Goal: Communication & Community: Answer question/provide support

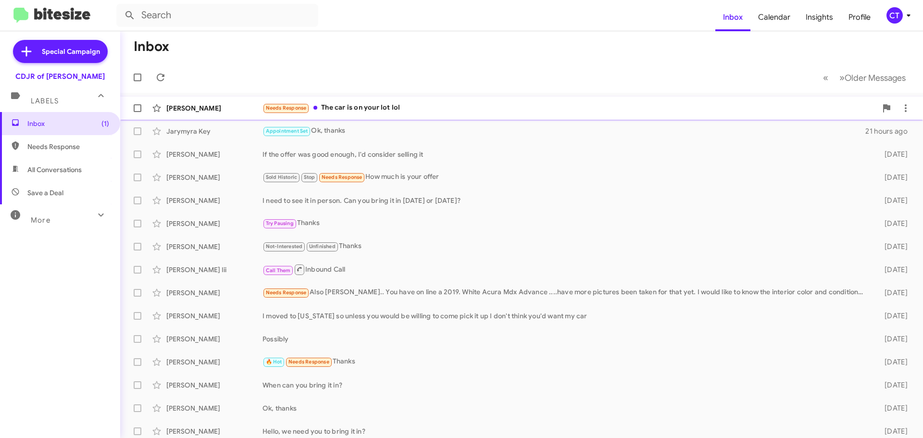
click at [428, 105] on div "Needs Response The car is on your lot lol" at bounding box center [570, 107] width 615 height 11
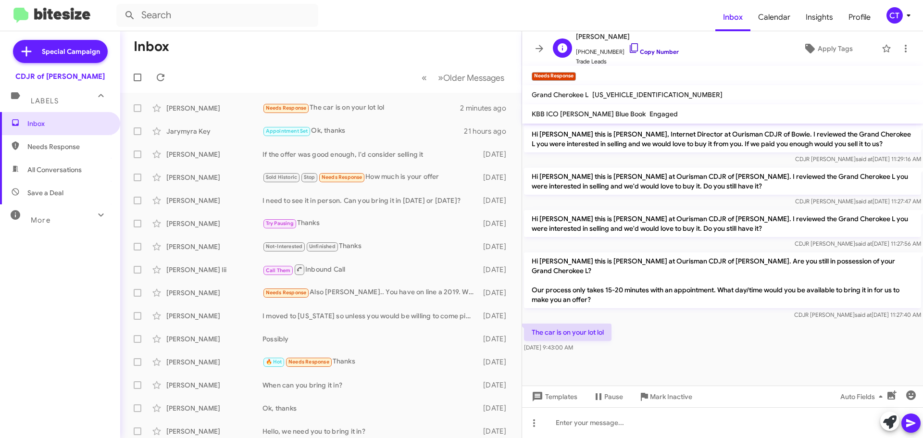
click at [629, 47] on icon at bounding box center [635, 48] width 12 height 12
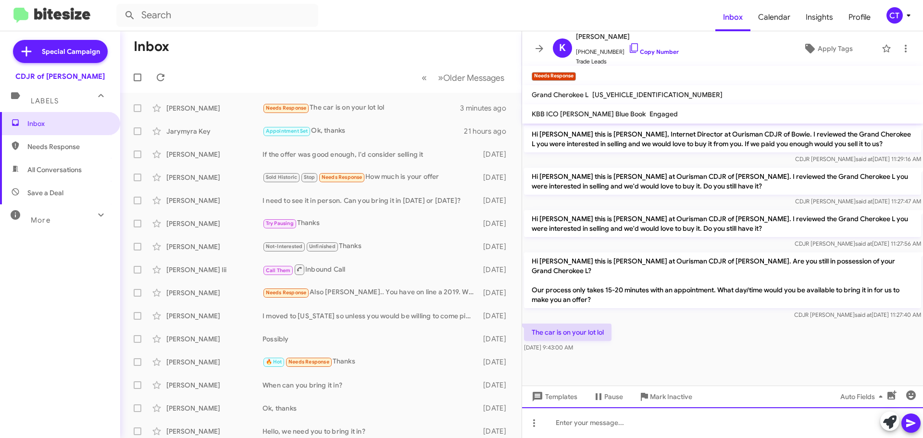
click at [573, 427] on div at bounding box center [722, 422] width 401 height 31
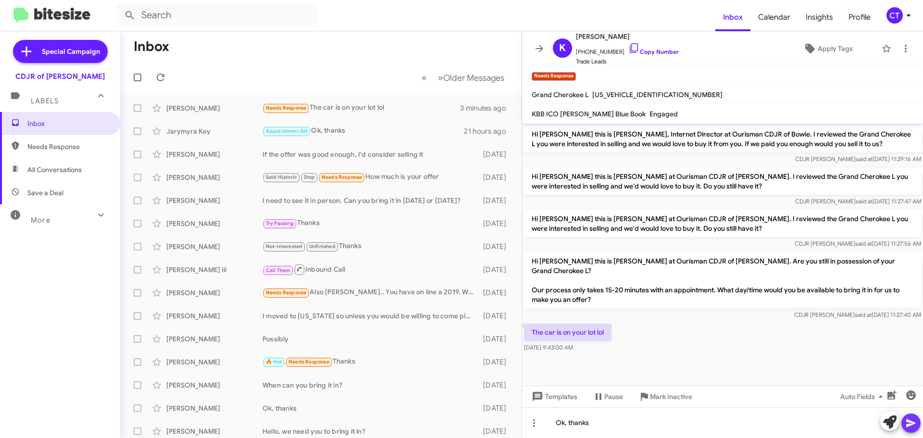
click at [913, 429] on span at bounding box center [911, 423] width 12 height 19
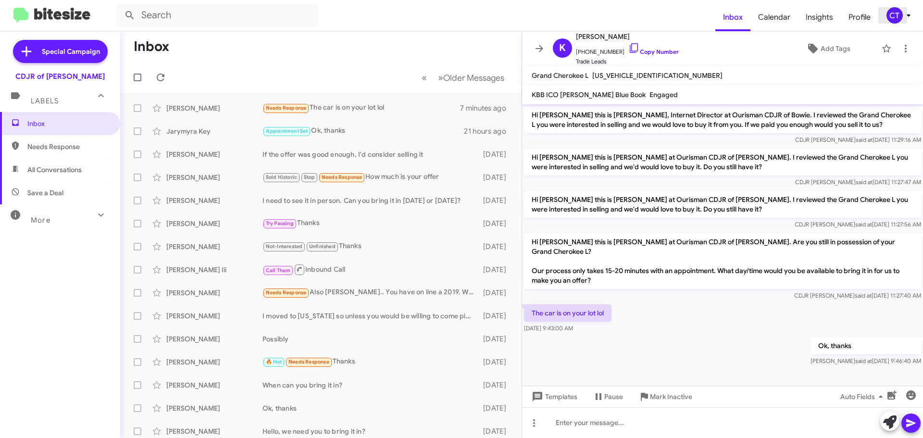
click at [905, 16] on icon at bounding box center [909, 16] width 12 height 12
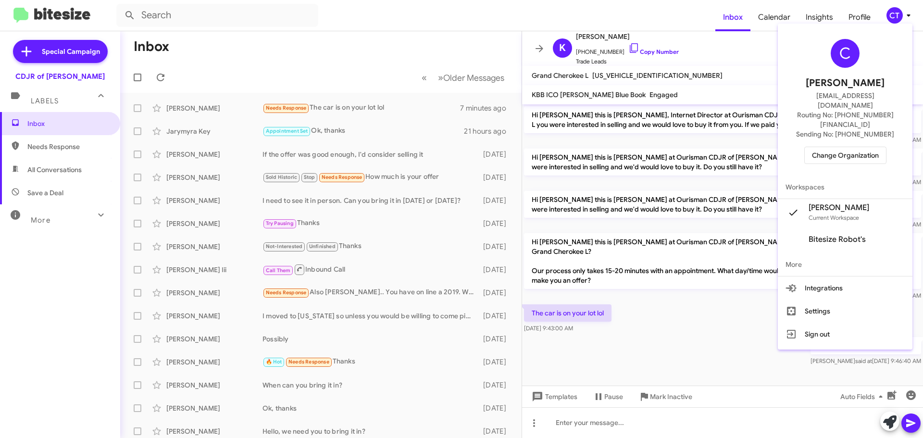
click at [832, 147] on span "Change Organization" at bounding box center [845, 155] width 67 height 16
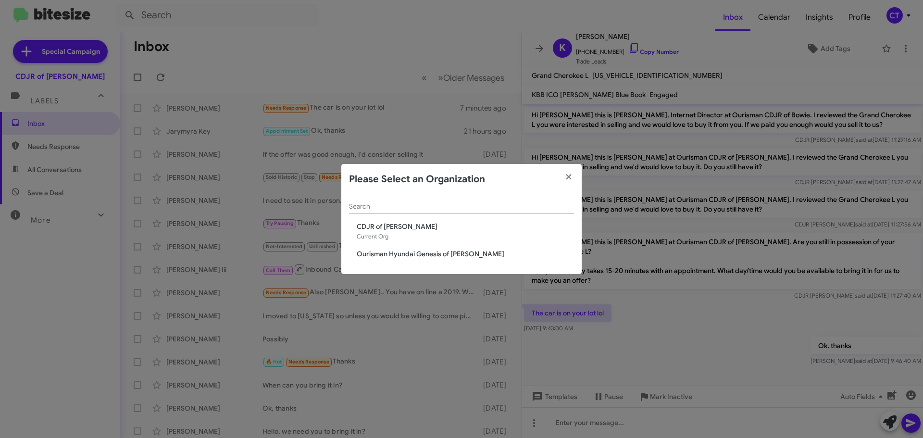
click at [368, 257] on span "Ourisman Hyundai Genesis of [PERSON_NAME]" at bounding box center [465, 254] width 217 height 10
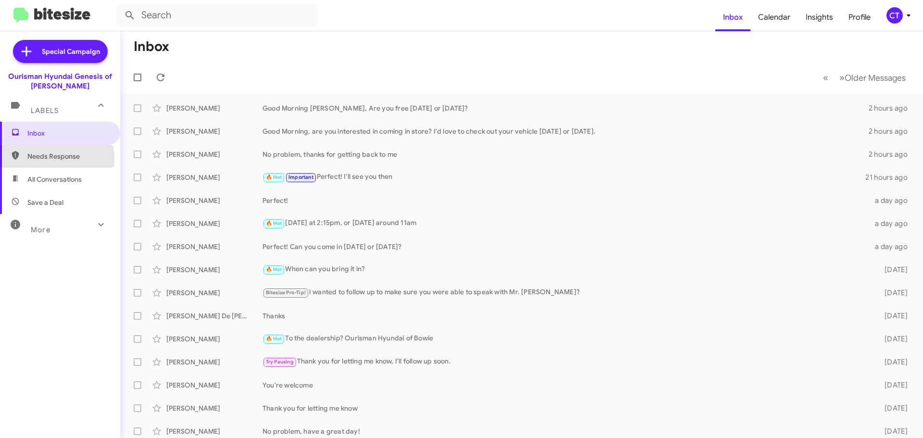
click at [46, 159] on span "Needs Response" at bounding box center [68, 156] width 82 height 10
type input "in:needs-response"
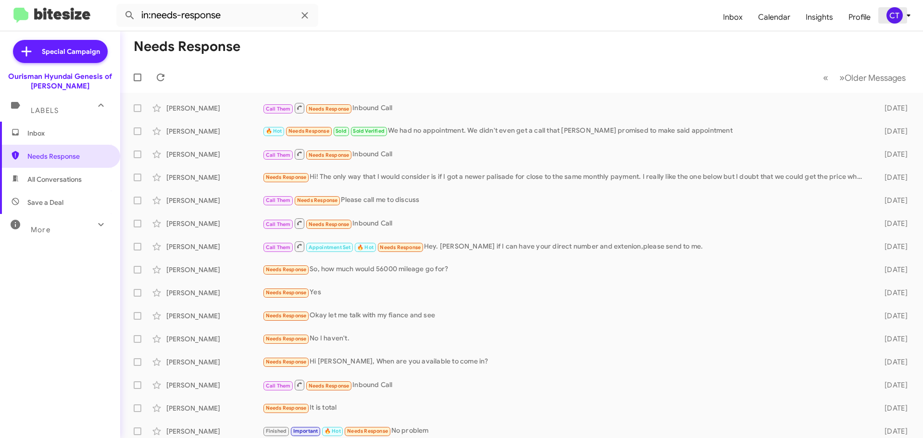
click at [897, 14] on div "CT" at bounding box center [895, 15] width 16 height 16
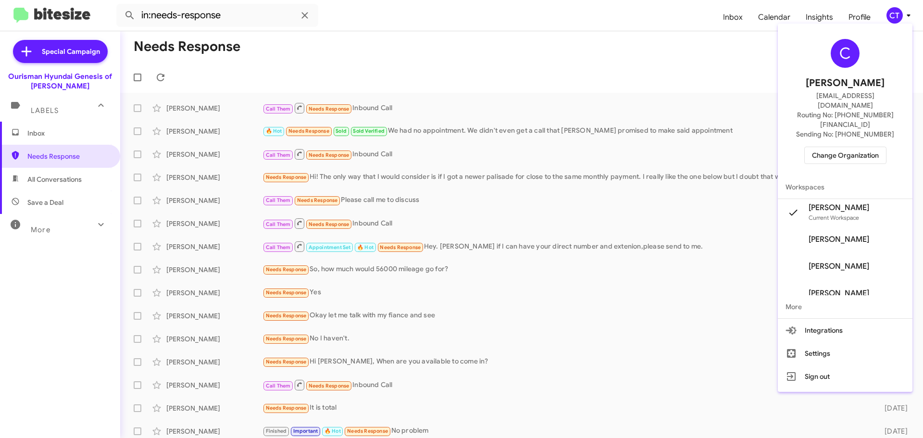
click at [837, 147] on span "Change Organization" at bounding box center [845, 155] width 67 height 16
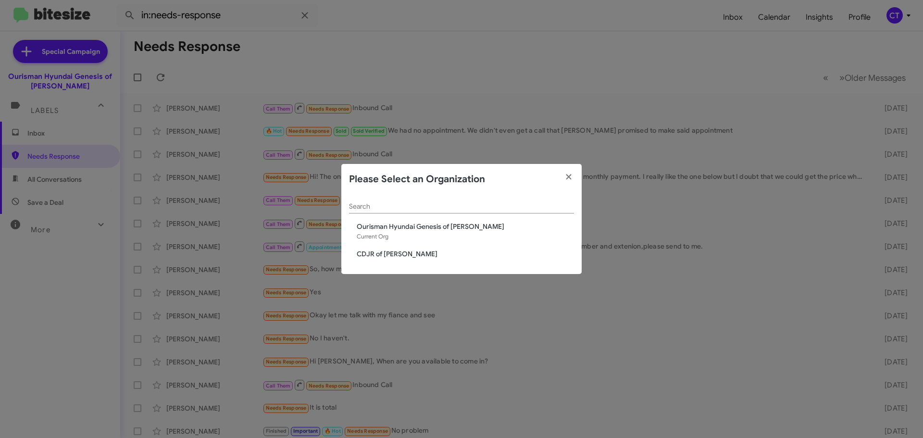
click at [368, 255] on span "CDJR of [PERSON_NAME]" at bounding box center [465, 254] width 217 height 10
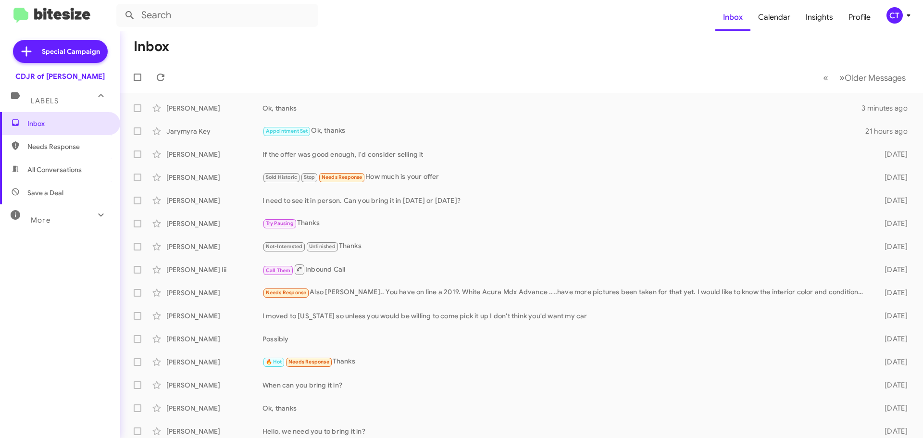
click at [903, 14] on icon at bounding box center [909, 16] width 12 height 12
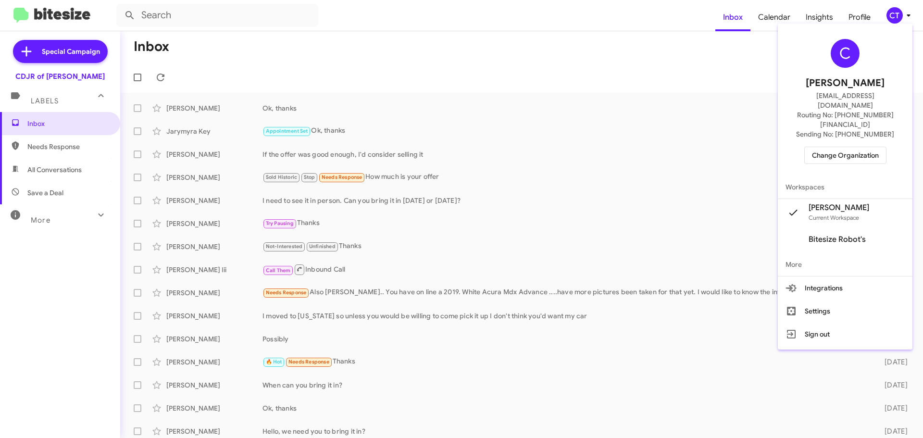
drag, startPoint x: 611, startPoint y: 77, endPoint x: 60, endPoint y: 79, distance: 551.1
click at [608, 77] on div at bounding box center [461, 219] width 923 height 438
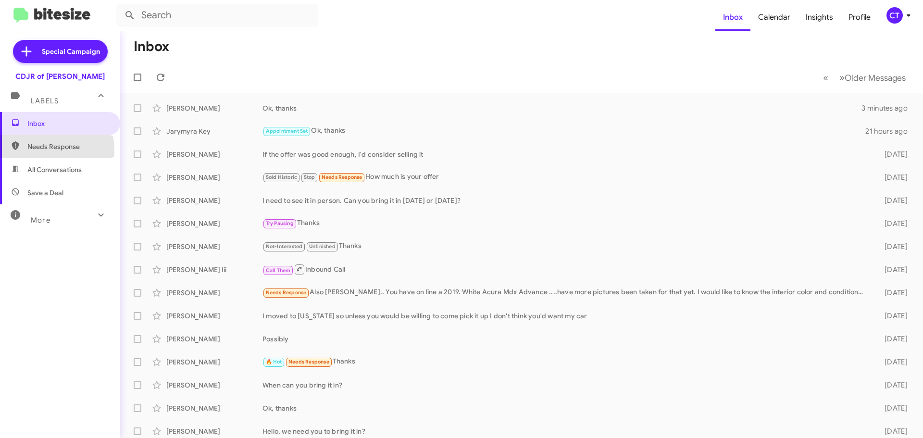
click at [33, 151] on span "Needs Response" at bounding box center [68, 147] width 82 height 10
type input "in:needs-response"
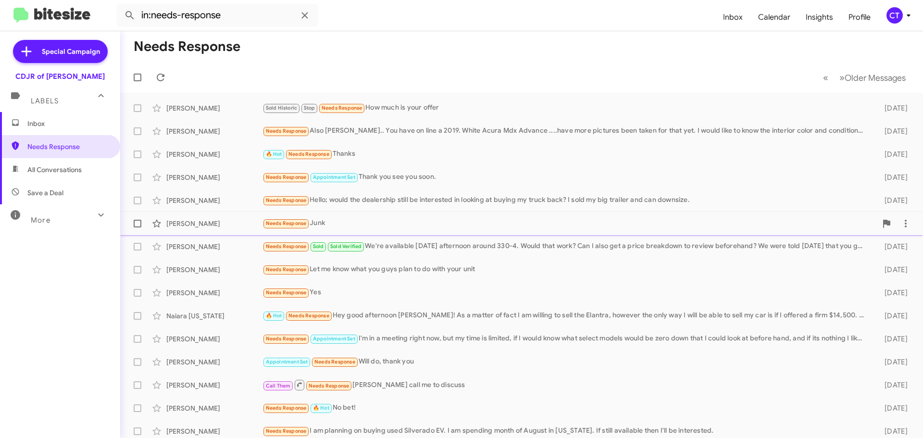
click at [502, 228] on div "Needs Response Junk" at bounding box center [570, 223] width 615 height 11
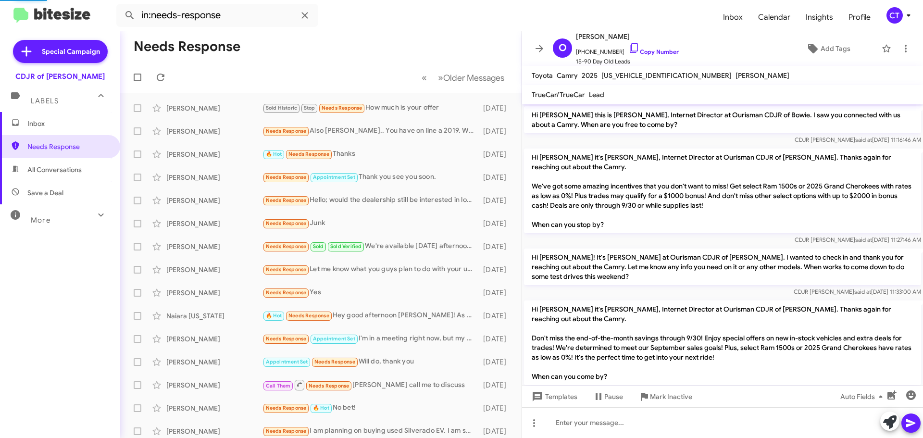
scroll to position [93, 0]
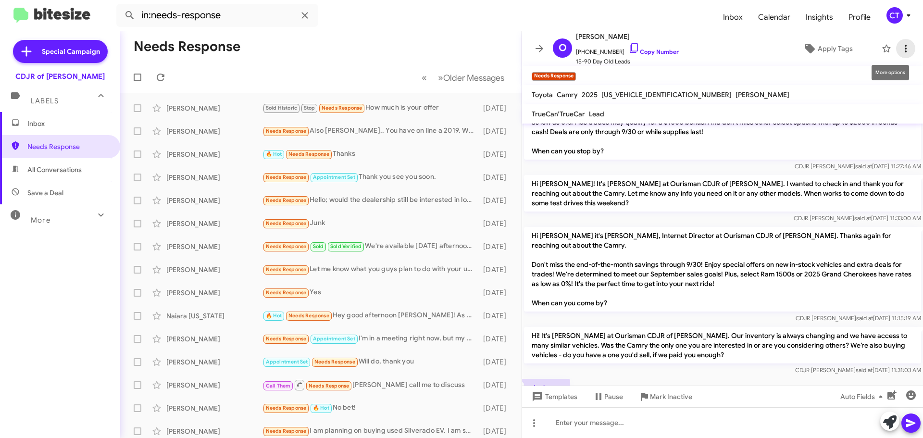
click at [896, 54] on button at bounding box center [905, 48] width 19 height 19
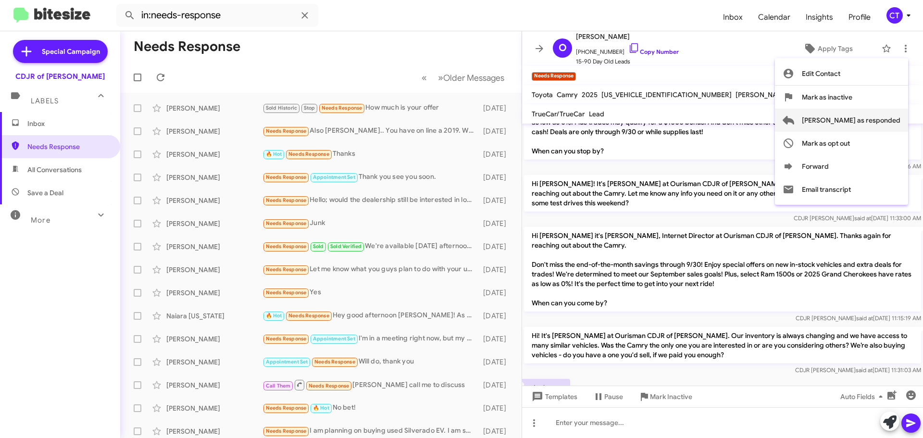
click at [872, 117] on span "Mark as responded" at bounding box center [851, 120] width 99 height 23
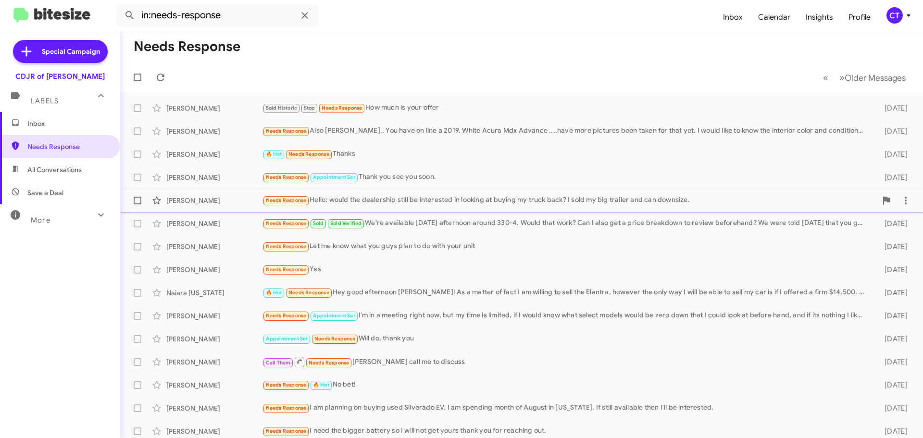
click at [731, 199] on div "Needs Response Hello; would the dealership still be interested in looking at bu…" at bounding box center [570, 200] width 615 height 11
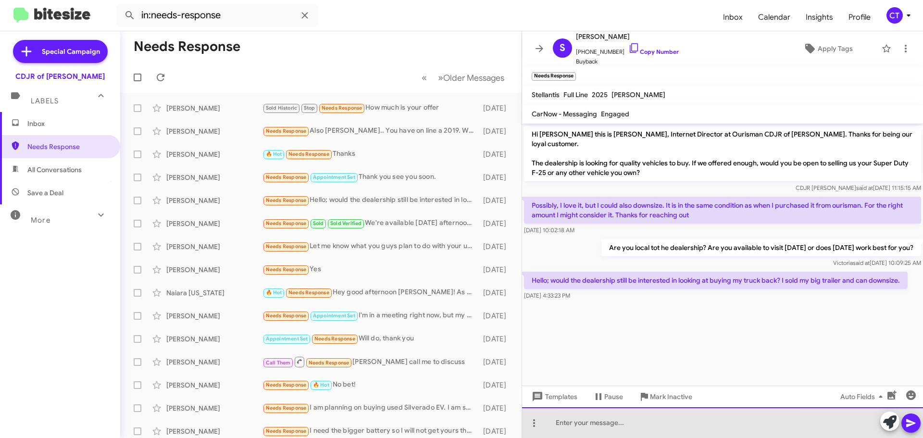
click at [679, 427] on div at bounding box center [722, 422] width 401 height 31
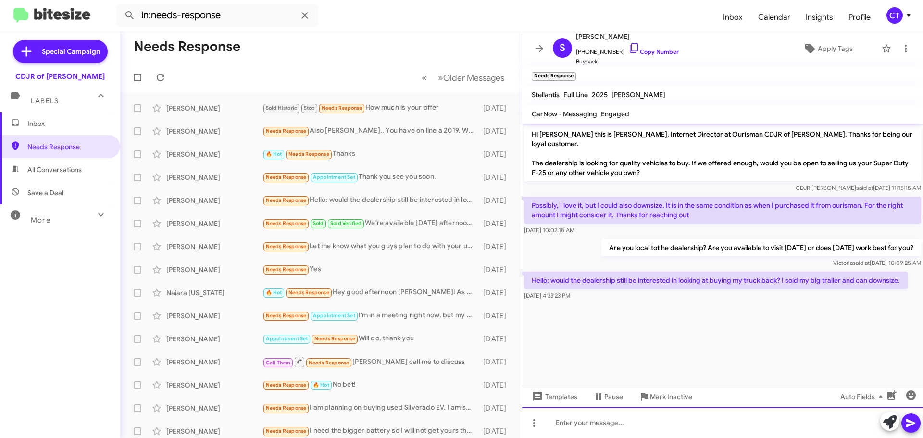
click at [649, 430] on div at bounding box center [722, 422] width 401 height 31
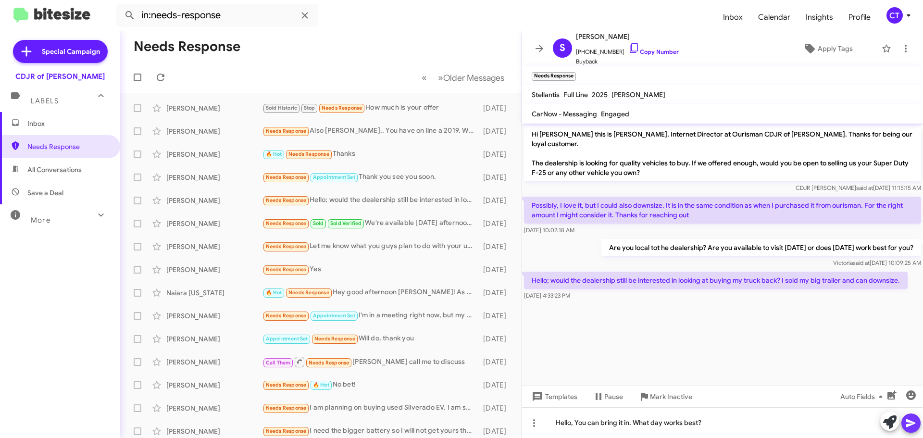
drag, startPoint x: 907, startPoint y: 427, endPoint x: 883, endPoint y: 414, distance: 27.1
click at [907, 427] on icon at bounding box center [911, 423] width 12 height 12
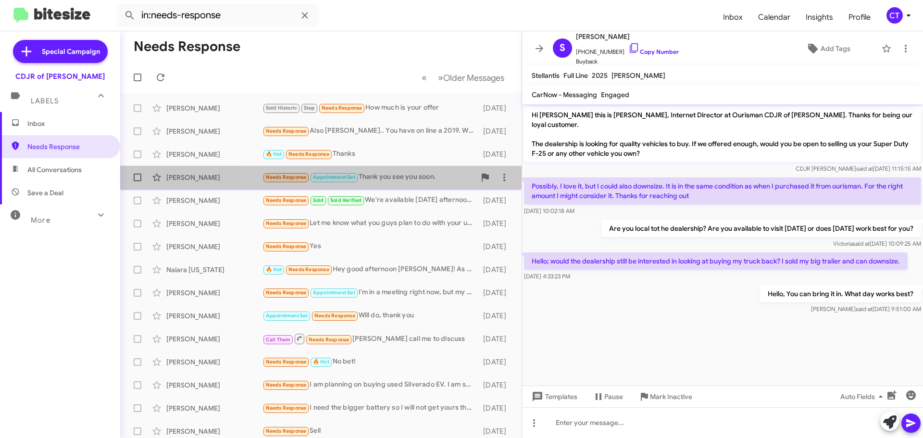
click at [405, 178] on div "Needs Response Appointment Set Thank you see you soon." at bounding box center [369, 177] width 213 height 11
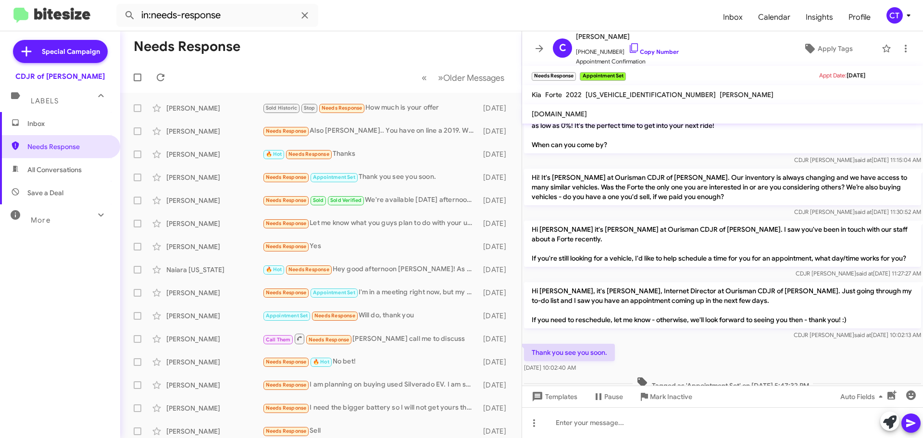
scroll to position [206, 0]
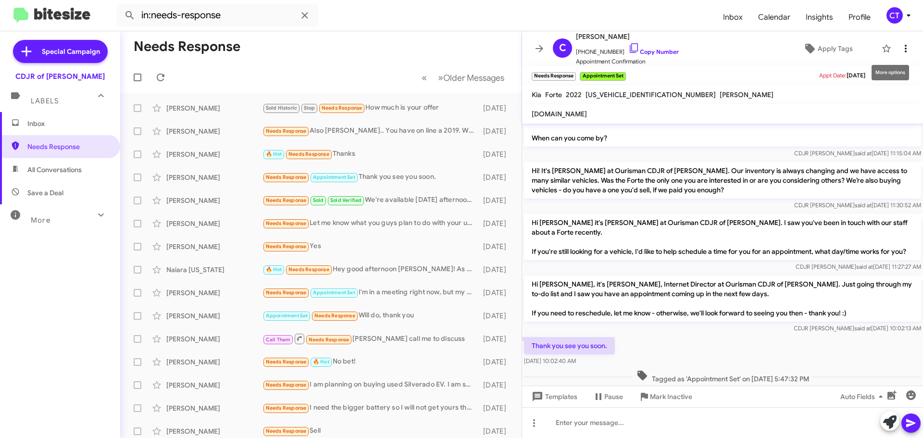
click at [905, 47] on icon at bounding box center [906, 49] width 2 height 8
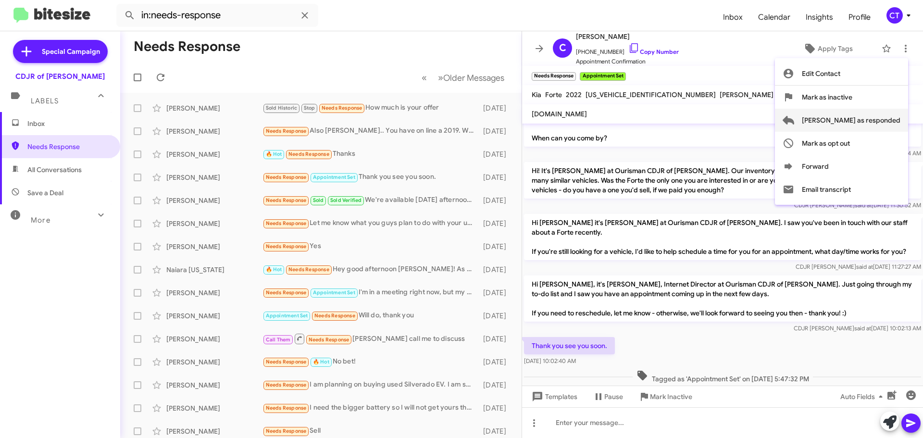
click at [885, 114] on span "[PERSON_NAME] as responded" at bounding box center [851, 120] width 99 height 23
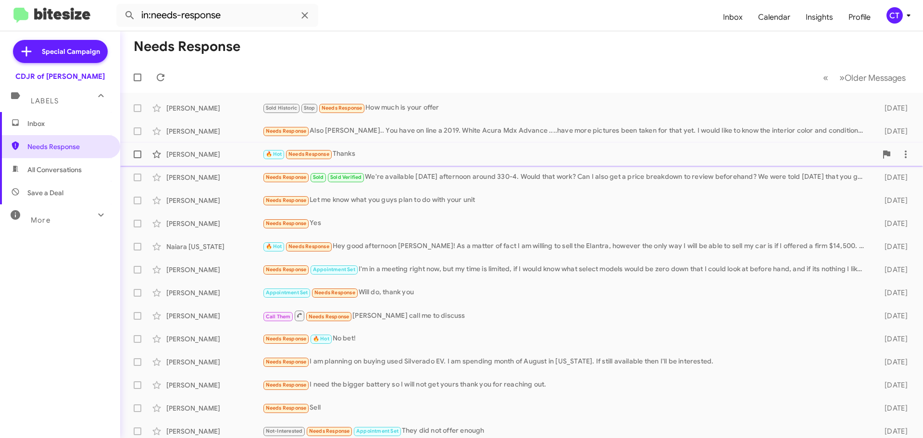
click at [364, 151] on div "🔥 Hot Needs Response Thanks" at bounding box center [570, 154] width 615 height 11
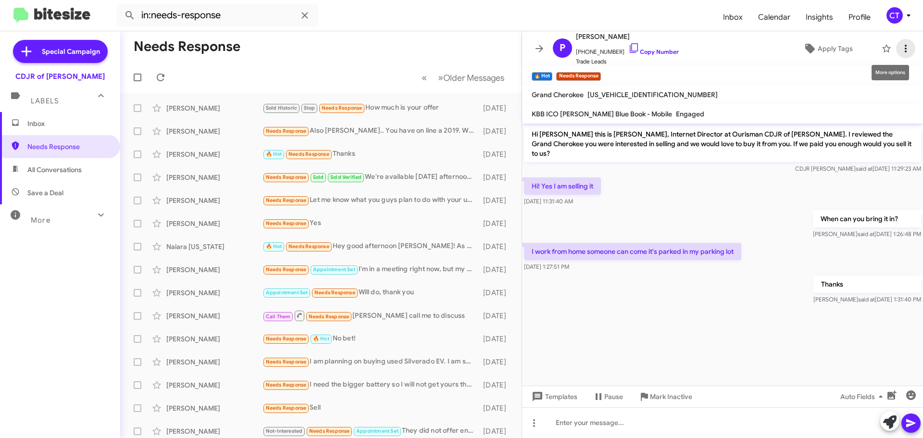
click at [900, 45] on icon at bounding box center [906, 49] width 12 height 12
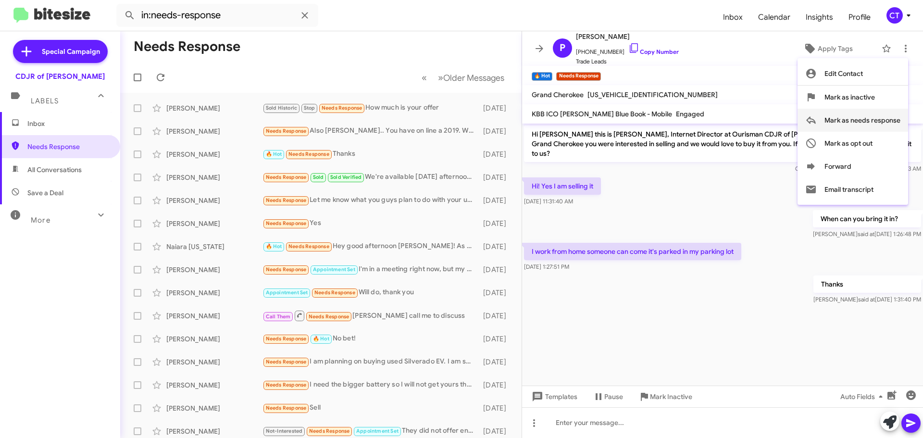
click at [871, 122] on span "Mark as needs response" at bounding box center [863, 120] width 76 height 23
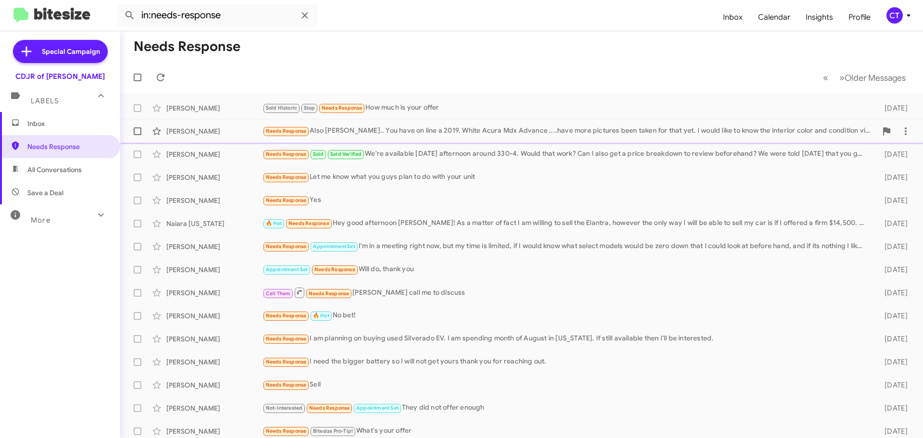
click at [465, 134] on div "Needs Response Also Ciara.. You have on line a 2019. White Acura Mdx Advance ..…" at bounding box center [570, 131] width 615 height 11
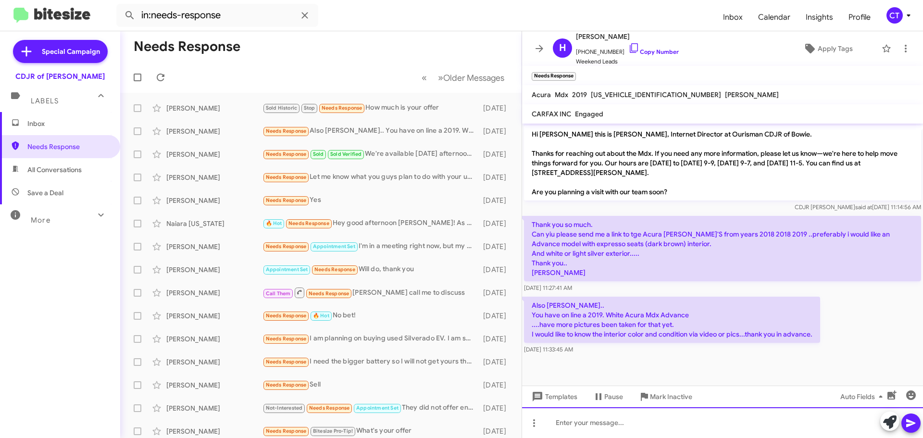
click at [593, 431] on div at bounding box center [722, 422] width 401 height 31
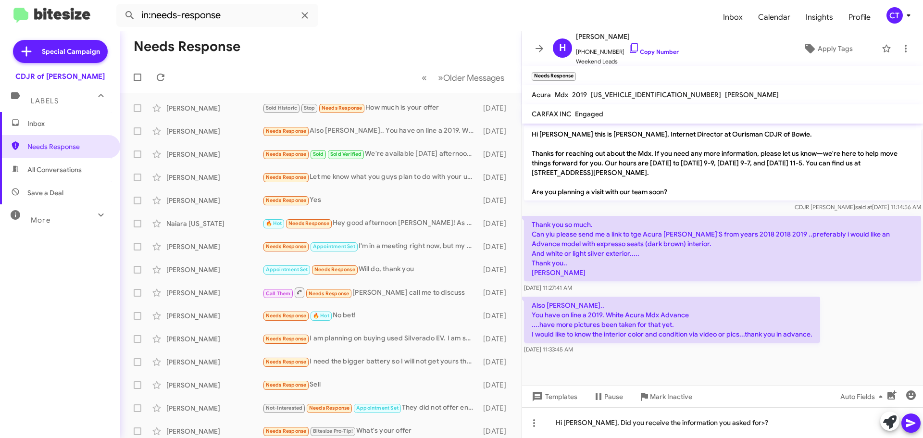
click at [917, 423] on button at bounding box center [911, 423] width 19 height 19
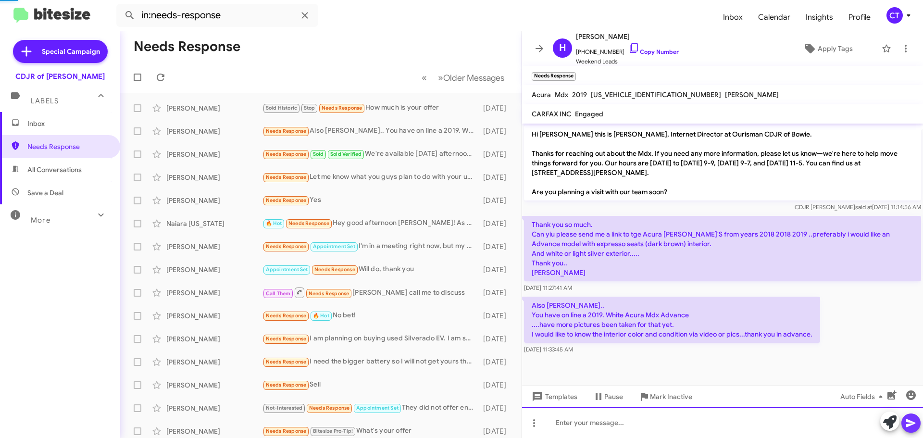
scroll to position [13, 0]
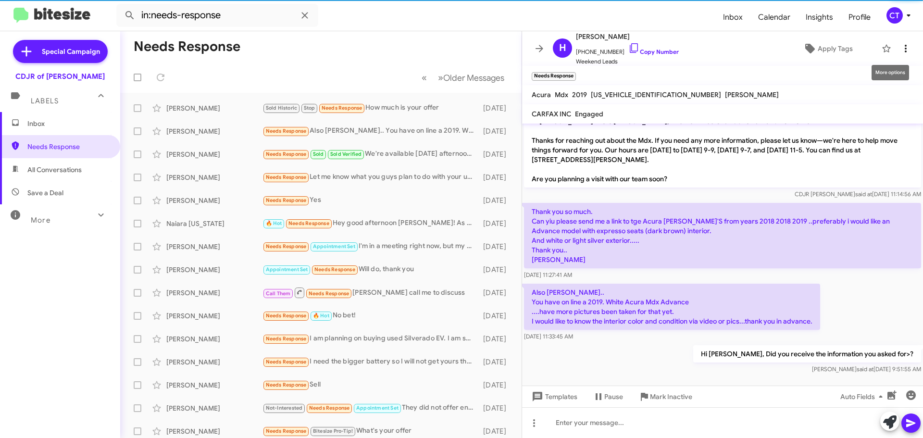
click at [900, 53] on icon at bounding box center [906, 49] width 12 height 12
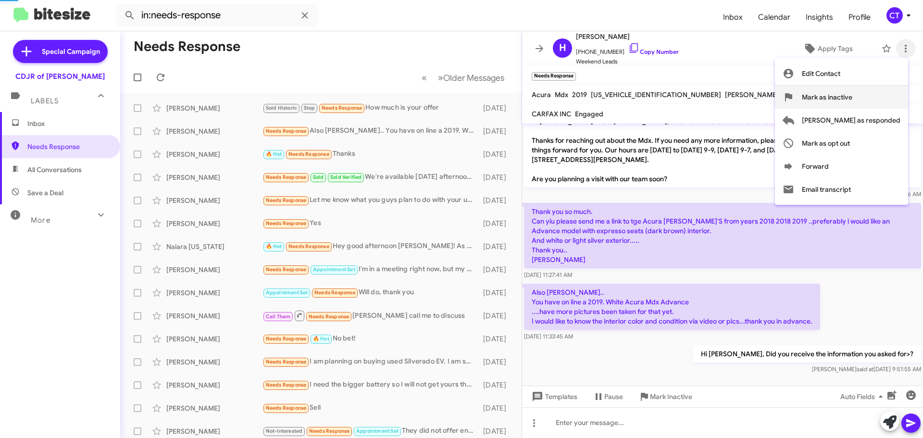
scroll to position [0, 0]
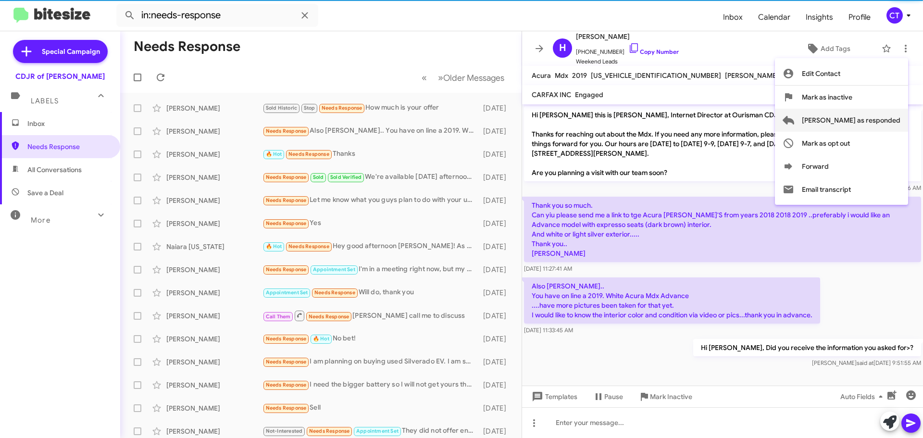
click at [880, 120] on span "[PERSON_NAME] as responded" at bounding box center [851, 120] width 99 height 23
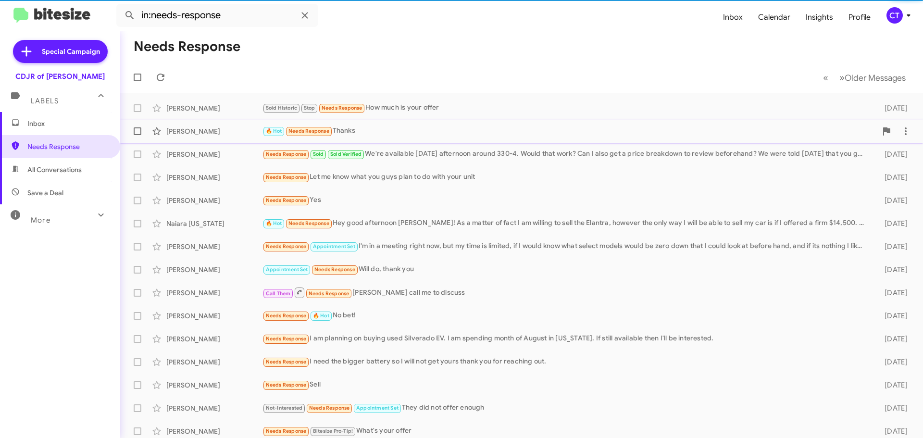
click at [419, 134] on div "🔥 Hot Needs Response Thanks" at bounding box center [570, 131] width 615 height 11
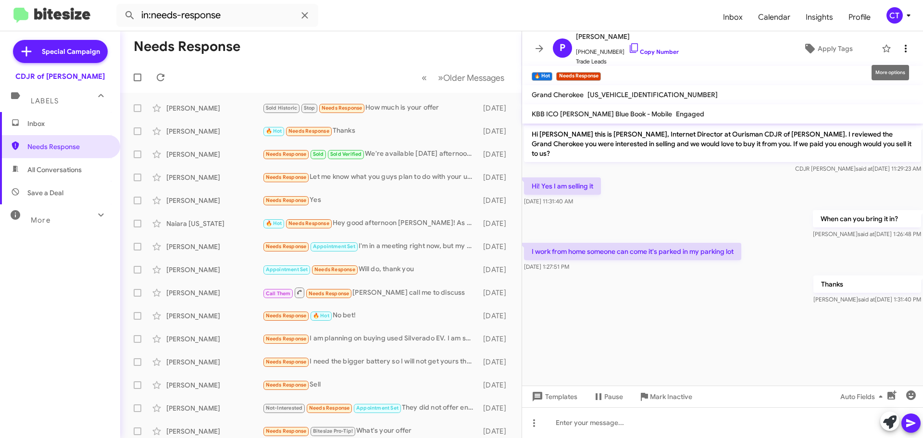
click at [907, 50] on span at bounding box center [905, 49] width 19 height 12
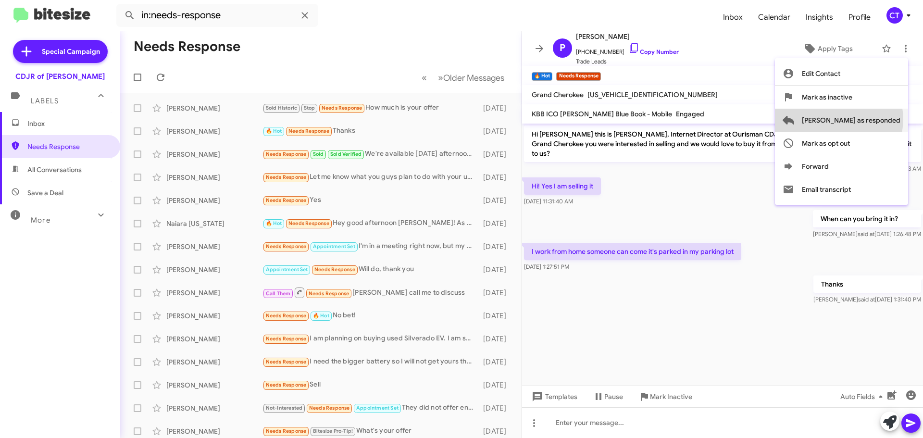
click at [878, 119] on span "[PERSON_NAME] as responded" at bounding box center [851, 120] width 99 height 23
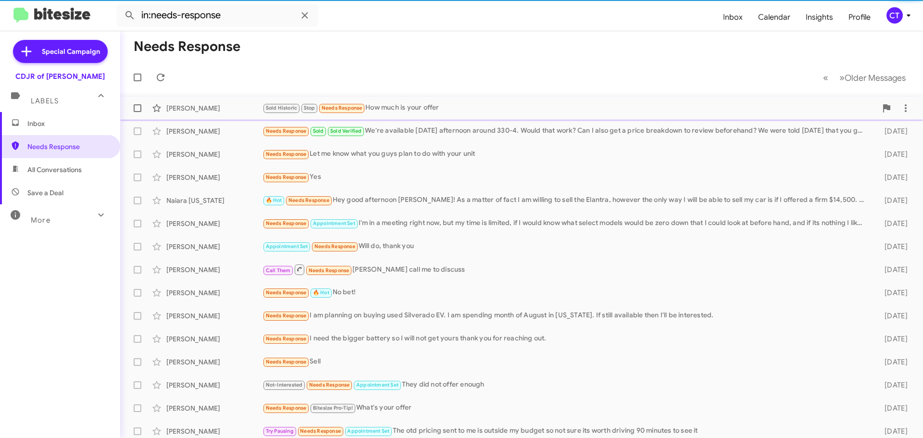
click at [398, 111] on div "Sold Historic Stop Needs Response How much is your offer" at bounding box center [570, 107] width 615 height 11
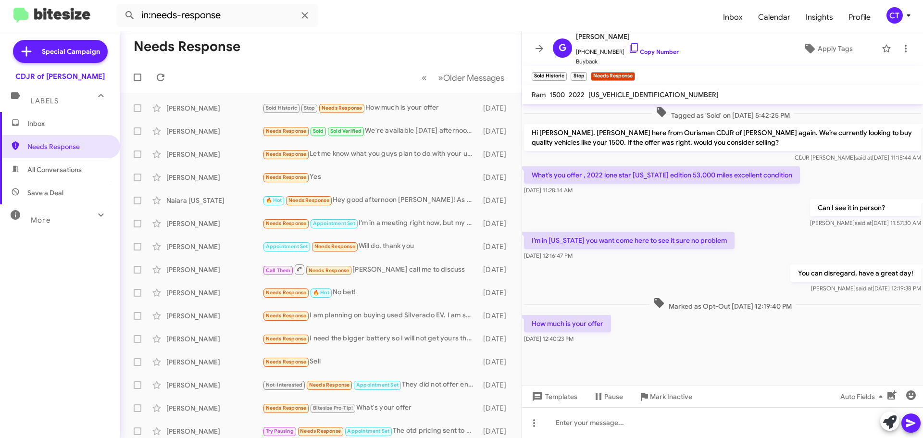
click at [607, 406] on div "Templates Pause Mark Inactive Auto Fields" at bounding box center [722, 397] width 401 height 22
click at [900, 50] on icon at bounding box center [906, 49] width 12 height 12
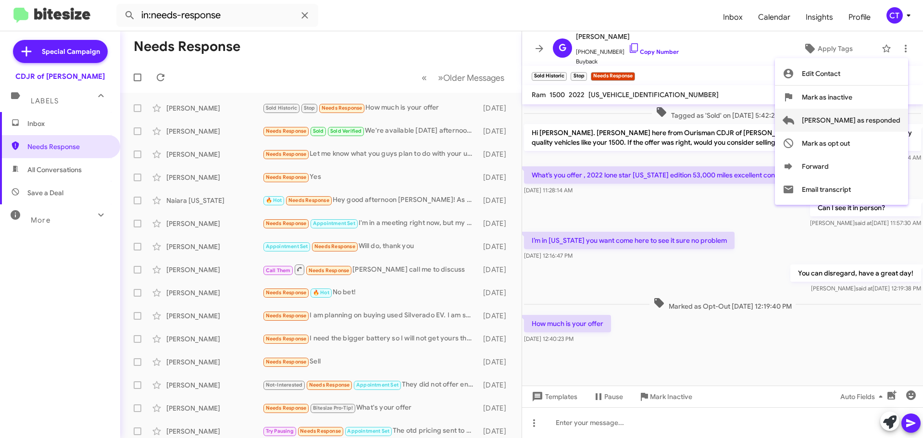
click at [877, 125] on span "[PERSON_NAME] as responded" at bounding box center [851, 120] width 99 height 23
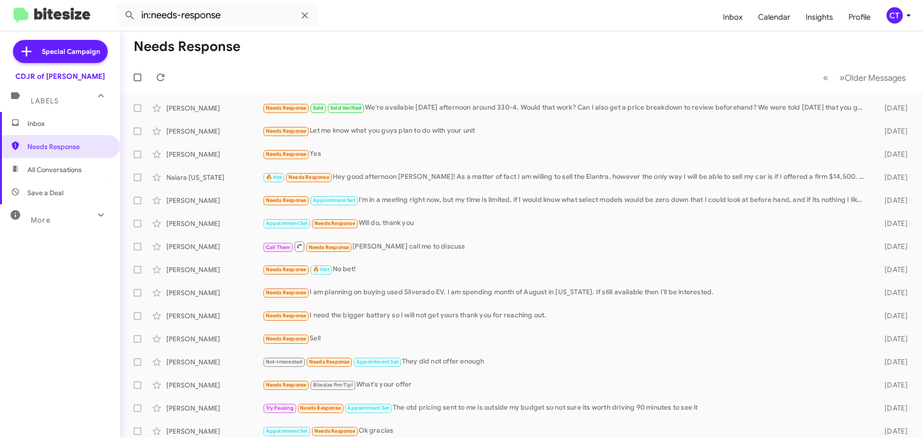
click at [903, 19] on icon at bounding box center [909, 16] width 12 height 12
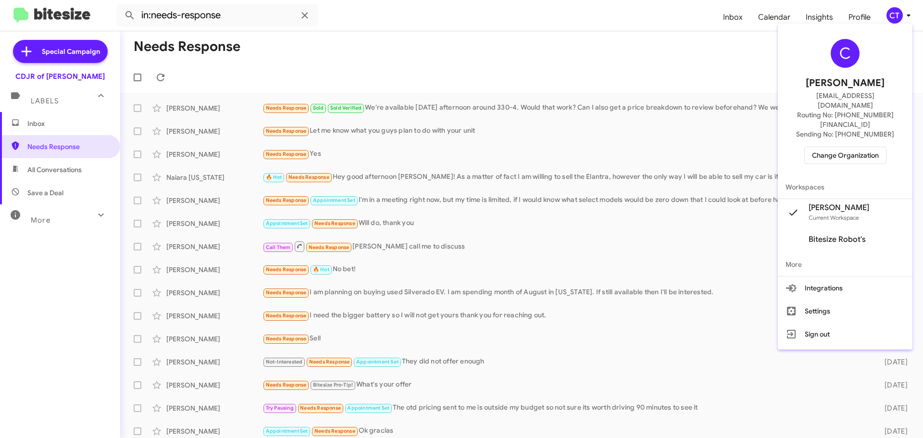
click at [41, 125] on div at bounding box center [461, 219] width 923 height 438
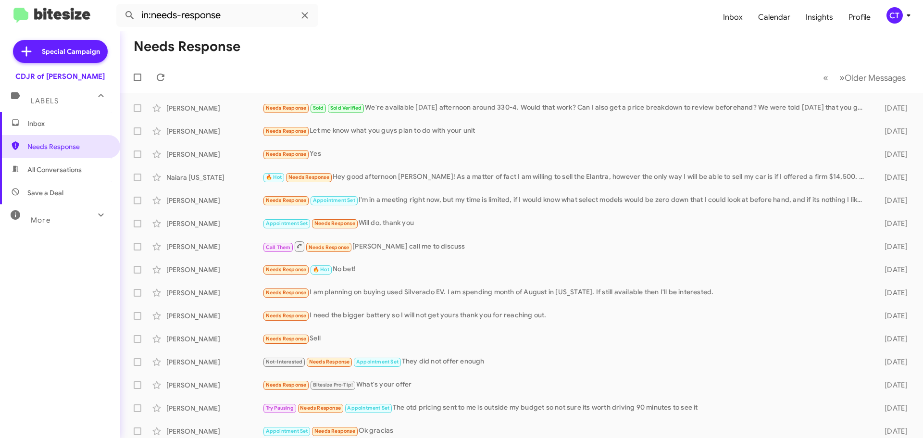
click at [44, 99] on span "Labels" at bounding box center [45, 101] width 28 height 9
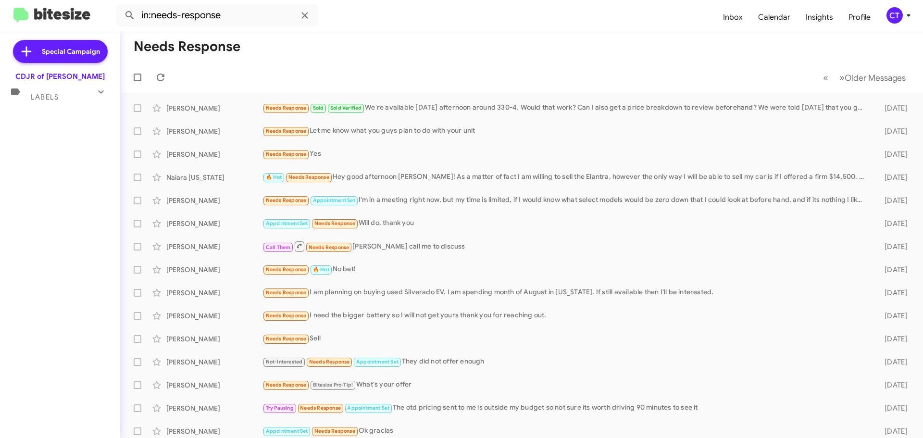
click at [40, 98] on span "Labels" at bounding box center [45, 97] width 28 height 9
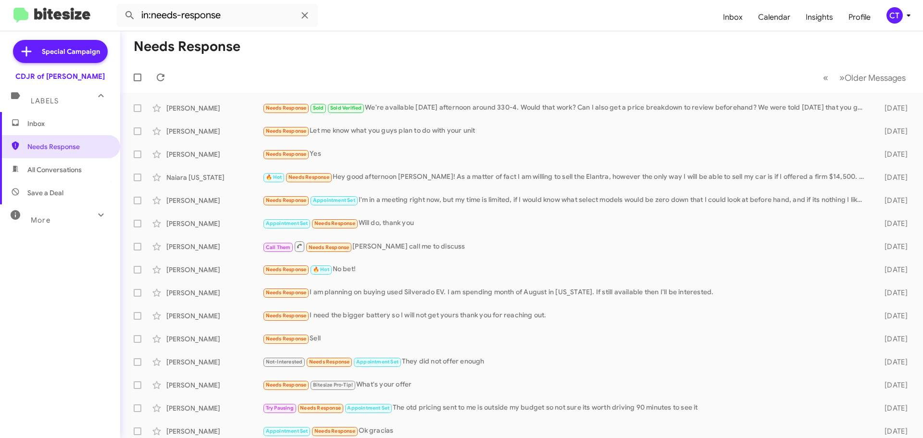
click at [47, 122] on span "Inbox" at bounding box center [68, 124] width 82 height 10
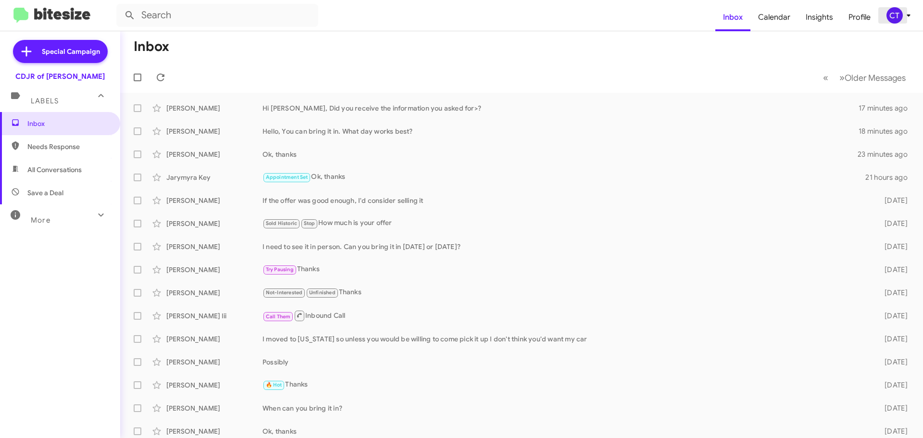
click at [904, 11] on icon at bounding box center [909, 16] width 12 height 12
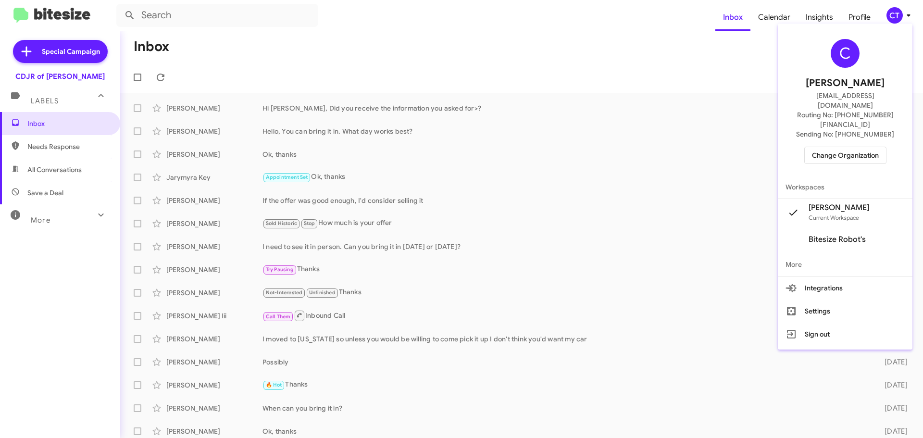
click at [855, 147] on span "Change Organization" at bounding box center [845, 155] width 67 height 16
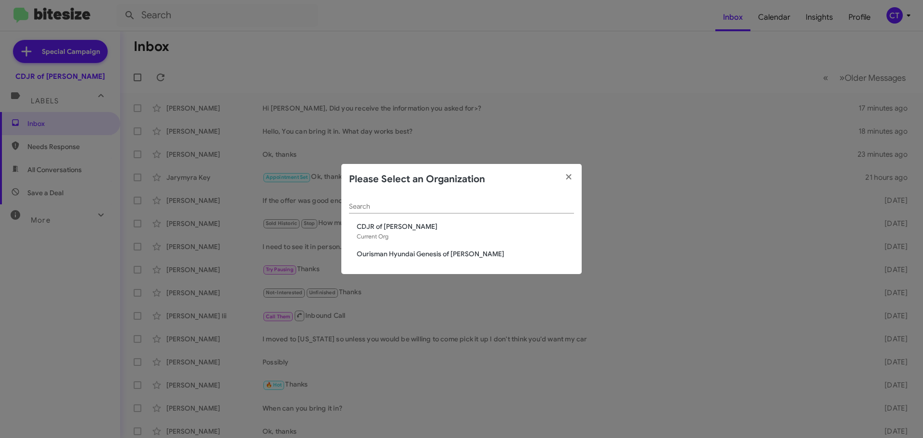
click at [385, 257] on span "Ourisman Hyundai Genesis of [PERSON_NAME]" at bounding box center [465, 254] width 217 height 10
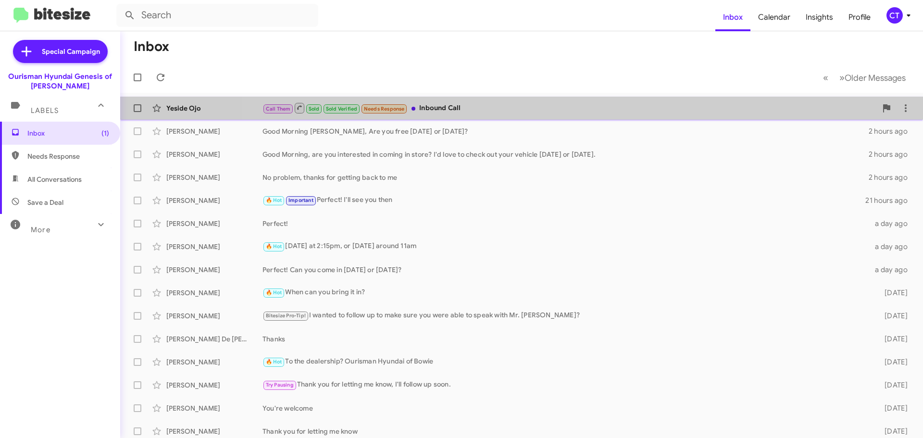
click at [629, 114] on div "Call Them Sold Sold Verified Needs Response Inbound Call" at bounding box center [570, 108] width 615 height 12
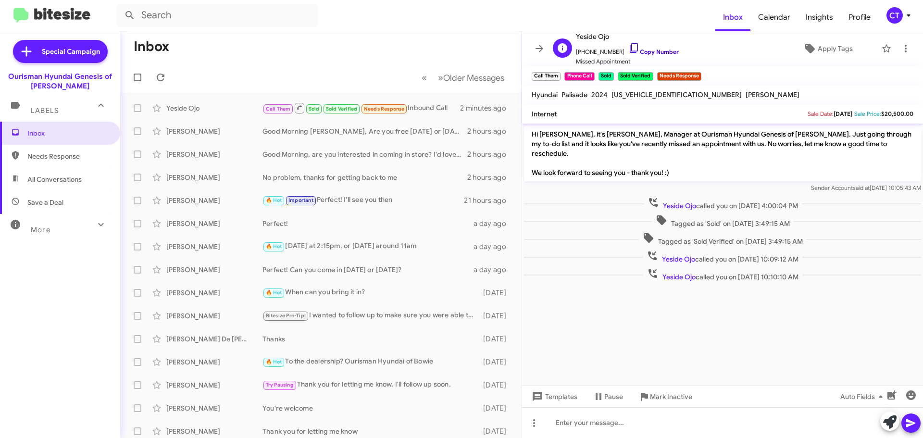
click at [629, 45] on icon at bounding box center [635, 48] width 12 height 12
click at [900, 51] on icon at bounding box center [906, 49] width 12 height 12
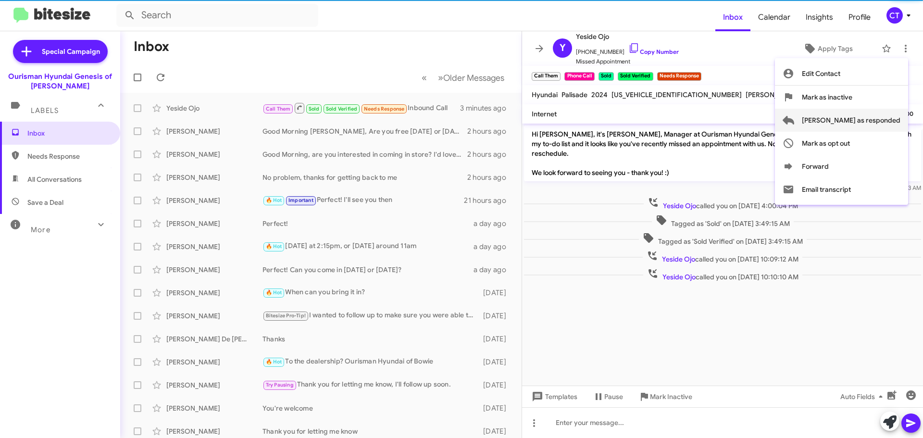
click at [879, 115] on span "[PERSON_NAME] as responded" at bounding box center [851, 120] width 99 height 23
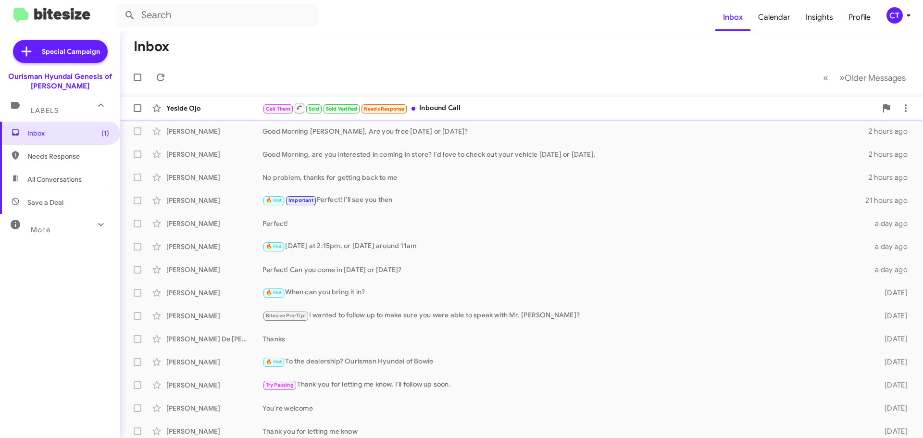
click at [553, 112] on div "Call Them Sold Sold Verified Needs Response Inbound Call" at bounding box center [570, 108] width 615 height 12
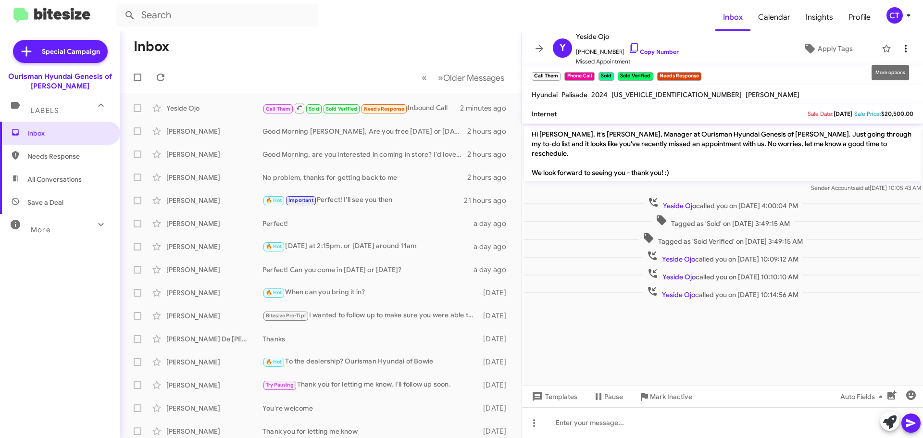
click at [900, 51] on icon at bounding box center [906, 49] width 12 height 12
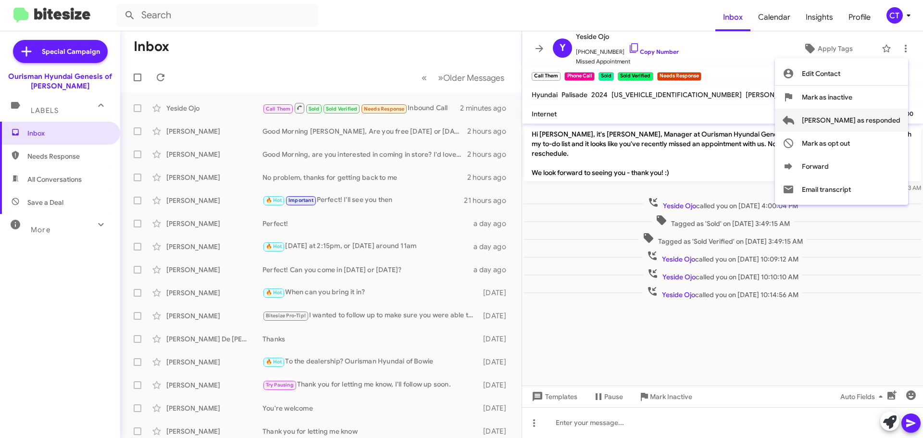
click at [862, 125] on span "[PERSON_NAME] as responded" at bounding box center [851, 120] width 99 height 23
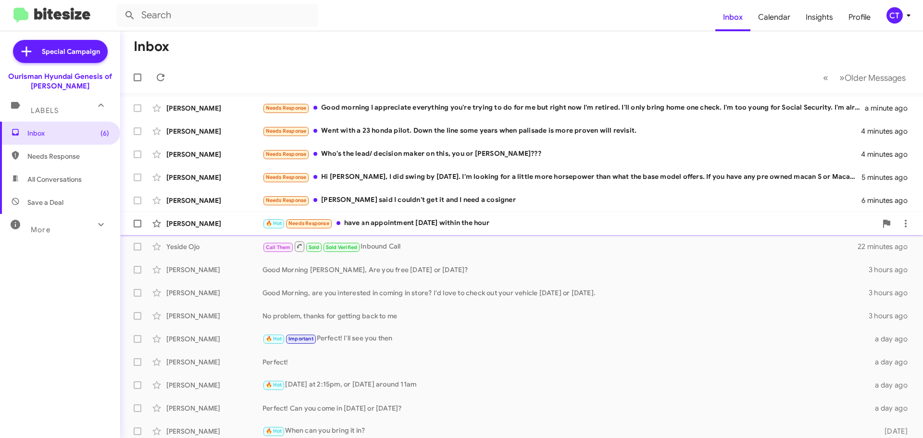
click at [498, 226] on div "🔥 Hot Needs Response have an appointment [DATE] within the hour" at bounding box center [570, 223] width 615 height 11
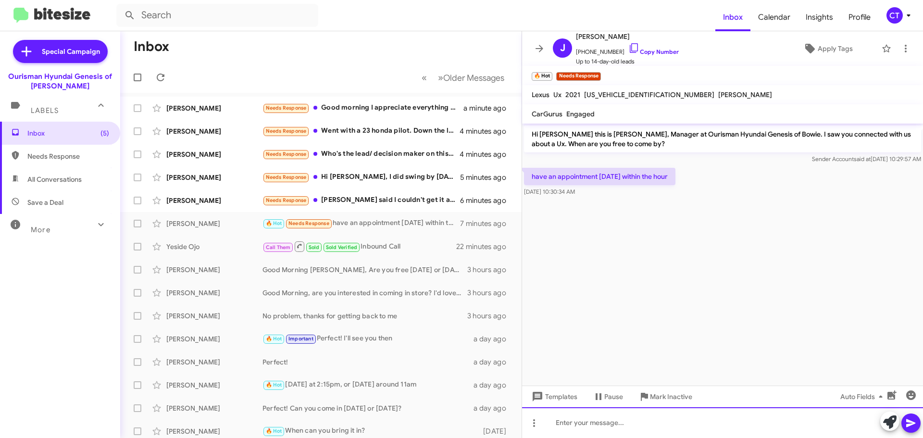
click at [607, 437] on div at bounding box center [722, 422] width 401 height 31
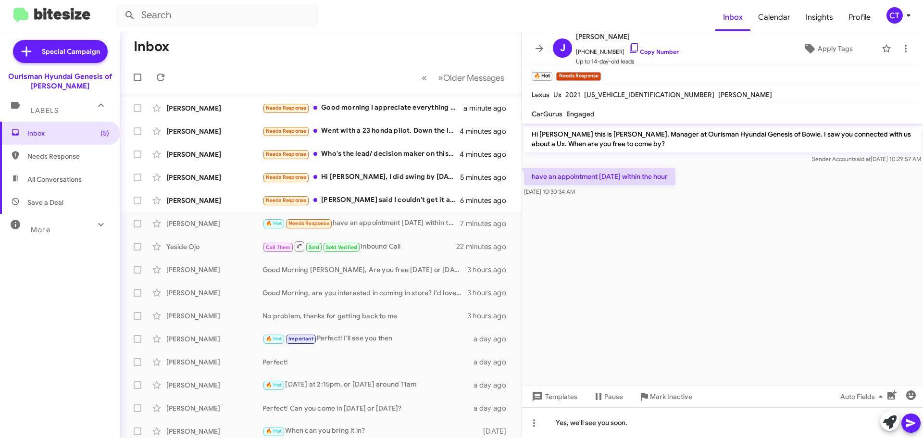
click at [908, 429] on span at bounding box center [911, 423] width 12 height 19
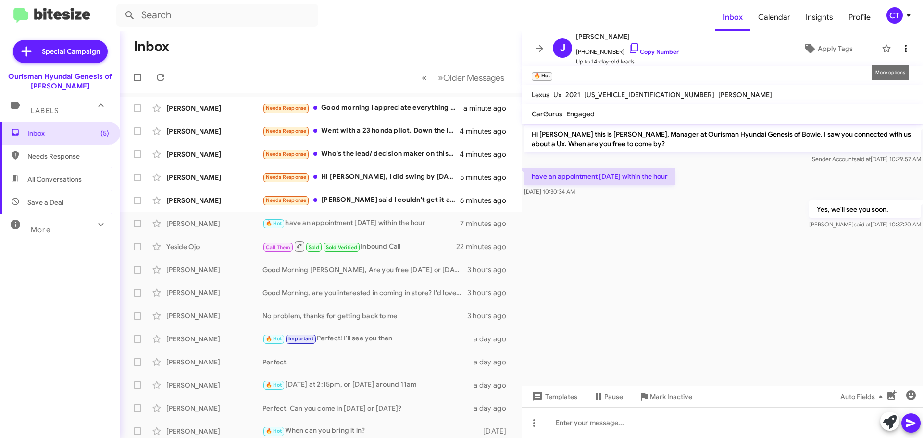
click at [900, 49] on icon at bounding box center [906, 49] width 12 height 12
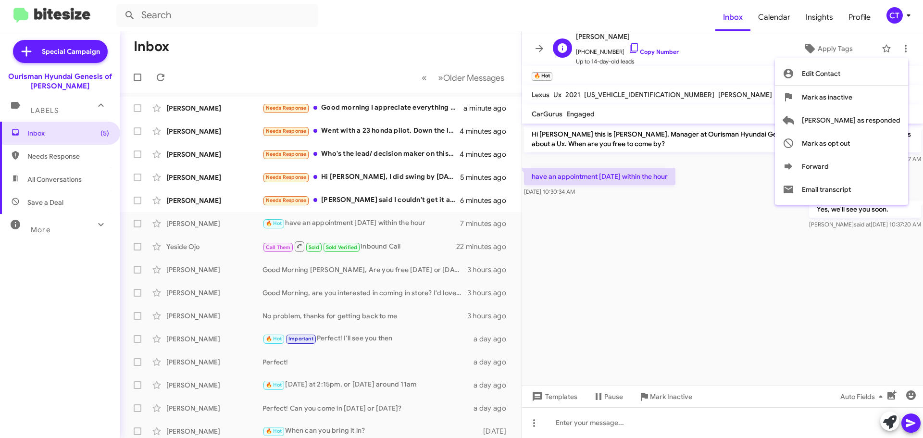
drag, startPoint x: 733, startPoint y: 75, endPoint x: 748, endPoint y: 61, distance: 20.8
click at [733, 74] on div at bounding box center [461, 219] width 923 height 438
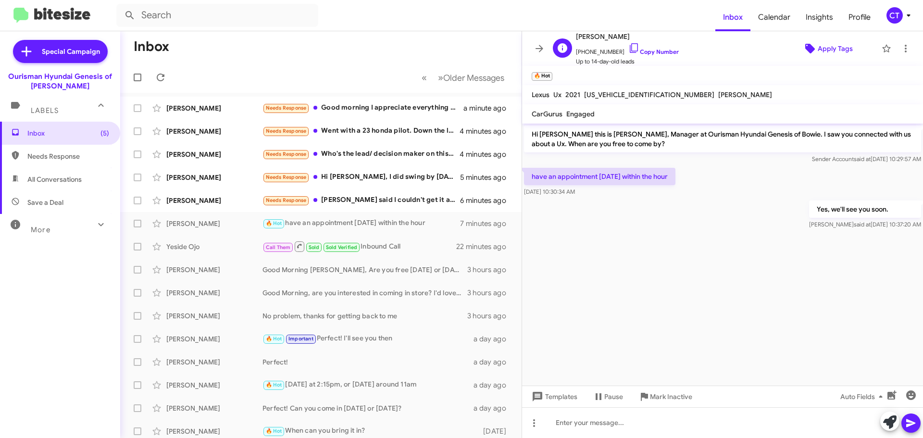
click at [845, 50] on span "Apply Tags" at bounding box center [835, 48] width 35 height 17
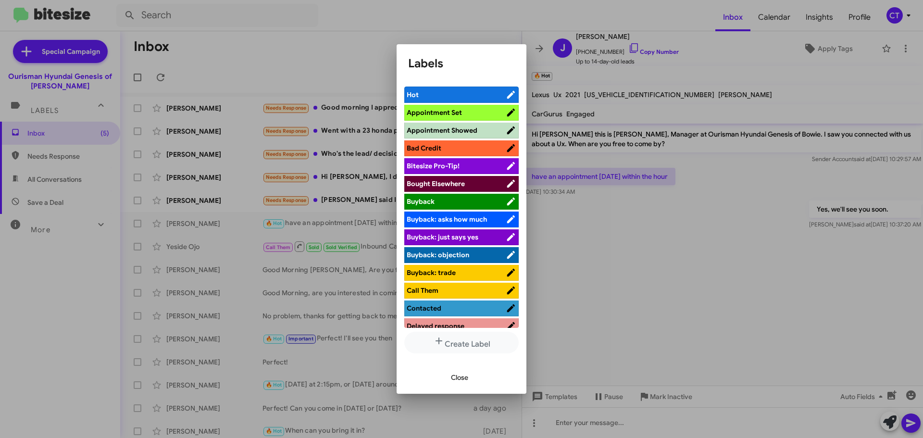
click at [464, 110] on span "Appointment Set" at bounding box center [456, 113] width 99 height 10
click at [461, 375] on span "Close" at bounding box center [459, 377] width 17 height 17
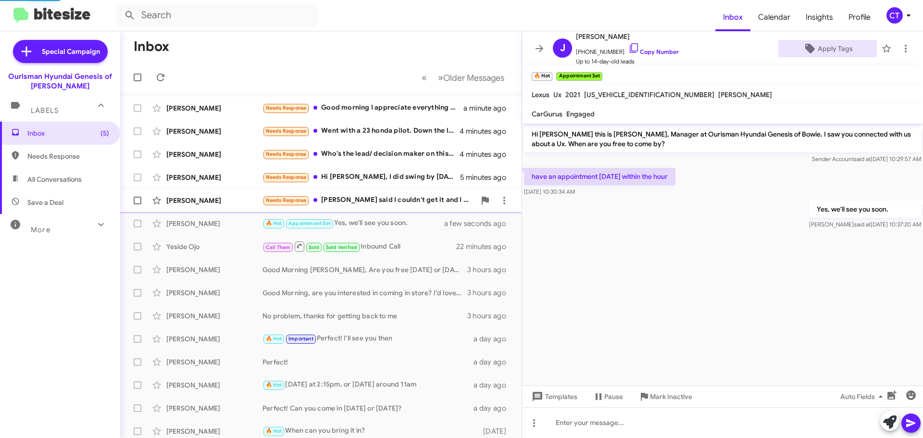
click at [362, 201] on div "Needs Response Yall said I couldn't get it and I need a cosigner" at bounding box center [369, 200] width 213 height 11
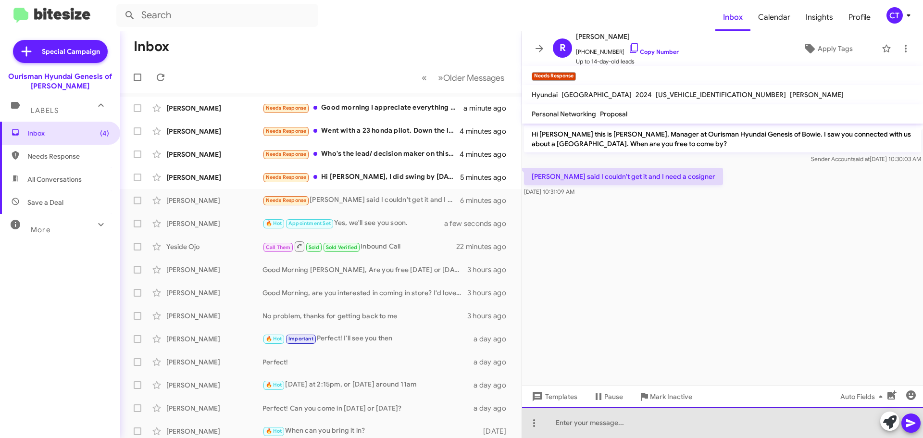
click at [564, 418] on div at bounding box center [722, 422] width 401 height 31
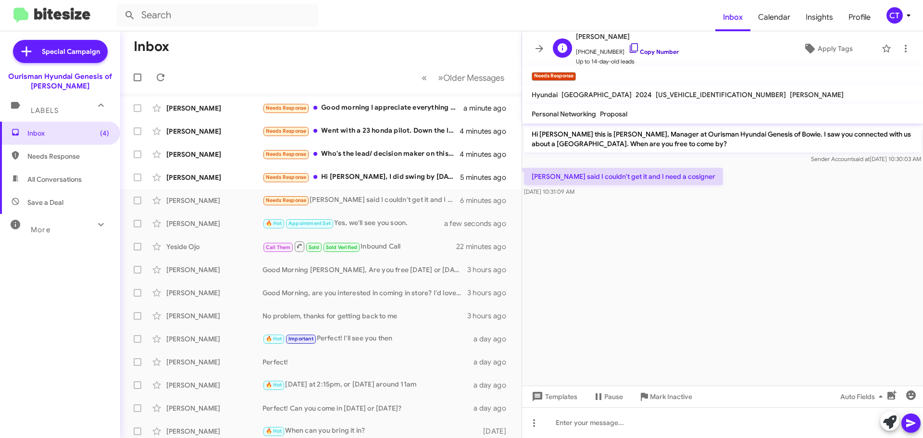
click at [629, 46] on icon at bounding box center [635, 48] width 12 height 12
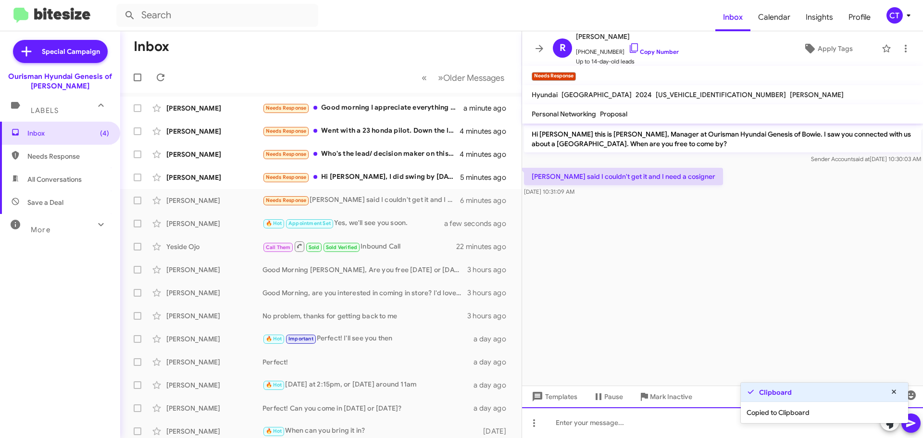
click at [639, 430] on div at bounding box center [722, 422] width 401 height 31
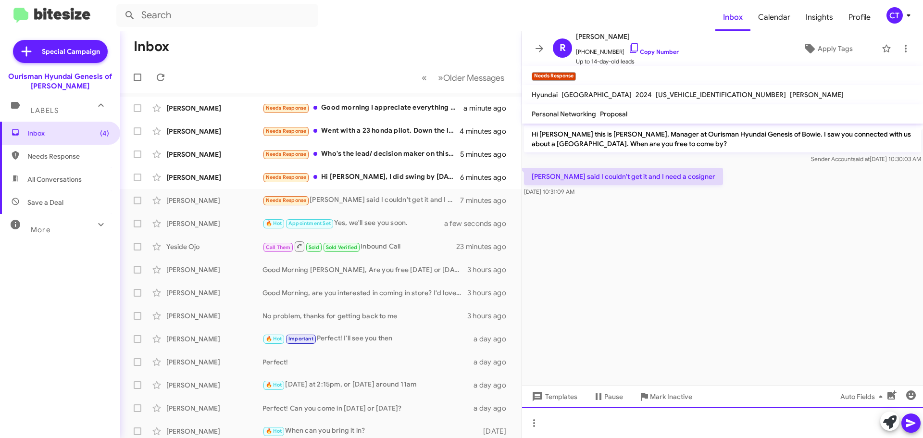
click at [612, 427] on div at bounding box center [722, 422] width 401 height 31
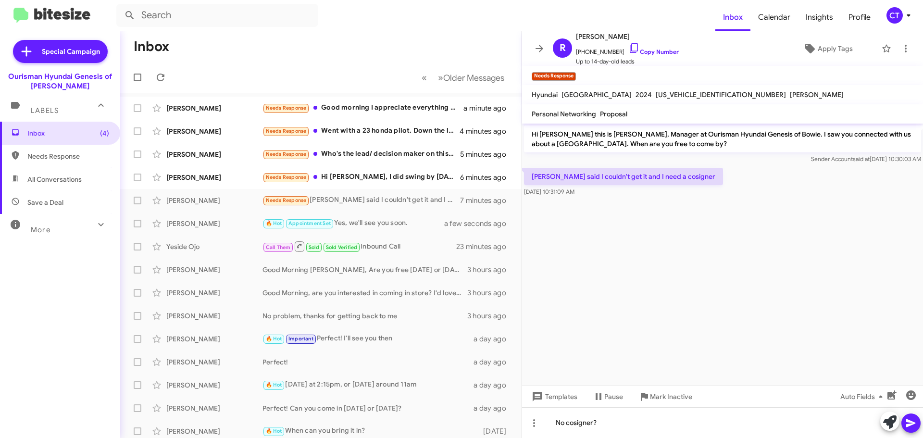
click at [910, 425] on icon at bounding box center [910, 423] width 9 height 8
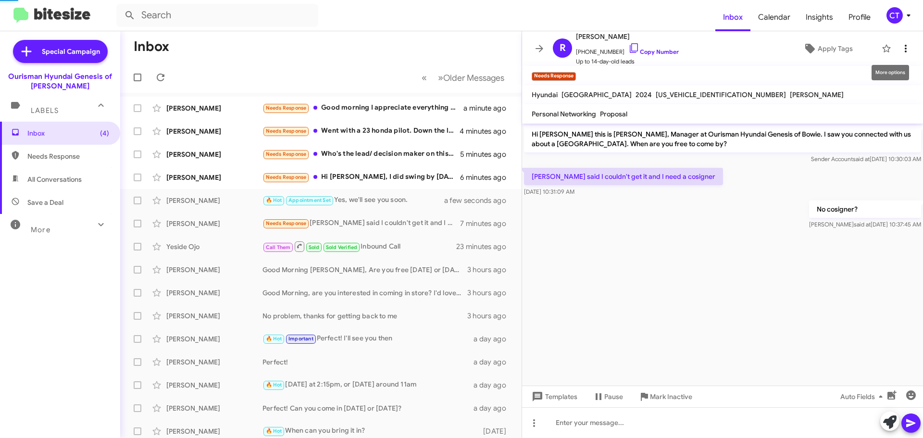
click at [905, 49] on icon at bounding box center [906, 49] width 2 height 8
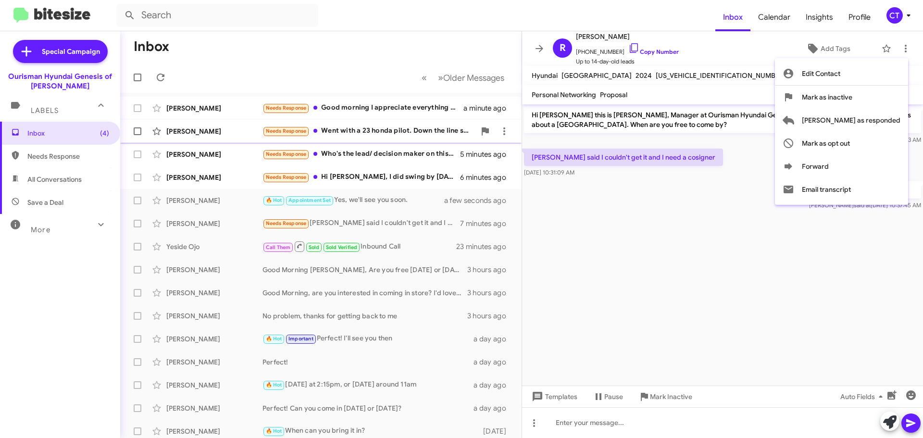
click at [866, 126] on span "[PERSON_NAME] as responded" at bounding box center [851, 120] width 99 height 23
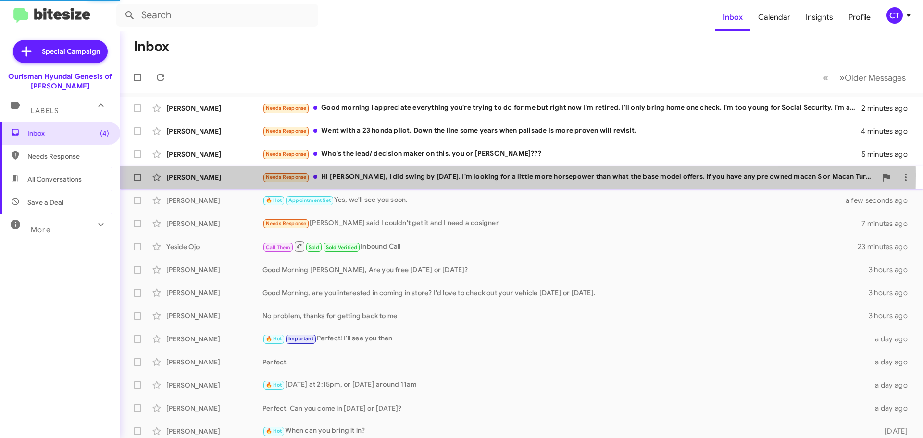
click at [419, 176] on div "Needs Response Hi ciara, I did swing by on Sunday. I'm looking for a little mor…" at bounding box center [570, 177] width 615 height 11
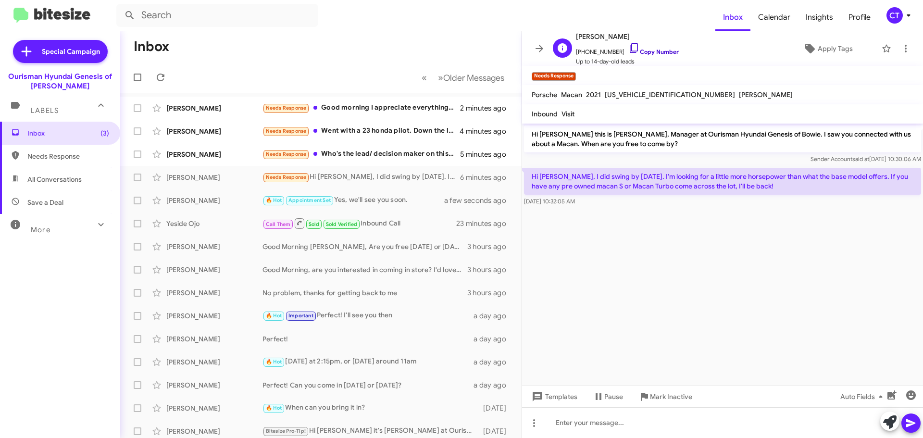
click at [629, 48] on icon at bounding box center [635, 48] width 12 height 12
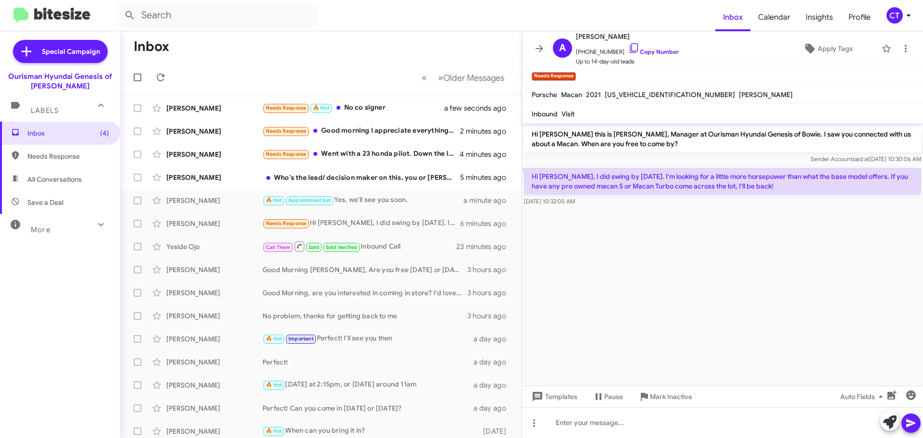
drag, startPoint x: 533, startPoint y: 174, endPoint x: 615, endPoint y: 208, distance: 88.6
click at [615, 208] on div "Hi ciara, I did swing by on Sunday. I'm looking for a little more horsepower th…" at bounding box center [722, 187] width 401 height 42
copy div "Hi ciara, I did swing by on Sunday. I'm looking for a little more horsepower th…"
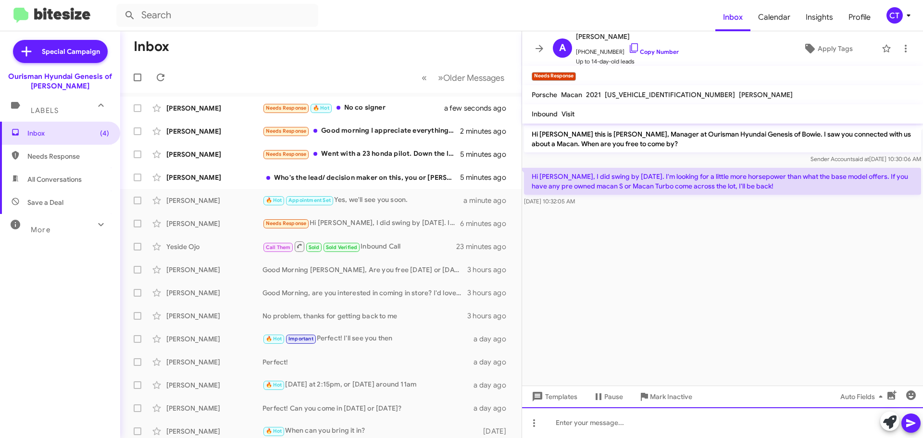
click at [613, 434] on div at bounding box center [722, 422] width 401 height 31
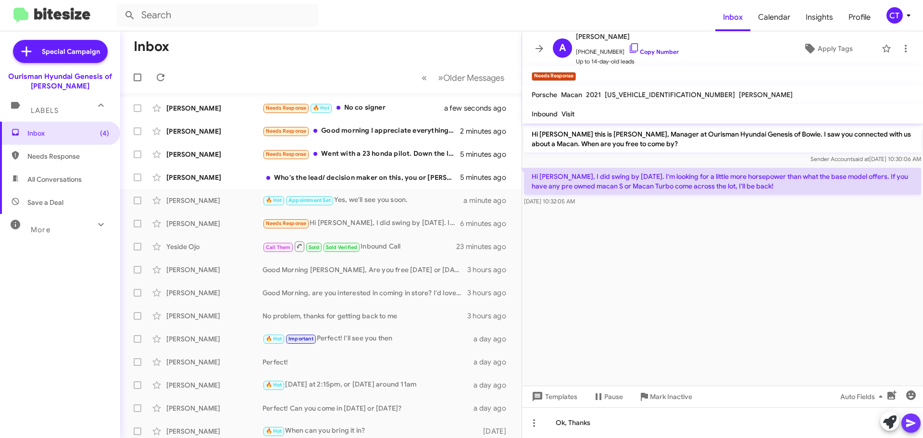
click at [910, 422] on icon at bounding box center [910, 423] width 9 height 8
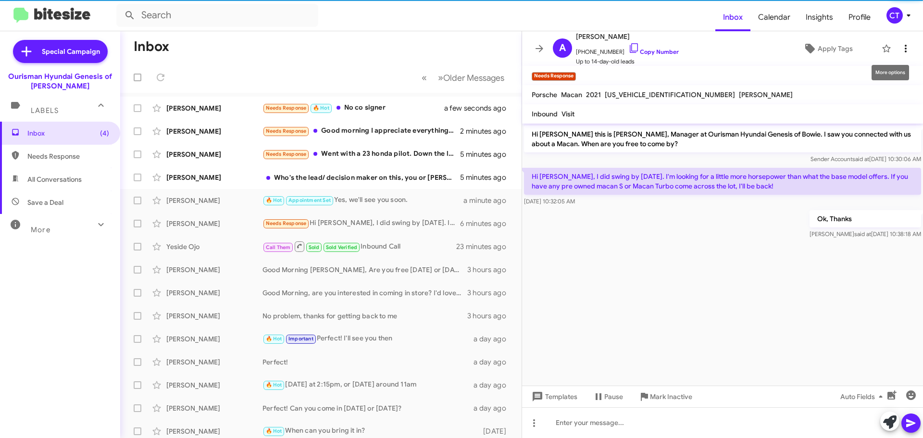
click at [900, 52] on icon at bounding box center [906, 49] width 12 height 12
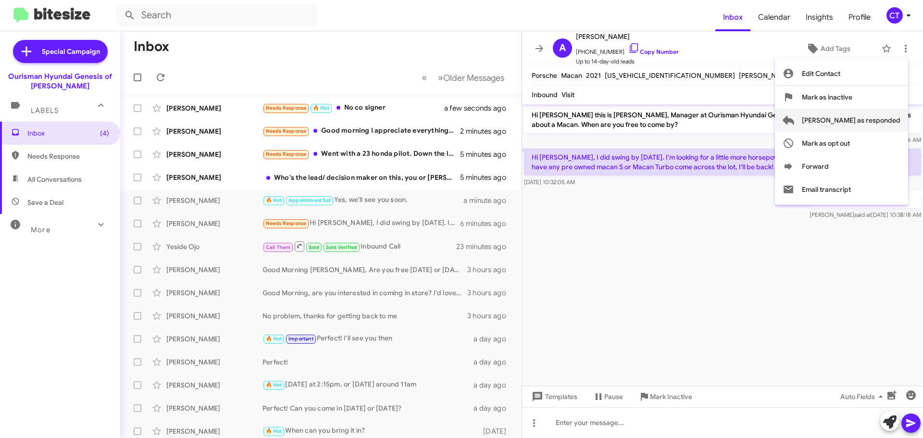
click at [848, 117] on span "Mark as responded" at bounding box center [851, 120] width 99 height 23
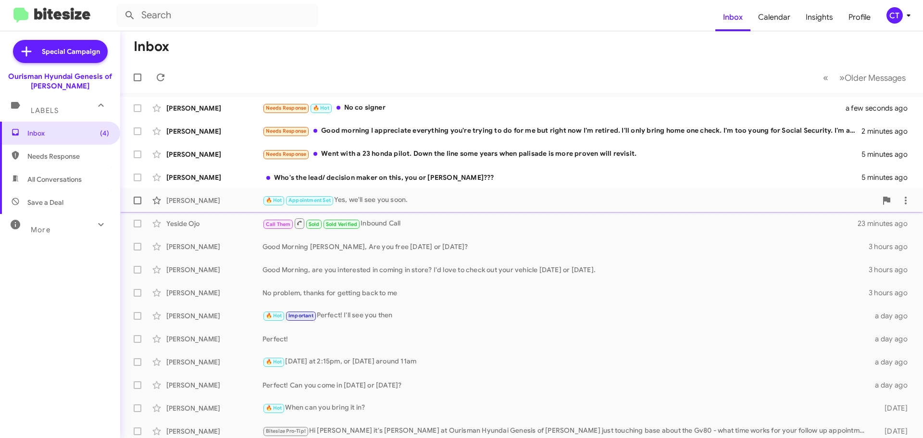
drag, startPoint x: 459, startPoint y: 179, endPoint x: 464, endPoint y: 193, distance: 14.9
click at [459, 179] on div "Who's the lead/ decision maker on this, you or Craig Townsend???" at bounding box center [562, 178] width 599 height 10
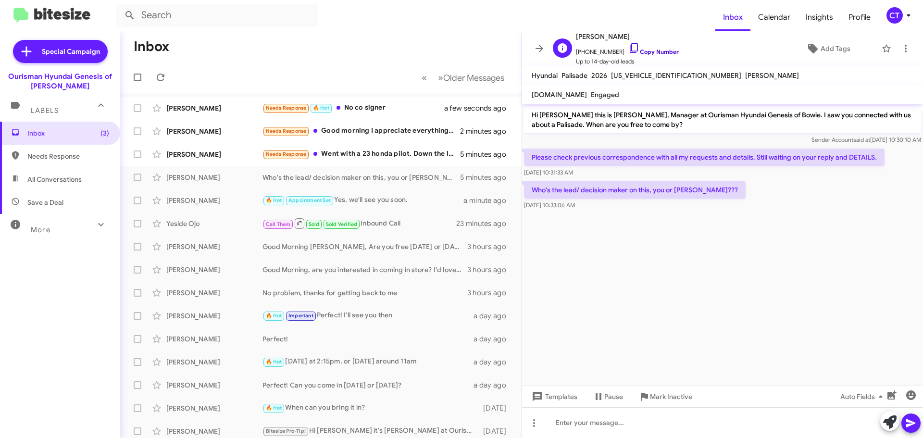
click at [629, 44] on icon at bounding box center [635, 48] width 12 height 12
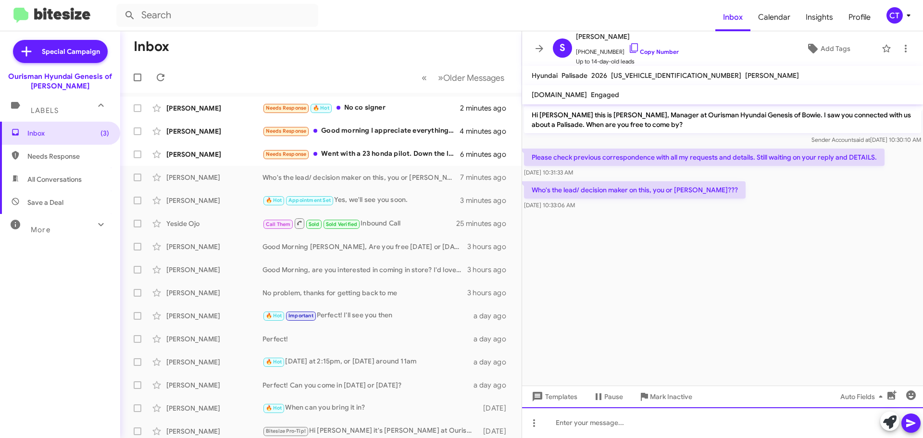
click at [664, 434] on div at bounding box center [722, 422] width 401 height 31
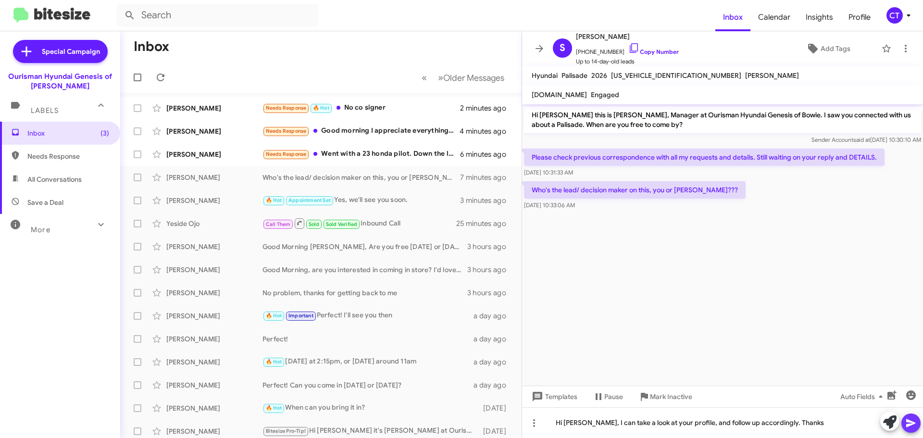
click at [909, 417] on span at bounding box center [911, 423] width 12 height 19
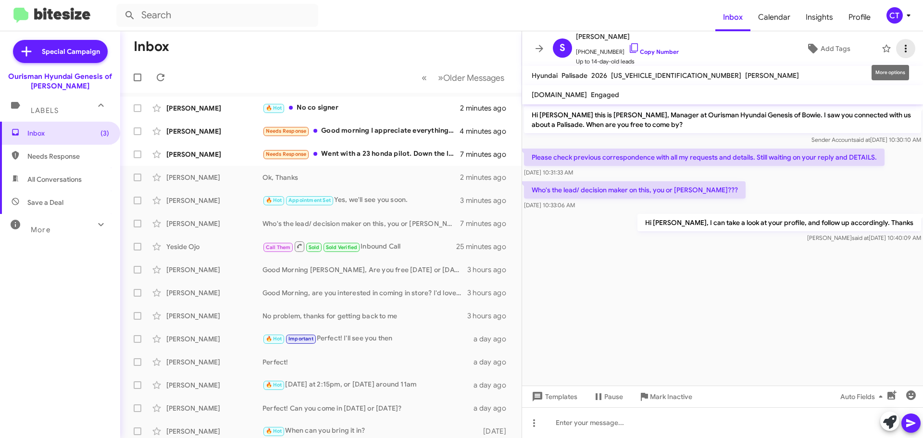
click at [902, 50] on icon at bounding box center [906, 49] width 12 height 12
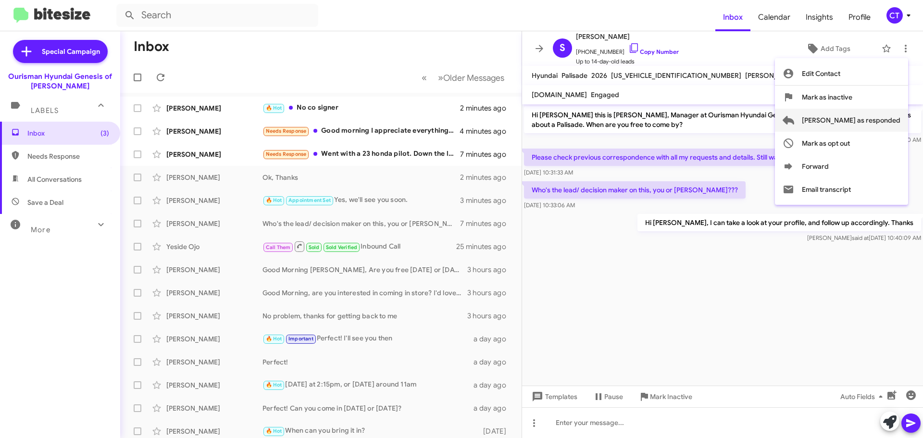
click at [876, 120] on span "Mark as responded" at bounding box center [851, 120] width 99 height 23
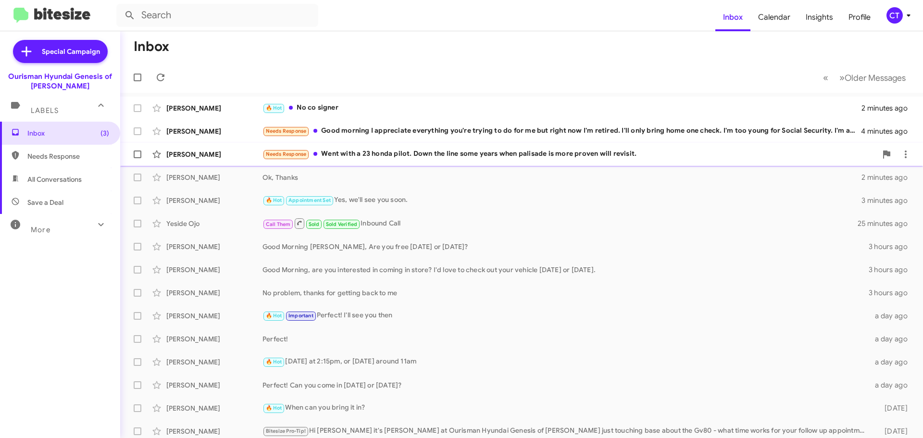
click at [431, 155] on div "Needs Response Went with a 23 honda pilot. Down the line some years when palisa…" at bounding box center [570, 154] width 615 height 11
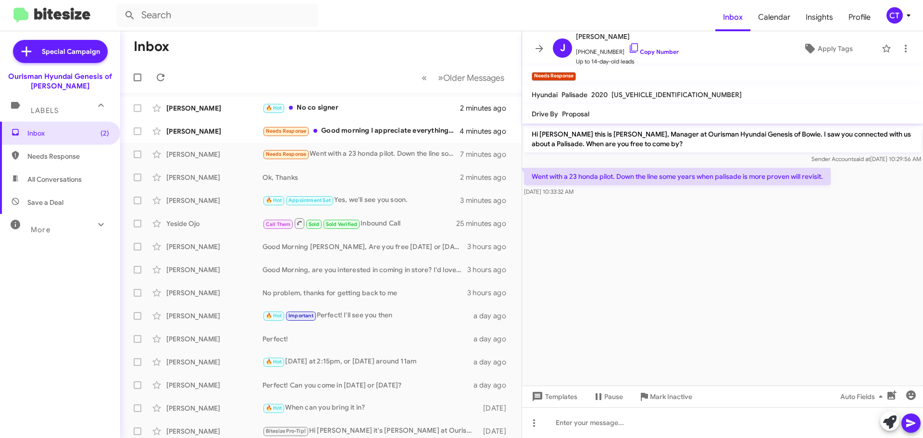
drag, startPoint x: 625, startPoint y: 48, endPoint x: 534, endPoint y: 82, distance: 97.5
click at [629, 48] on icon at bounding box center [635, 48] width 12 height 12
drag, startPoint x: 529, startPoint y: 173, endPoint x: 621, endPoint y: 193, distance: 93.6
click at [621, 193] on div "Went with a 23 honda pilot. Down the line some years when palisade is more prov…" at bounding box center [677, 182] width 307 height 29
copy div "Went with a 23 honda pilot. Down the line some years when palisade is more prov…"
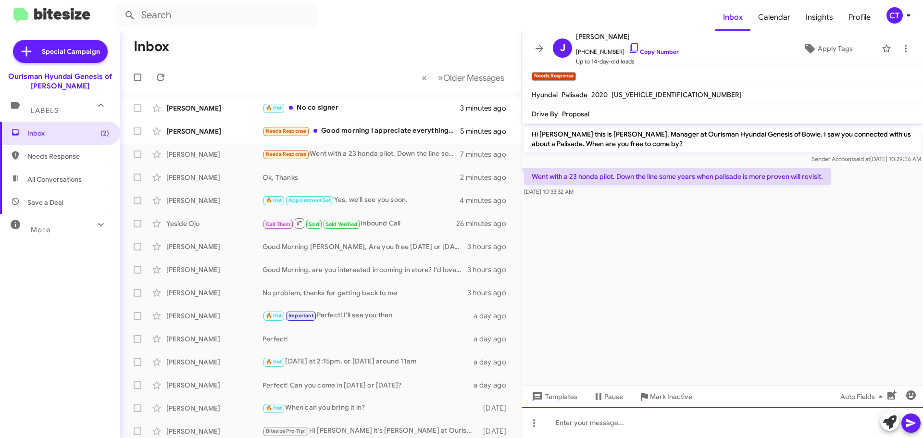
click at [633, 436] on div at bounding box center [722, 422] width 401 height 31
click at [629, 427] on div at bounding box center [722, 422] width 401 height 31
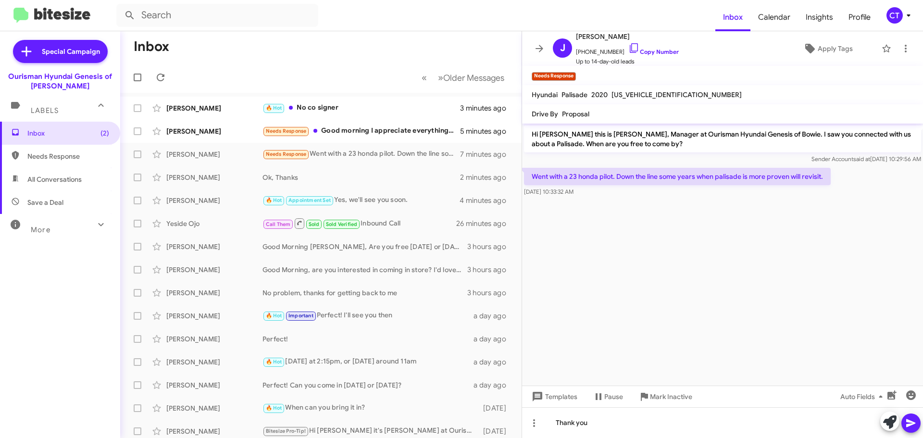
click at [913, 428] on icon at bounding box center [911, 423] width 12 height 12
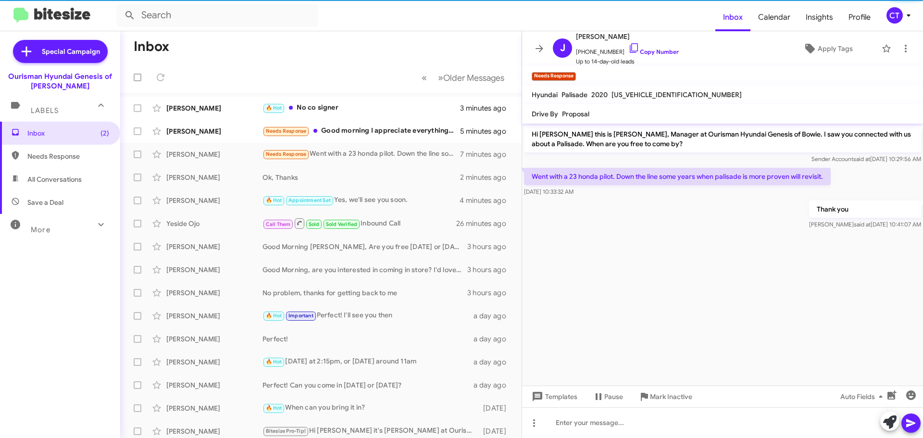
drag, startPoint x: 528, startPoint y: 171, endPoint x: 624, endPoint y: 194, distance: 99.4
click at [624, 194] on div "Went with a 23 honda pilot. Down the line some years when palisade is more prov…" at bounding box center [677, 182] width 307 height 29
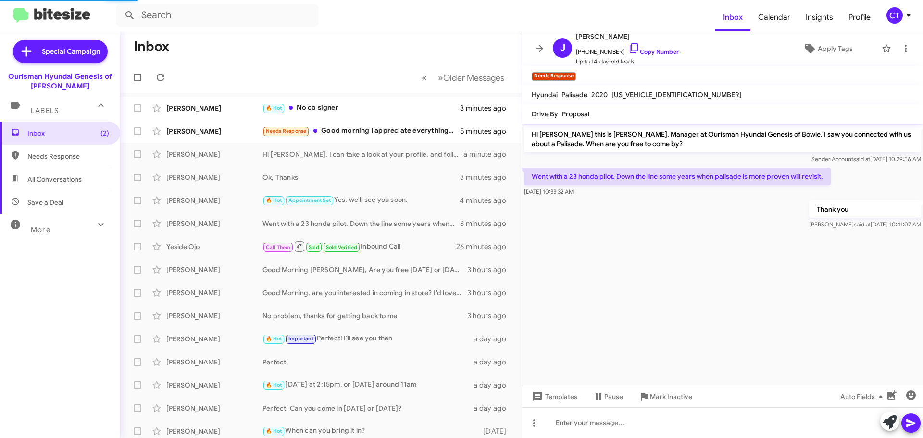
copy div "Went with a 23 honda pilot. Down the line some years when palisade is more prov…"
click at [897, 41] on button at bounding box center [905, 48] width 19 height 19
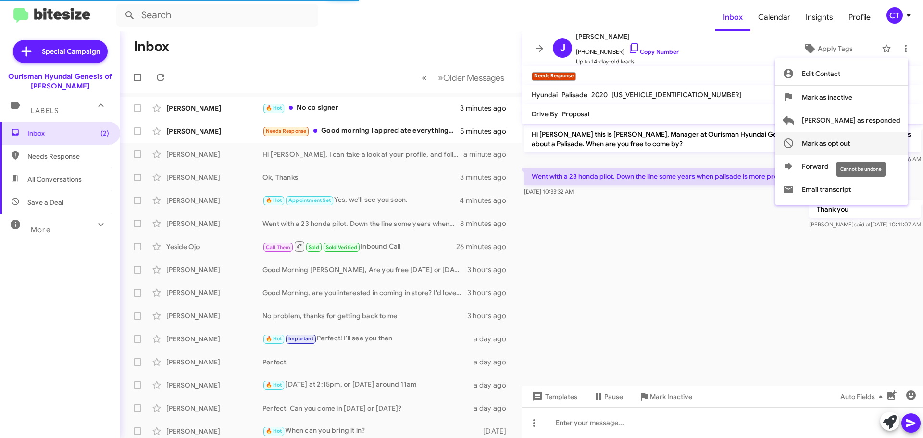
click at [850, 143] on span "Mark as opt out" at bounding box center [826, 143] width 48 height 23
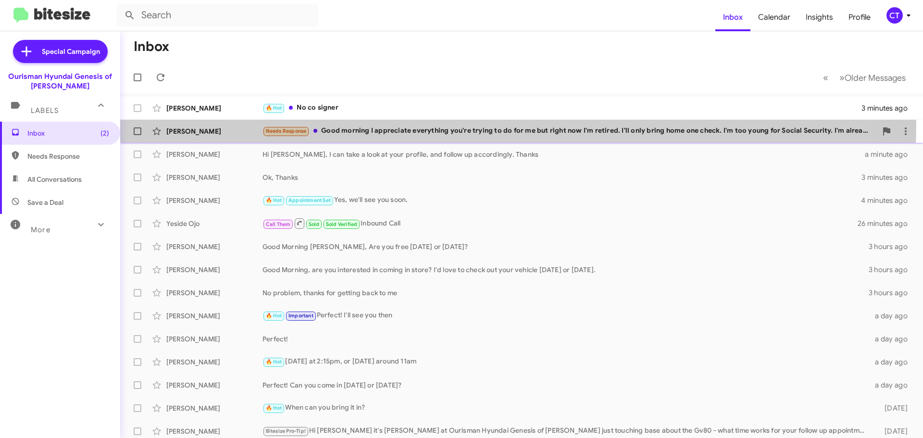
click at [345, 124] on div "Lisa Lewis Needs Response Good morning I appreciate everything you're trying to…" at bounding box center [522, 131] width 788 height 19
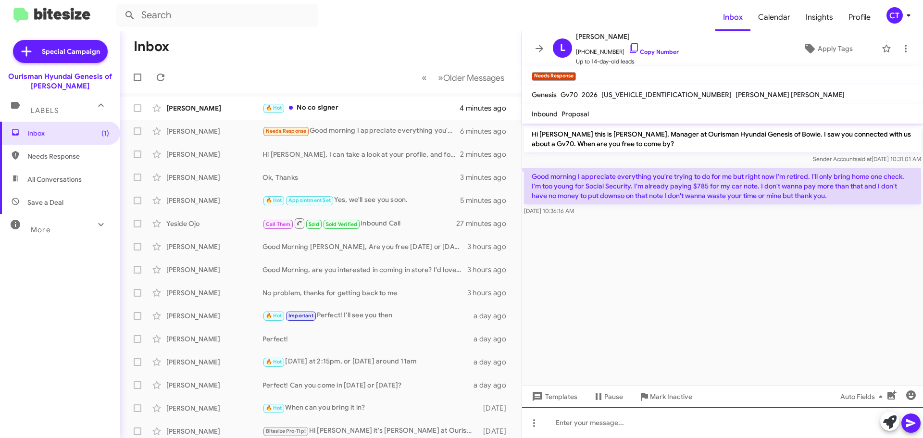
click at [643, 425] on div at bounding box center [722, 422] width 401 height 31
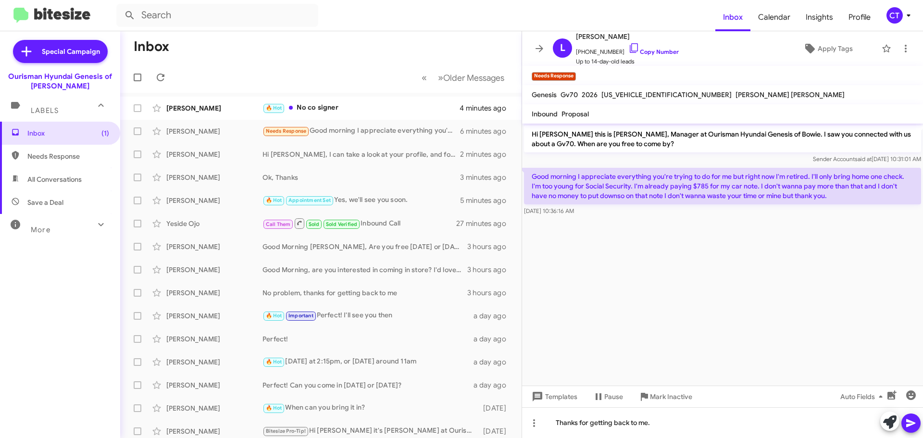
click at [914, 425] on icon at bounding box center [911, 423] width 12 height 12
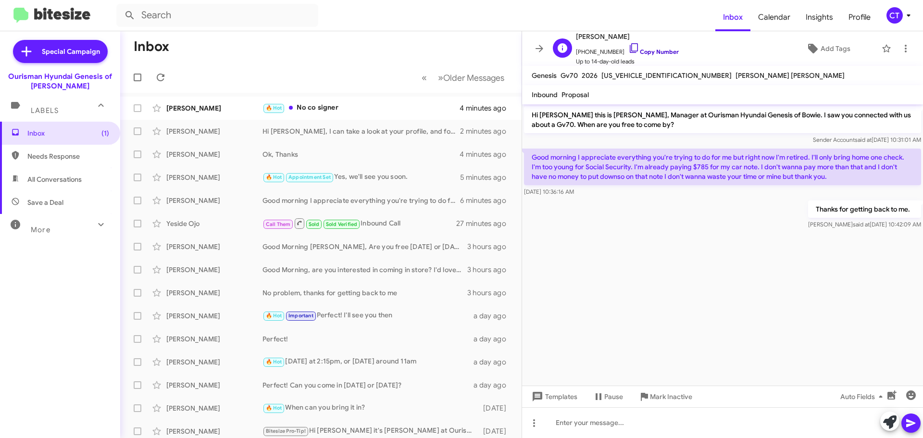
click at [629, 49] on icon at bounding box center [635, 48] width 12 height 12
drag, startPoint x: 530, startPoint y: 155, endPoint x: 599, endPoint y: 192, distance: 78.1
click at [599, 192] on div "Good morning I appreciate everything you're trying to do for me but right now I…" at bounding box center [722, 173] width 397 height 48
copy div "Good morning I appreciate everything you're trying to do for me but right now I…"
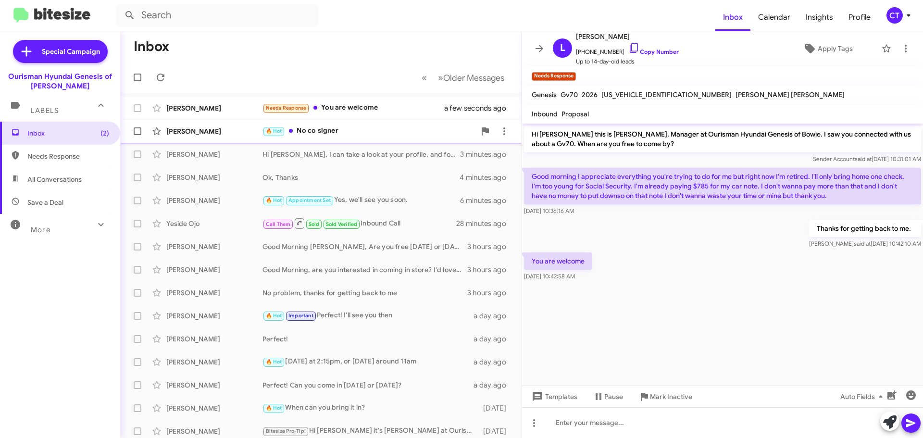
click at [348, 138] on div "Robert Sutton 🔥 Hot No co signer 5 minutes ago" at bounding box center [321, 131] width 386 height 19
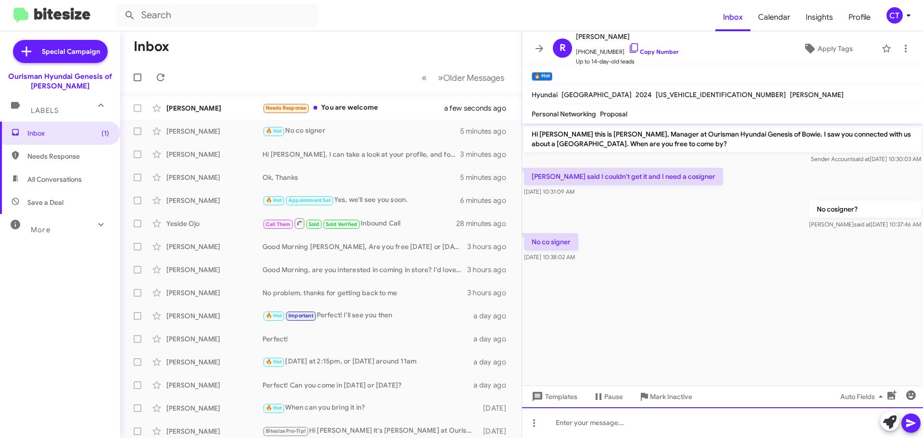
click at [581, 414] on div at bounding box center [722, 422] width 401 height 31
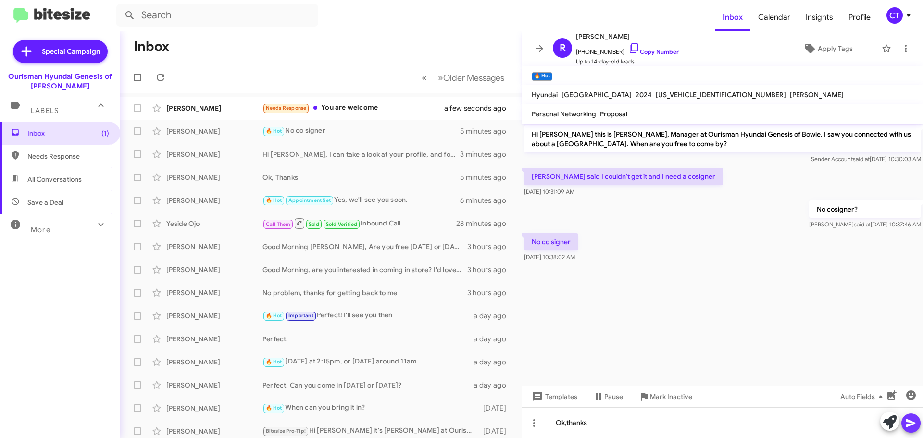
click at [918, 419] on button at bounding box center [911, 423] width 19 height 19
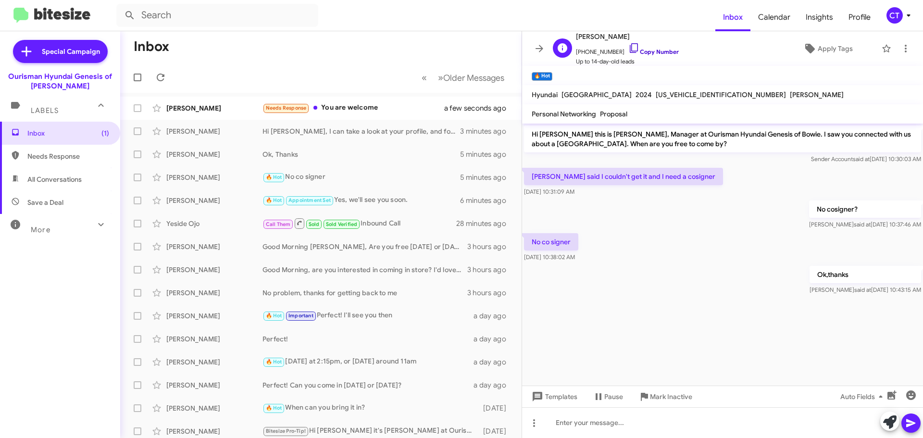
click at [629, 46] on icon at bounding box center [635, 48] width 12 height 12
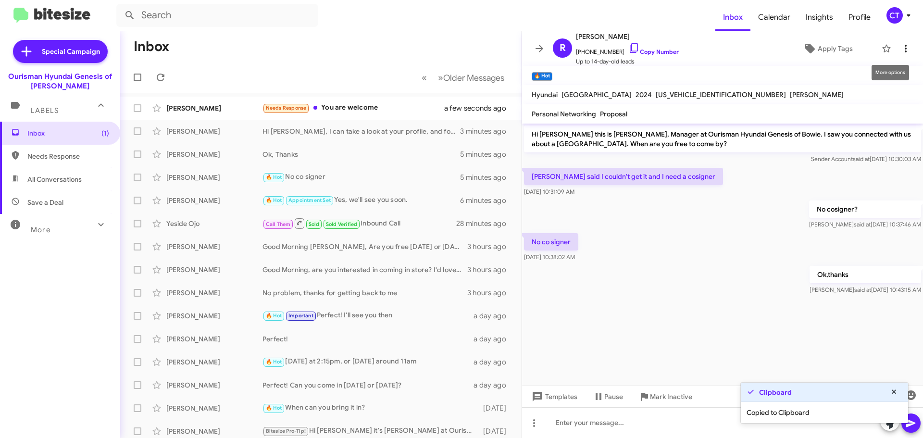
click at [900, 46] on icon at bounding box center [906, 49] width 12 height 12
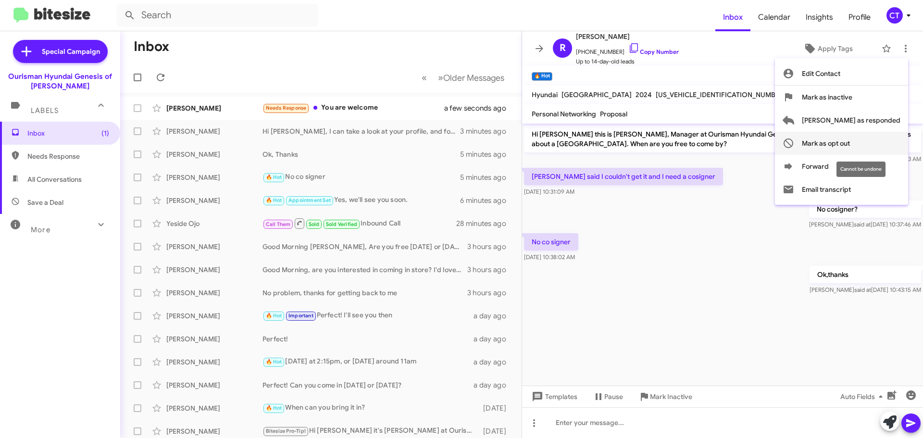
click at [850, 140] on span "Mark as opt out" at bounding box center [826, 143] width 48 height 23
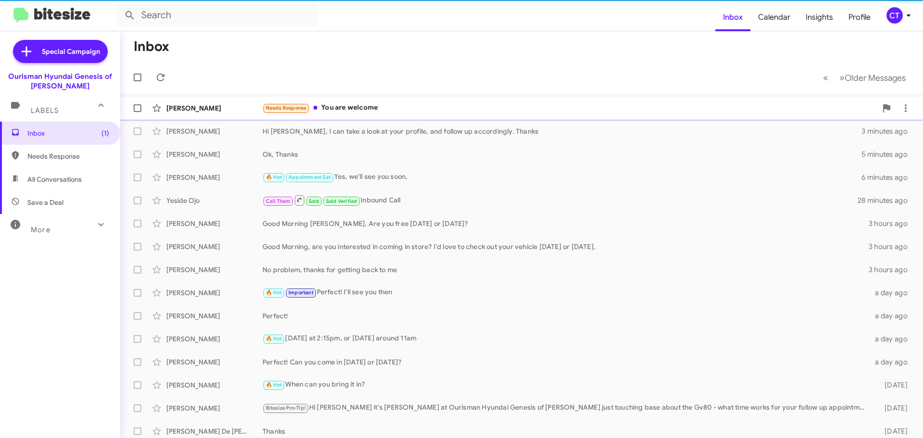
click at [395, 108] on div "Needs Response You are welcome" at bounding box center [570, 107] width 615 height 11
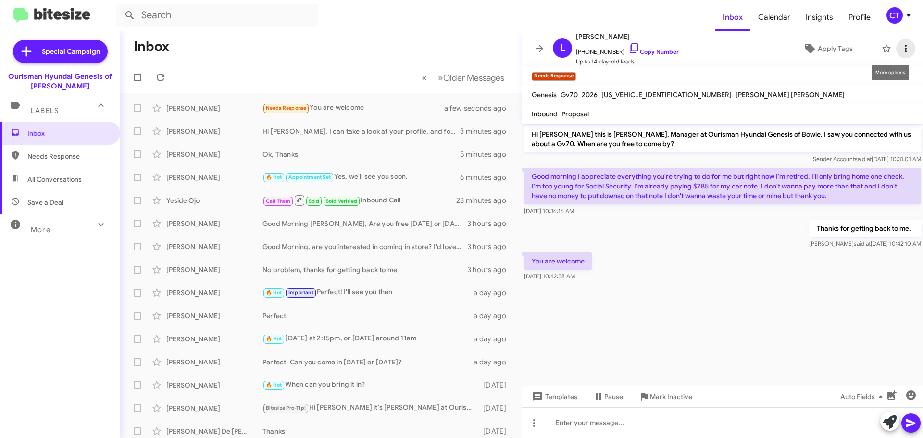
click at [905, 50] on icon at bounding box center [906, 49] width 2 height 8
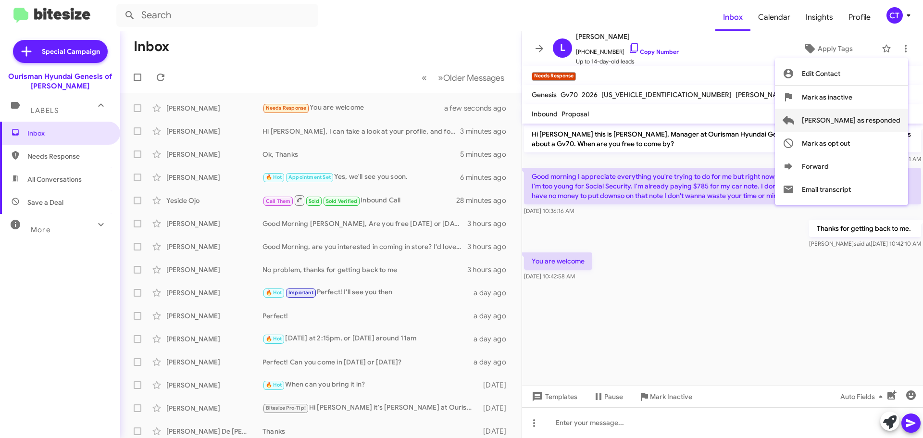
click at [872, 119] on span "[PERSON_NAME] as responded" at bounding box center [851, 120] width 99 height 23
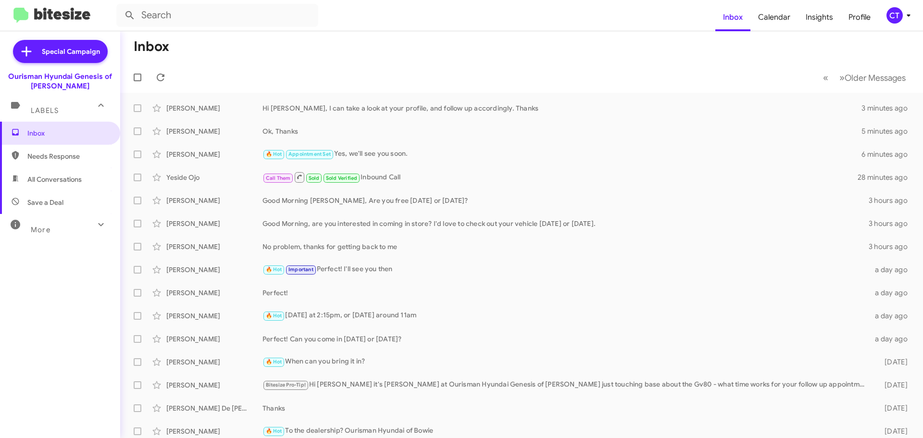
click at [42, 158] on span "Needs Response" at bounding box center [68, 156] width 82 height 10
type input "in:needs-response"
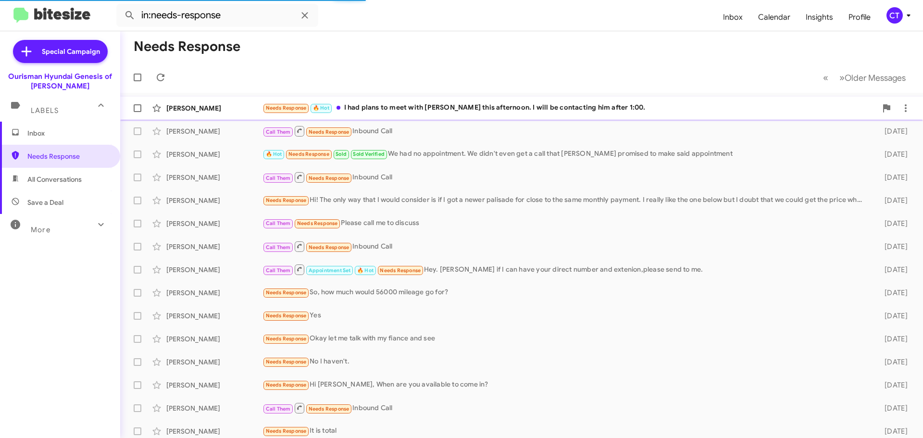
click at [456, 110] on div "Needs Response 🔥 Hot I had plans to meet with Sorrell this afternoon. I will be…" at bounding box center [570, 107] width 615 height 11
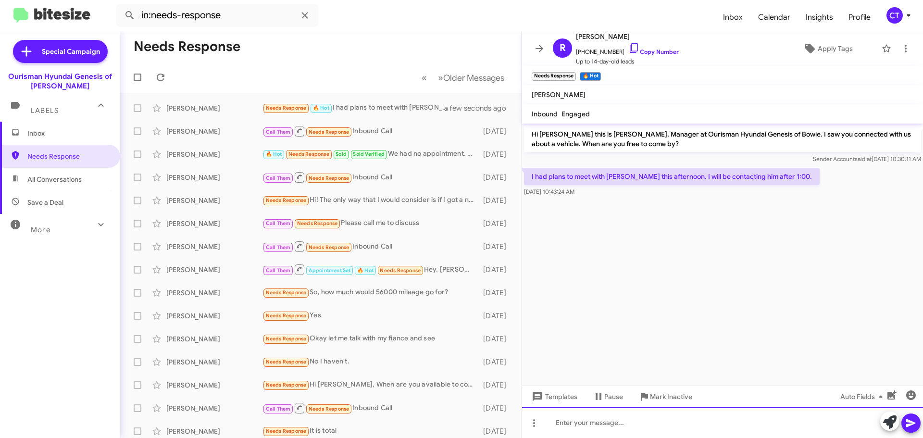
click at [625, 424] on div at bounding box center [722, 422] width 401 height 31
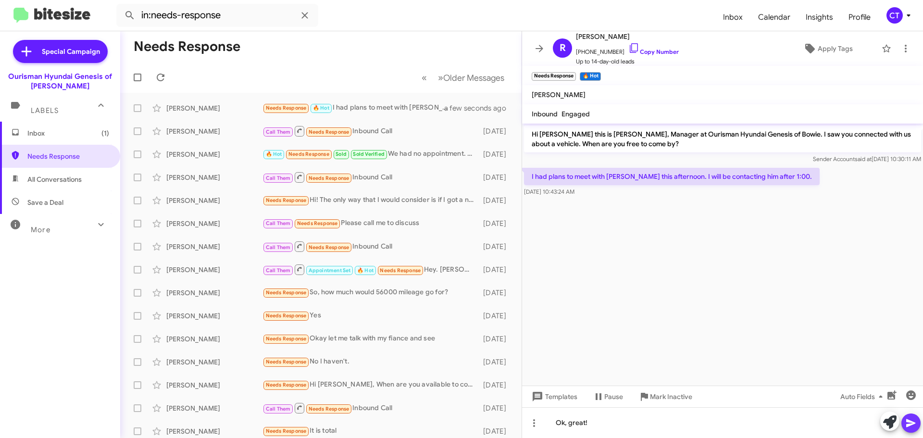
click at [915, 422] on icon at bounding box center [911, 423] width 12 height 12
click at [630, 44] on icon at bounding box center [634, 48] width 8 height 10
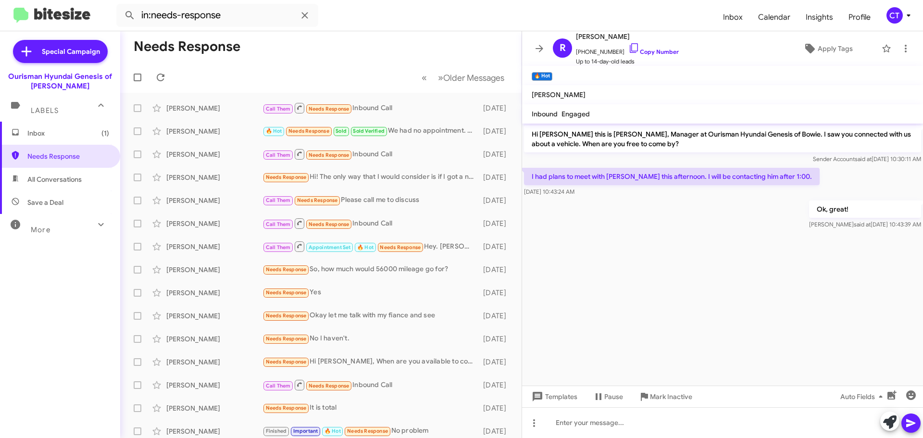
drag, startPoint x: 530, startPoint y: 172, endPoint x: 590, endPoint y: 197, distance: 64.7
click at [590, 197] on div "I had plans to meet with Sorrell this afternoon. I will be contacting him after…" at bounding box center [722, 182] width 401 height 33
copy div "I had plans to meet with Sorrell this afternoon. I will be contacting him after…"
click at [893, 16] on div "CT" at bounding box center [895, 15] width 16 height 16
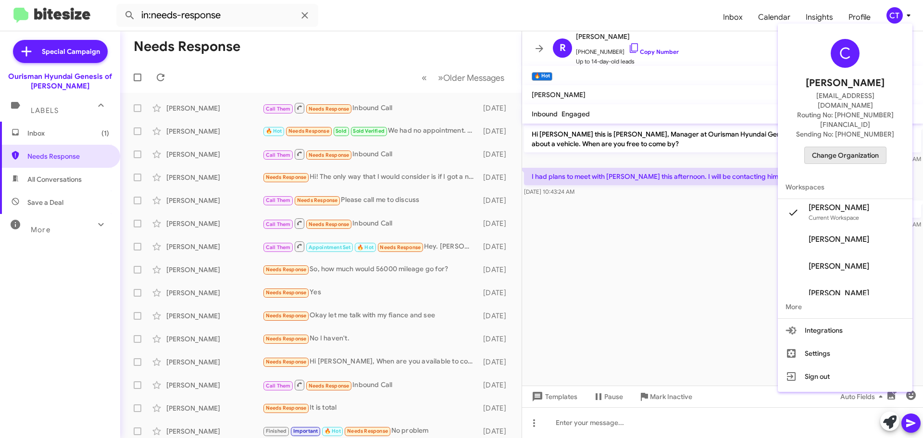
click at [847, 147] on span "Change Organization" at bounding box center [845, 155] width 67 height 16
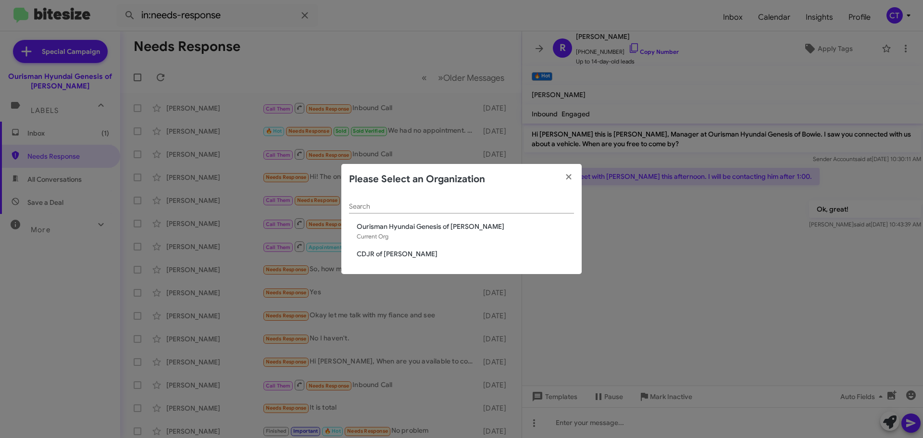
click at [672, 102] on modal-container "Please Select an Organization Search Ourisman Hyundai Genesis of Bowie Current …" at bounding box center [461, 219] width 923 height 438
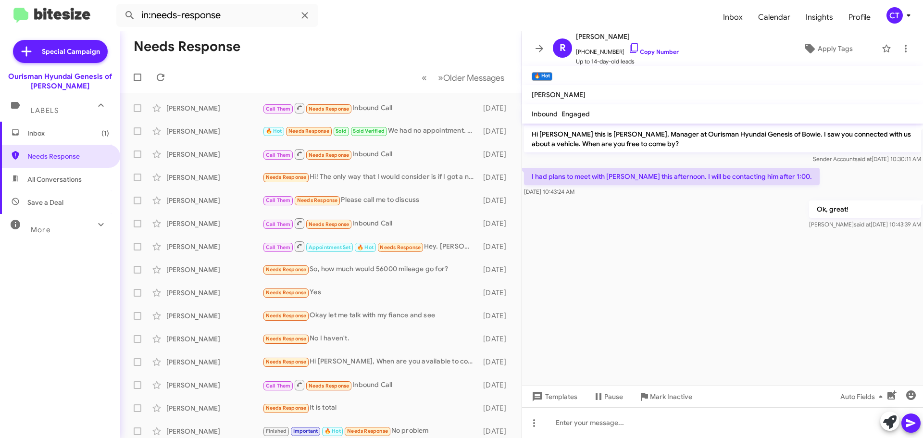
click at [910, 13] on icon at bounding box center [909, 16] width 12 height 12
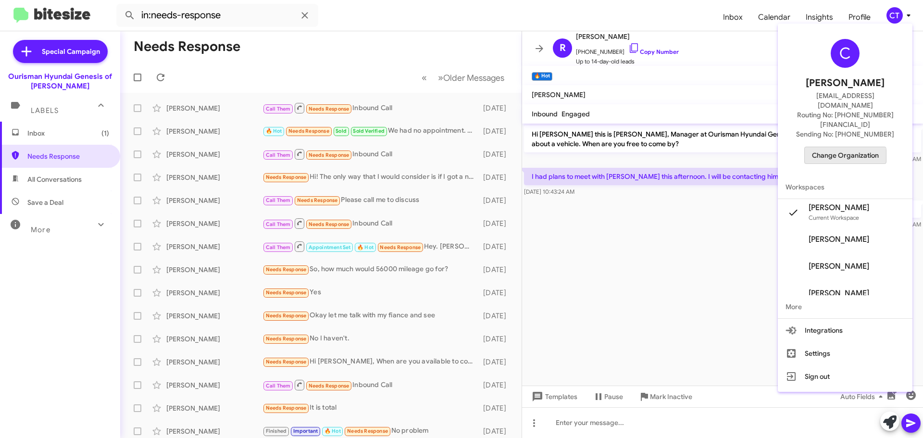
click at [846, 147] on span "Change Organization" at bounding box center [845, 155] width 67 height 16
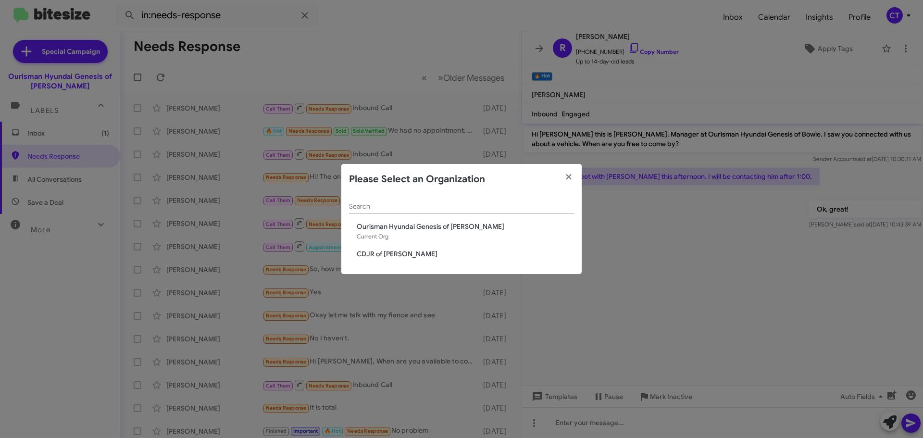
click at [379, 251] on span "CDJR of [PERSON_NAME]" at bounding box center [465, 254] width 217 height 10
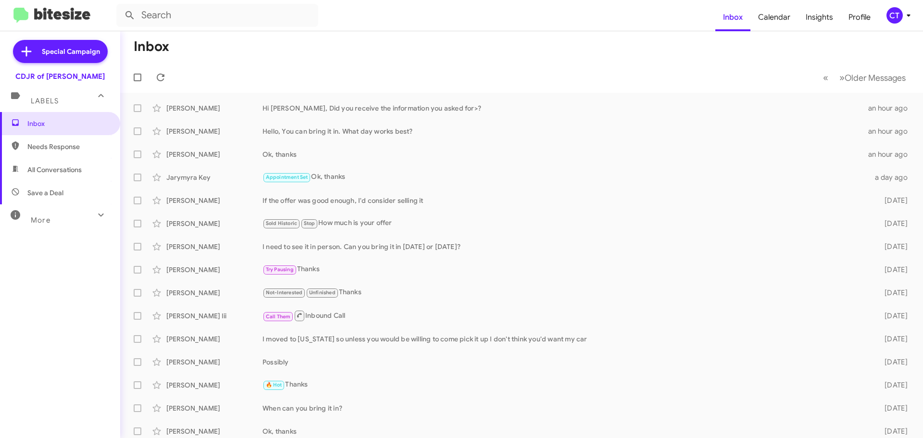
click at [894, 15] on div "CT" at bounding box center [895, 15] width 16 height 16
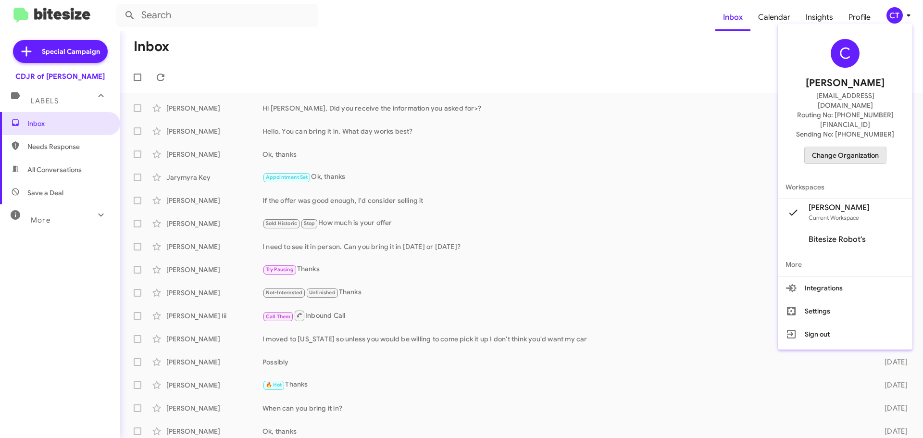
click at [845, 147] on span "Change Organization" at bounding box center [845, 155] width 67 height 16
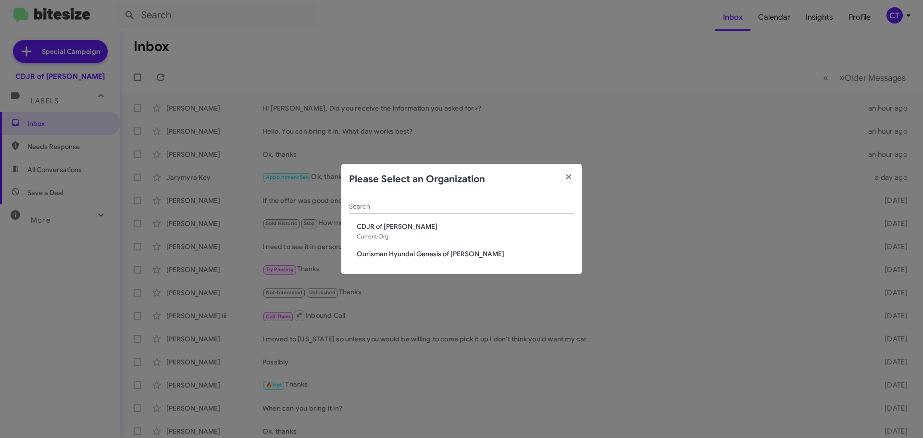
click at [375, 254] on span "Ourisman Hyundai Genesis of [PERSON_NAME]" at bounding box center [465, 254] width 217 height 10
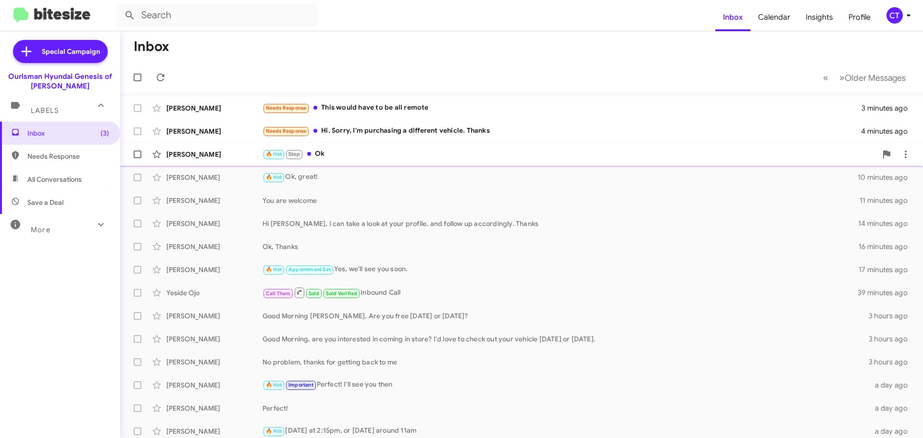
click at [340, 156] on div "🔥 Hot Stop Ok" at bounding box center [570, 154] width 615 height 11
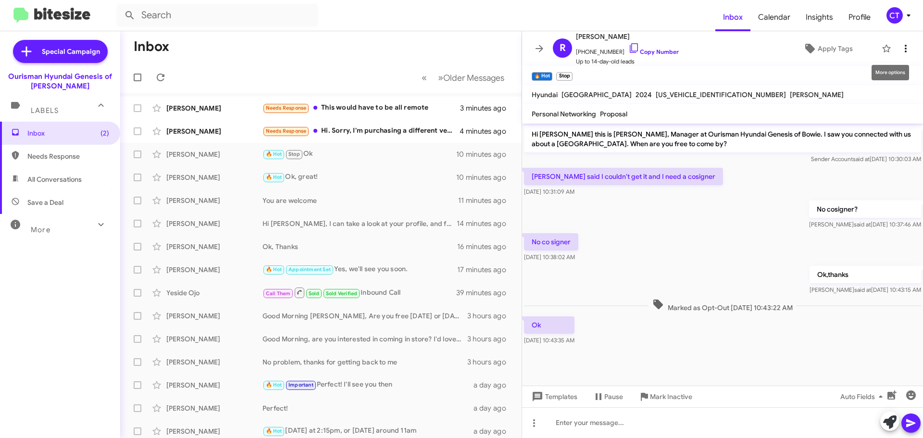
click at [903, 46] on icon at bounding box center [906, 49] width 12 height 12
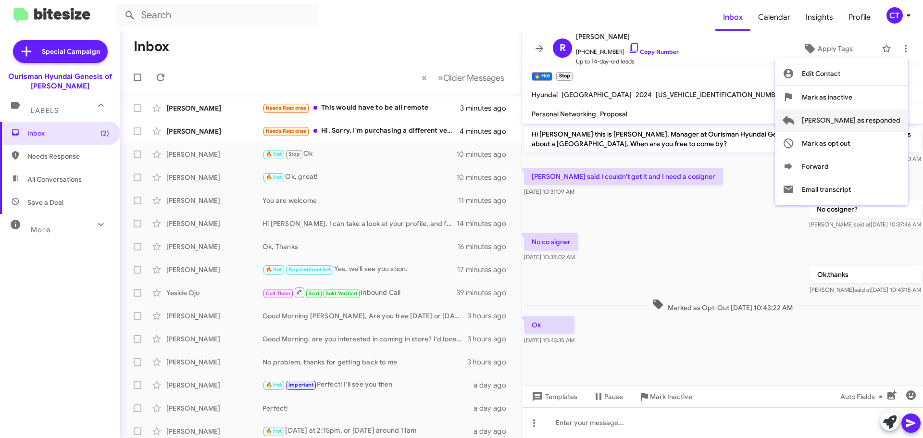
click at [884, 118] on span "[PERSON_NAME] as responded" at bounding box center [851, 120] width 99 height 23
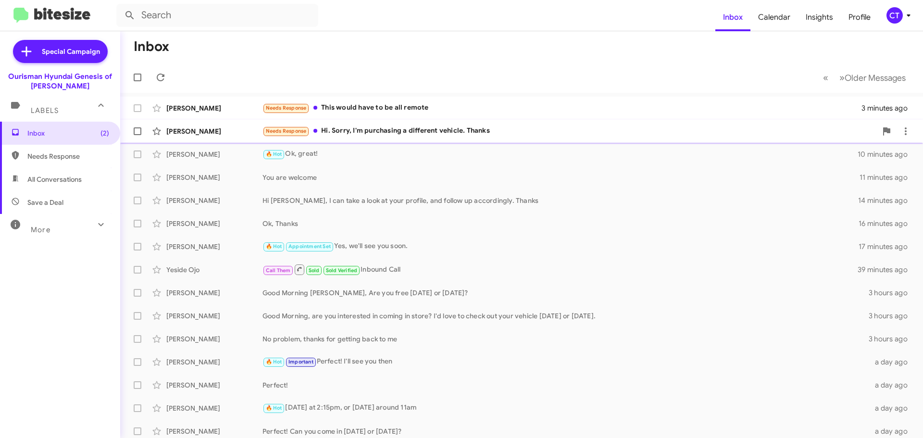
click at [388, 136] on div "Needs Response Hi. Sorry, I'm purchasing a different vehicle. Thanks" at bounding box center [570, 131] width 615 height 11
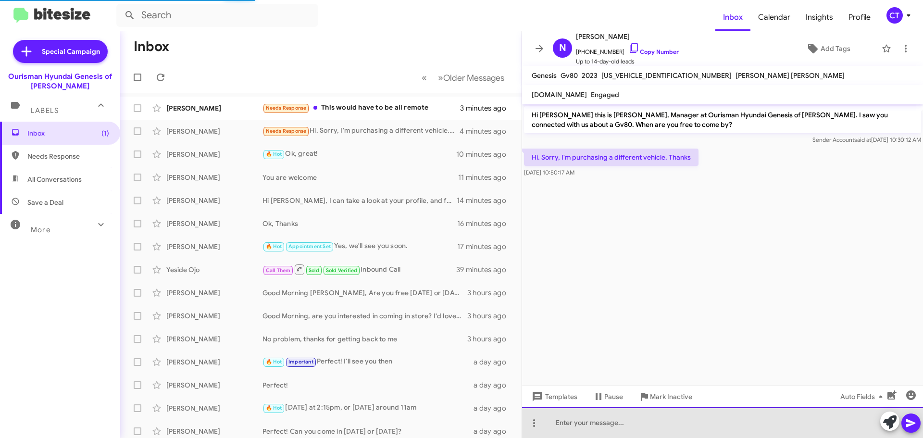
click at [640, 438] on html "Inbox Calendar Insights Profile CT Special Campaign Ourisman Hyundai Genesis of…" at bounding box center [461, 219] width 923 height 438
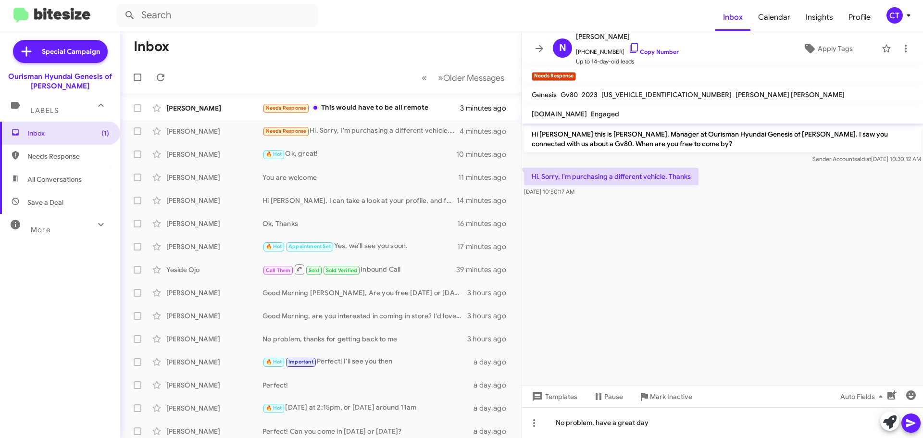
click at [907, 430] on span at bounding box center [911, 423] width 12 height 19
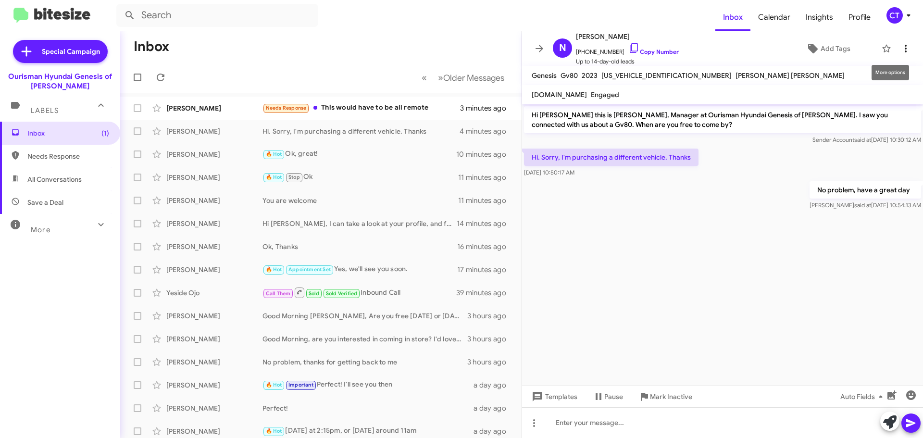
click at [904, 48] on icon at bounding box center [906, 49] width 12 height 12
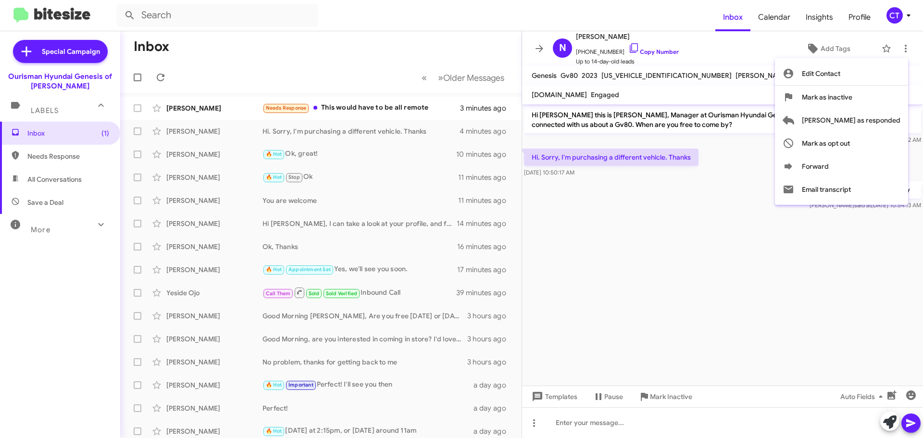
click at [629, 44] on div at bounding box center [461, 219] width 923 height 438
click at [629, 48] on icon at bounding box center [635, 48] width 12 height 12
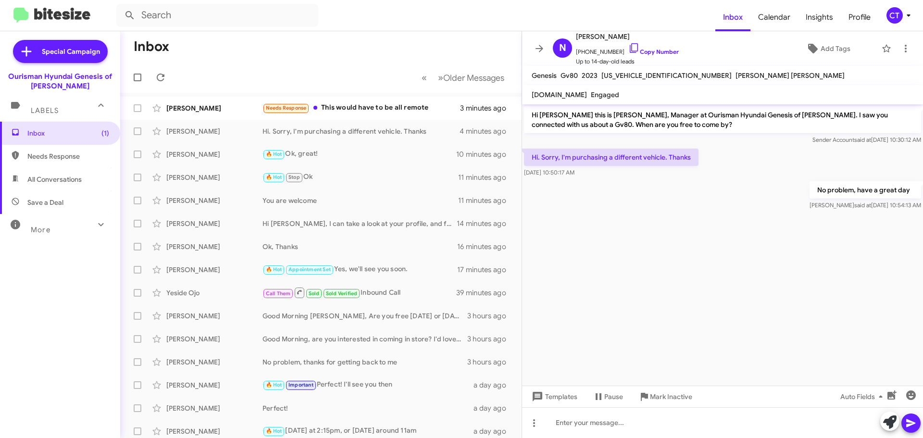
drag, startPoint x: 527, startPoint y: 151, endPoint x: 687, endPoint y: 172, distance: 160.9
click at [687, 172] on div "Hi. Sorry, I'm purchasing a different vehicle. Thanks Oct 9, 2025, 10:50:17 AM" at bounding box center [611, 163] width 175 height 29
copy div "Hi. Sorry, I'm purchasing a different vehicle. Thanks Oct 9, 2025, 10:50:17 AM"
click at [904, 43] on icon at bounding box center [906, 49] width 12 height 12
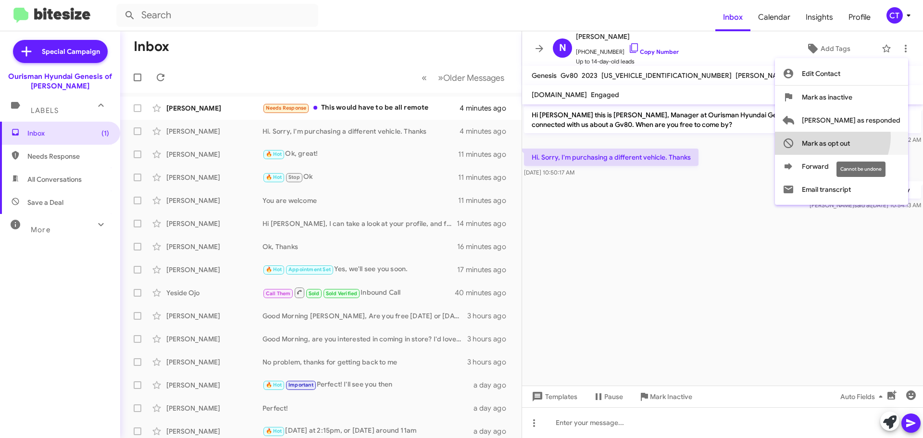
click at [850, 137] on span "Mark as opt out" at bounding box center [826, 143] width 48 height 23
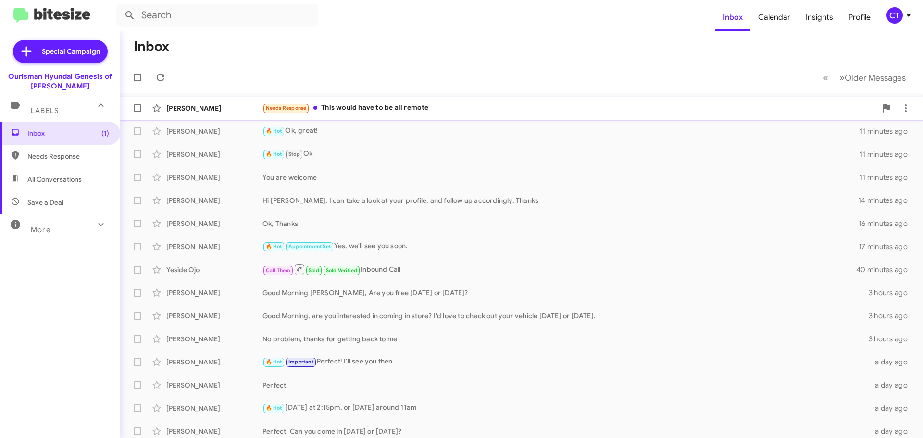
click at [377, 108] on div "Needs Response This would have to be all remote" at bounding box center [570, 107] width 615 height 11
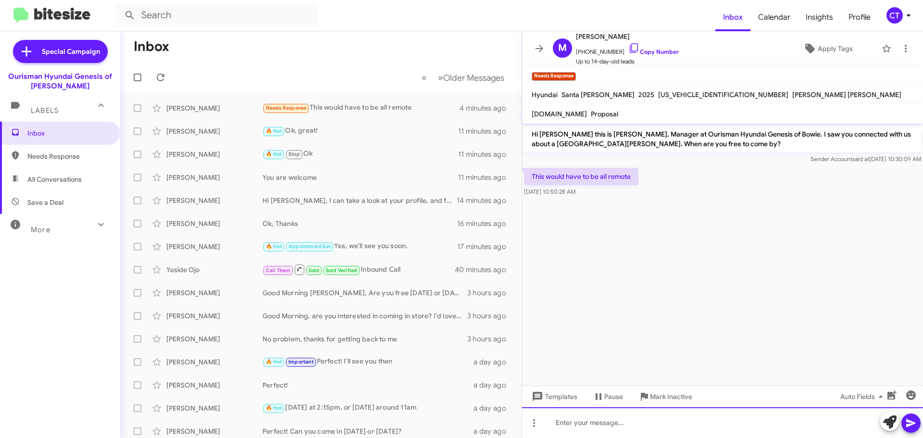
click at [613, 426] on div at bounding box center [722, 422] width 401 height 31
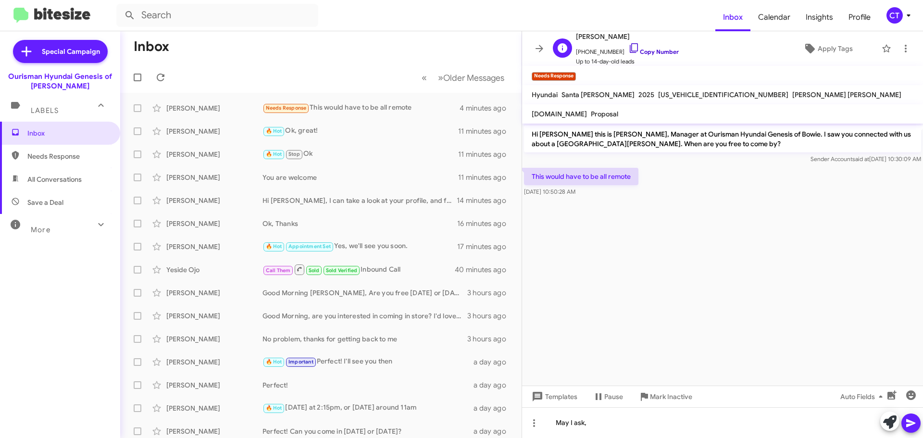
click at [629, 46] on icon at bounding box center [635, 48] width 12 height 12
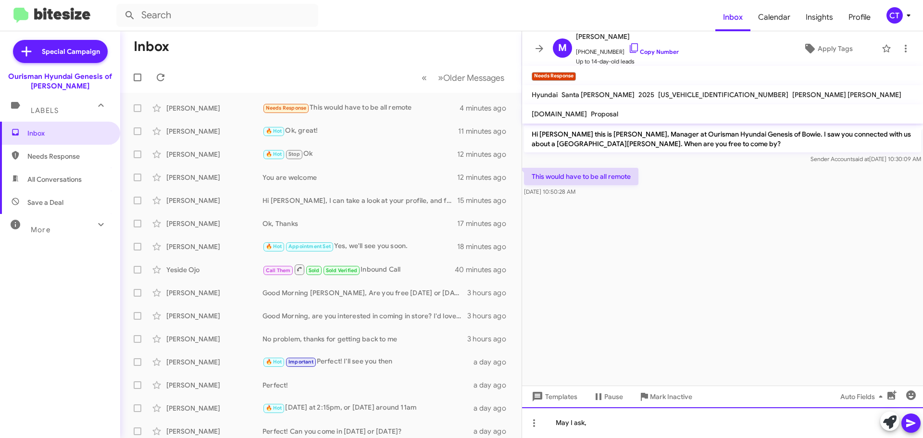
click at [625, 421] on div "May I ask," at bounding box center [722, 422] width 401 height 31
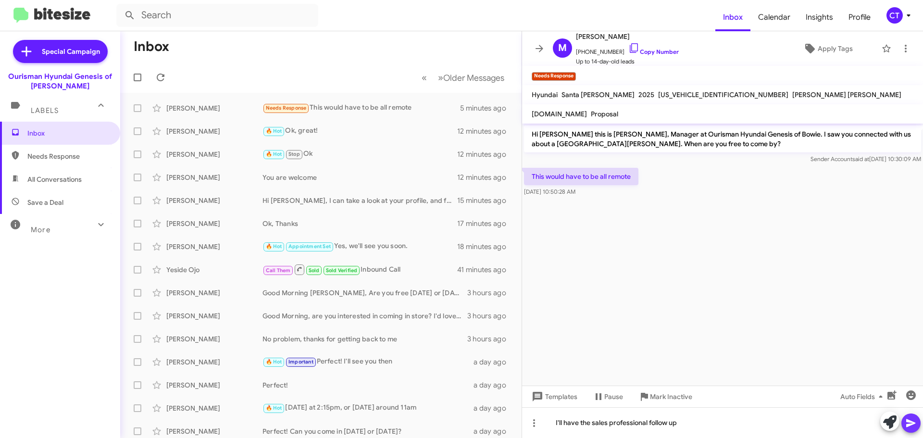
click at [909, 422] on icon at bounding box center [910, 423] width 9 height 8
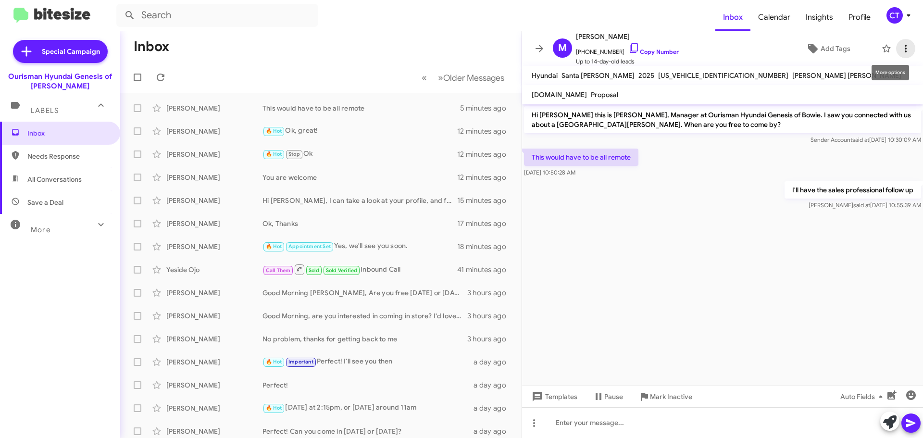
click at [901, 47] on icon at bounding box center [906, 49] width 12 height 12
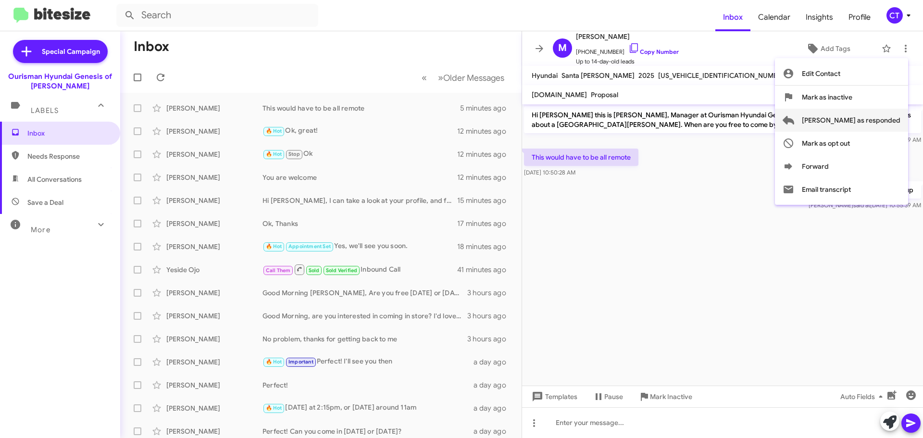
click at [851, 121] on span "Mark as responded" at bounding box center [851, 120] width 99 height 23
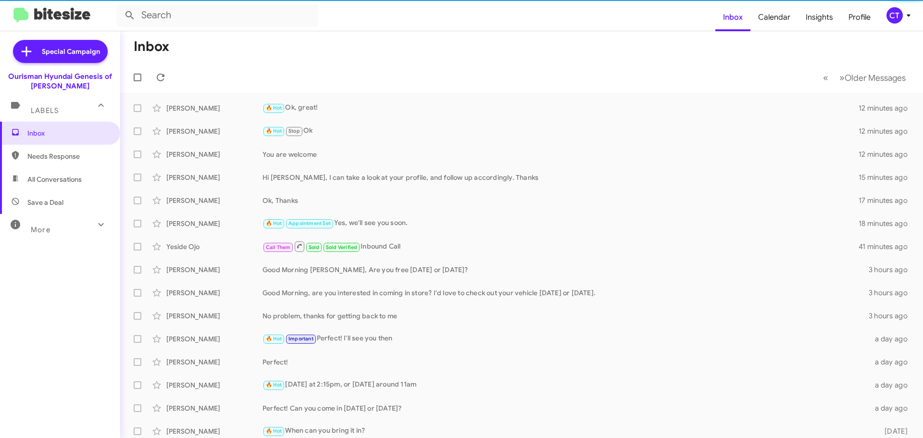
click at [40, 158] on span "Needs Response" at bounding box center [68, 156] width 82 height 10
type input "in:needs-response"
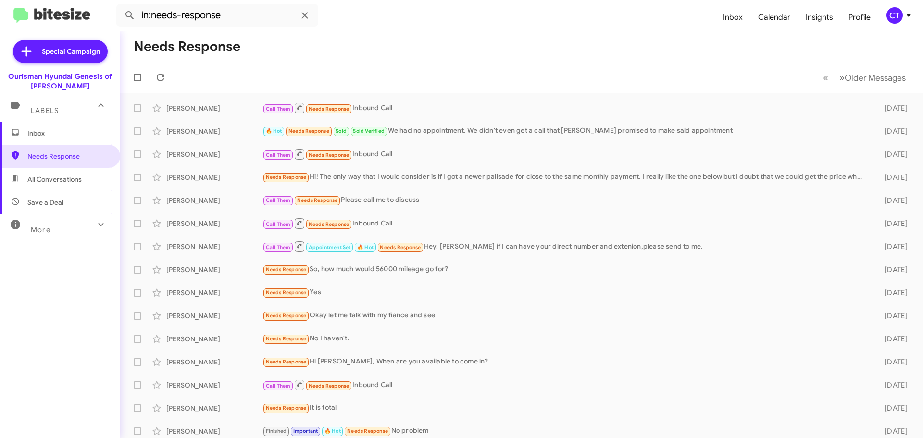
click at [902, 13] on div "CT" at bounding box center [895, 15] width 16 height 16
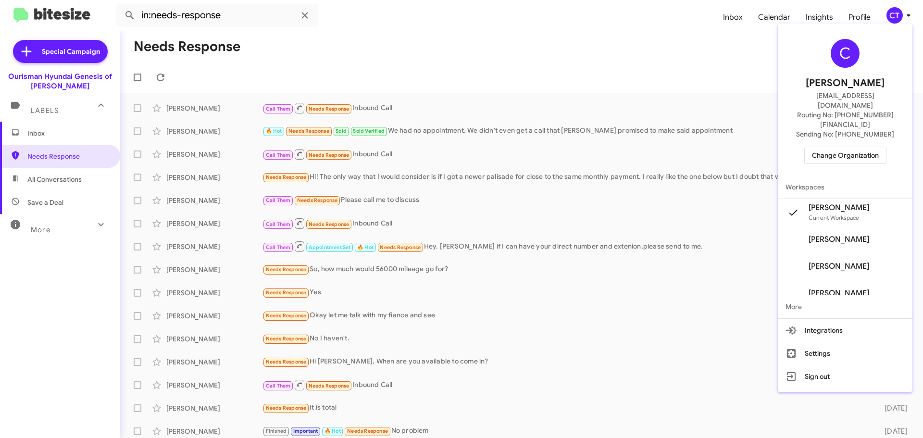
click at [853, 147] on span "Change Organization" at bounding box center [845, 155] width 67 height 16
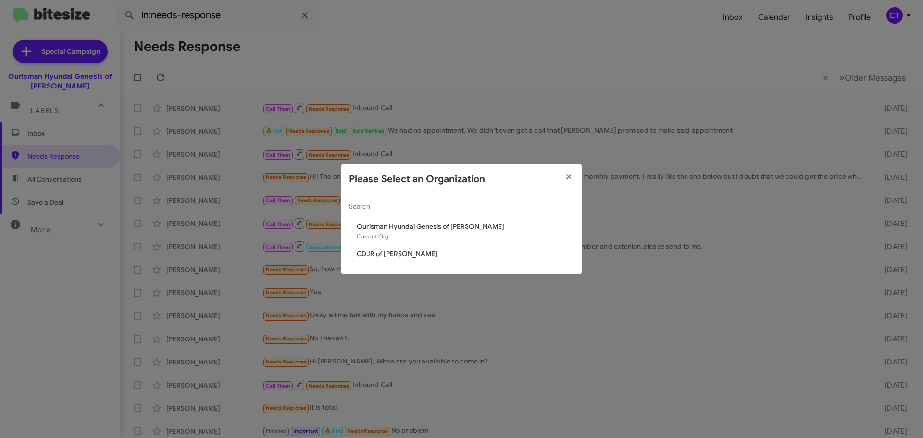
click at [364, 251] on span "CDJR of [PERSON_NAME]" at bounding box center [465, 254] width 217 height 10
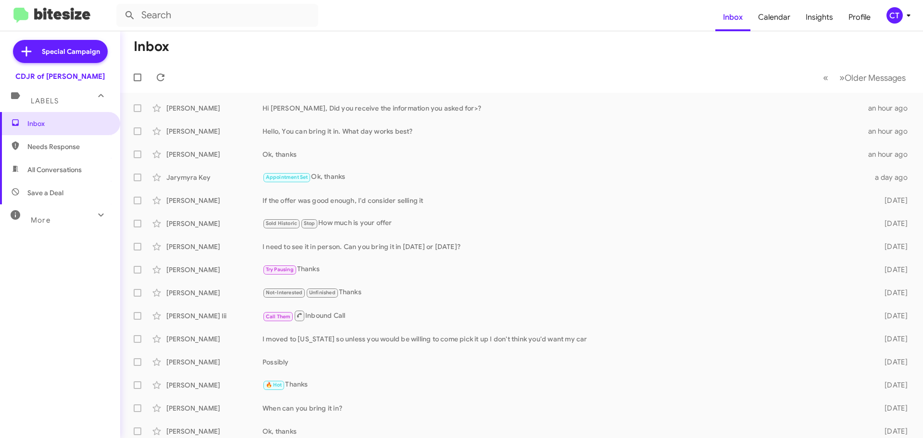
click at [904, 18] on icon at bounding box center [909, 16] width 12 height 12
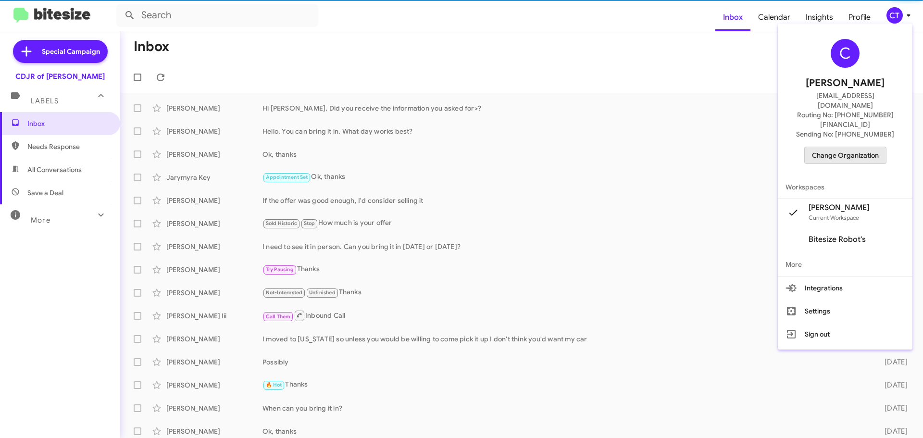
click at [859, 147] on span "Change Organization" at bounding box center [845, 155] width 67 height 16
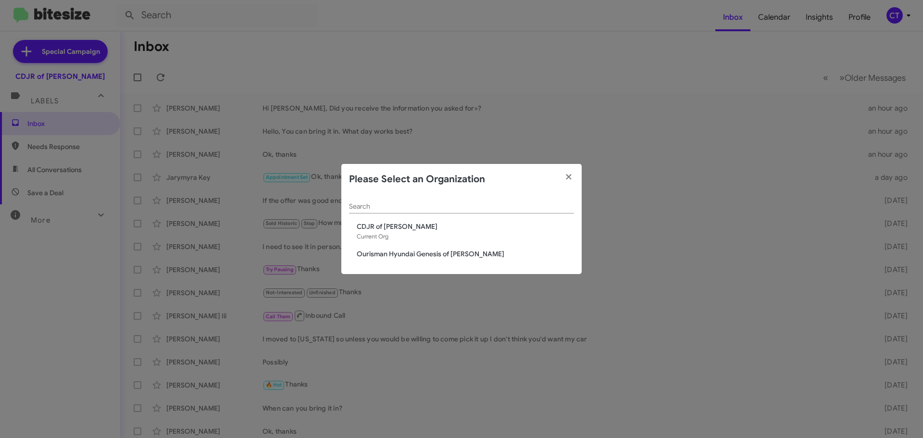
click at [377, 255] on span "Ourisman Hyundai Genesis of Bowie" at bounding box center [465, 254] width 217 height 10
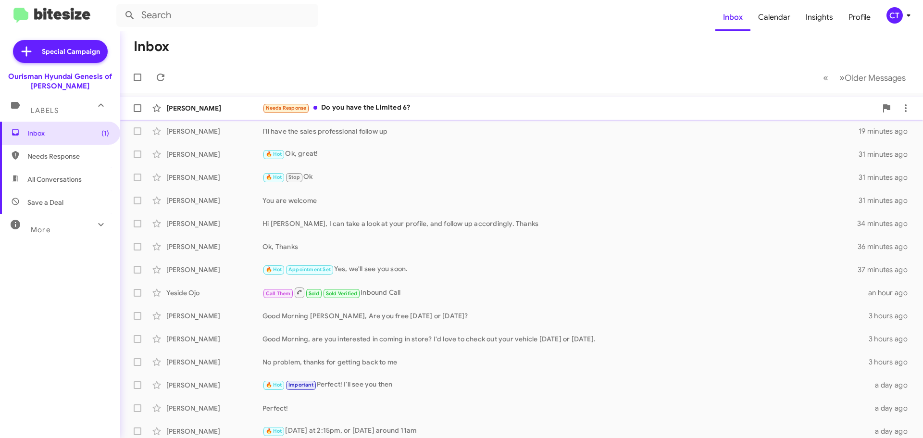
click at [338, 108] on div "Needs Response Do you have the Limited 6?" at bounding box center [570, 107] width 615 height 11
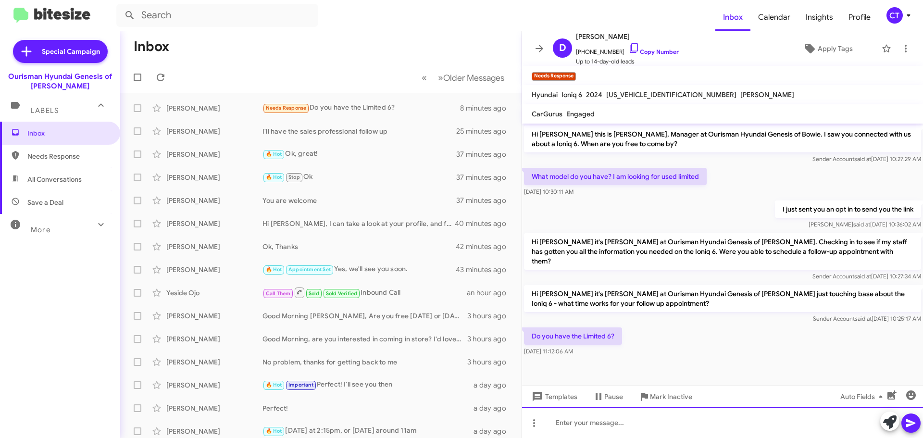
click at [654, 430] on div at bounding box center [722, 422] width 401 height 31
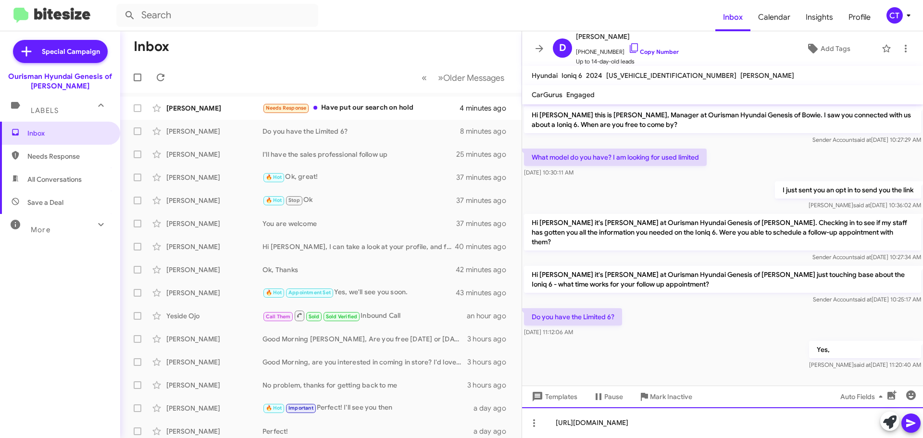
click at [922, 421] on div "[URL][DOMAIN_NAME]" at bounding box center [722, 422] width 401 height 31
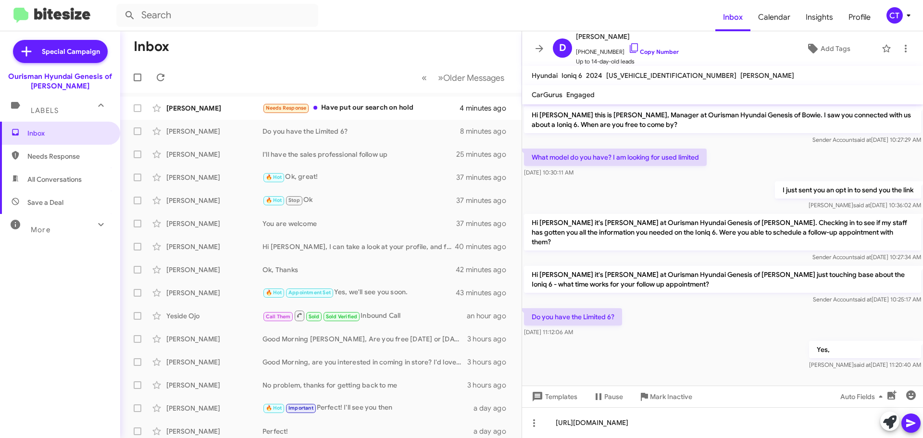
click at [916, 420] on icon at bounding box center [911, 423] width 12 height 12
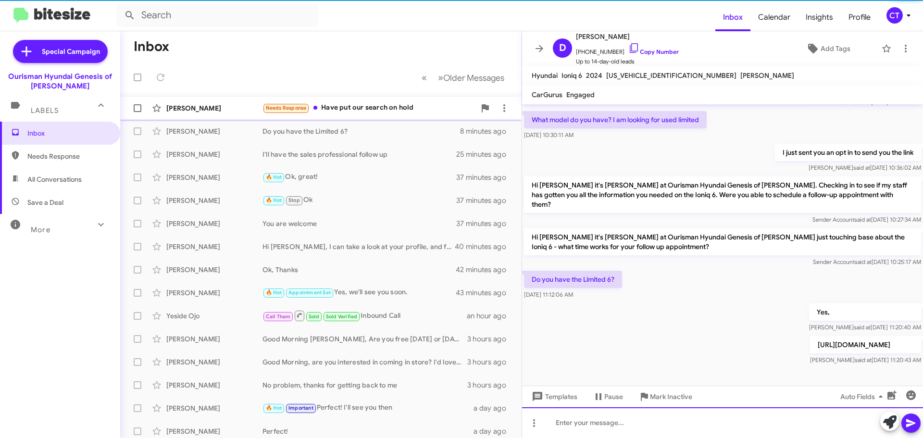
scroll to position [38, 0]
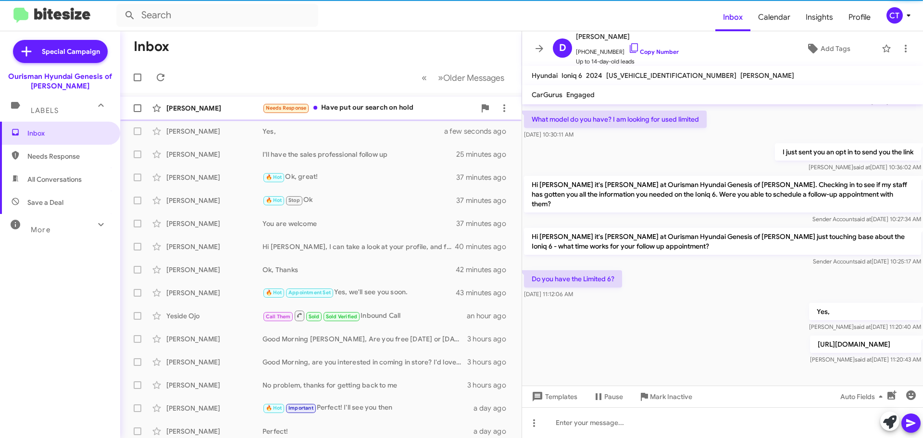
click at [353, 107] on div "Needs Response Have put our search on hold" at bounding box center [369, 107] width 213 height 11
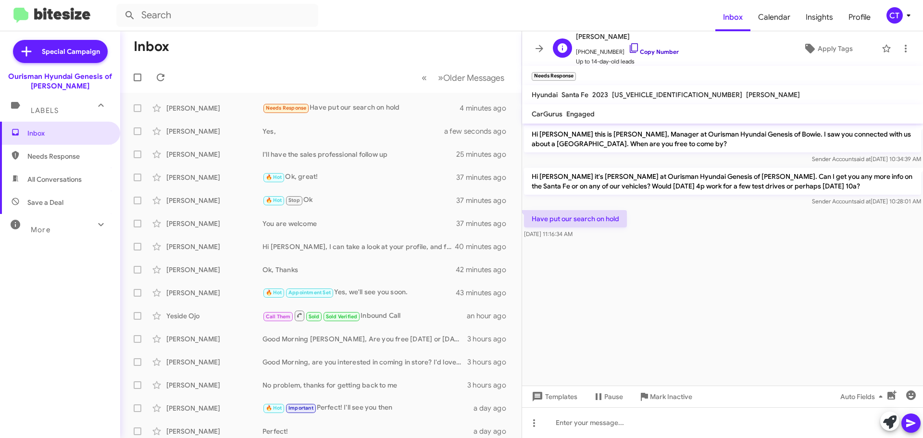
click at [629, 46] on icon at bounding box center [635, 48] width 12 height 12
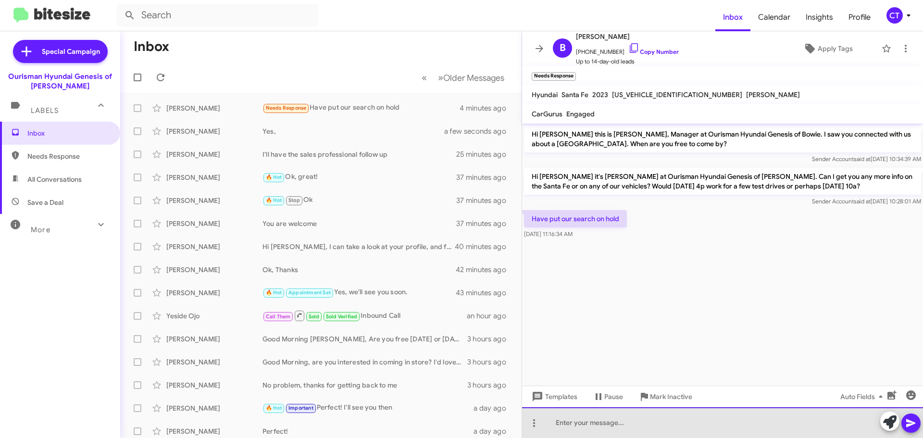
click at [583, 421] on div at bounding box center [722, 422] width 401 height 31
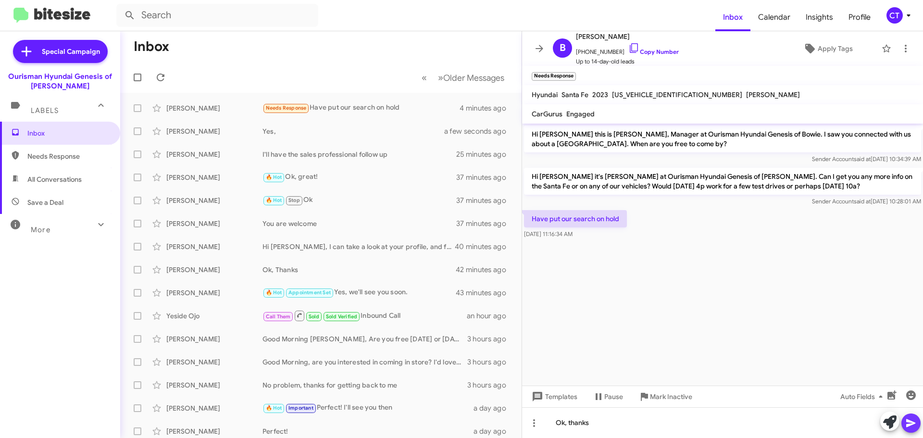
click at [907, 421] on icon at bounding box center [910, 423] width 9 height 8
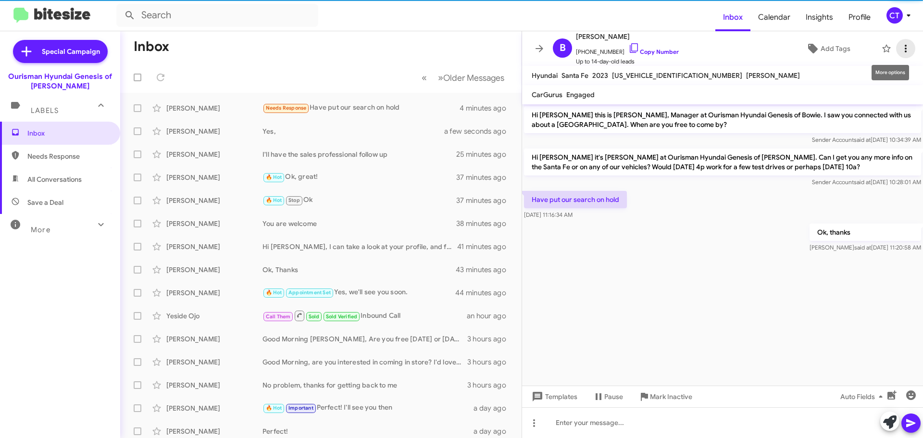
click at [905, 51] on icon at bounding box center [906, 49] width 2 height 8
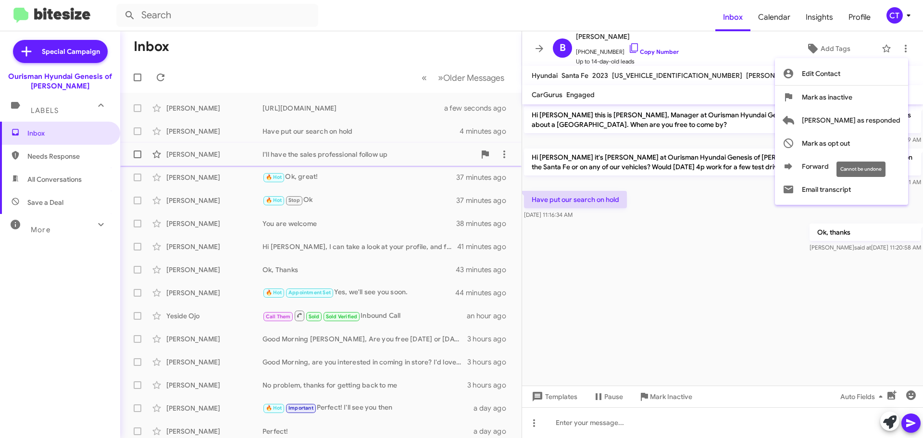
click at [850, 144] on span "Mark as opt out" at bounding box center [826, 143] width 48 height 23
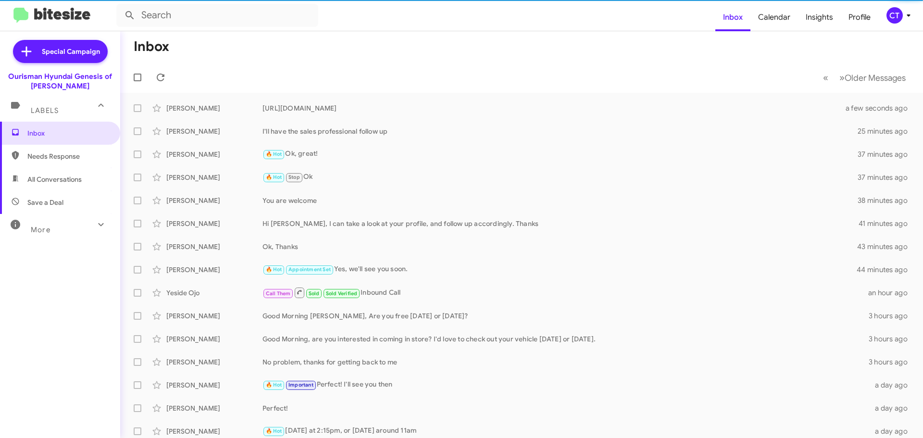
click at [67, 147] on span "Needs Response" at bounding box center [60, 156] width 120 height 23
type input "in:needs-response"
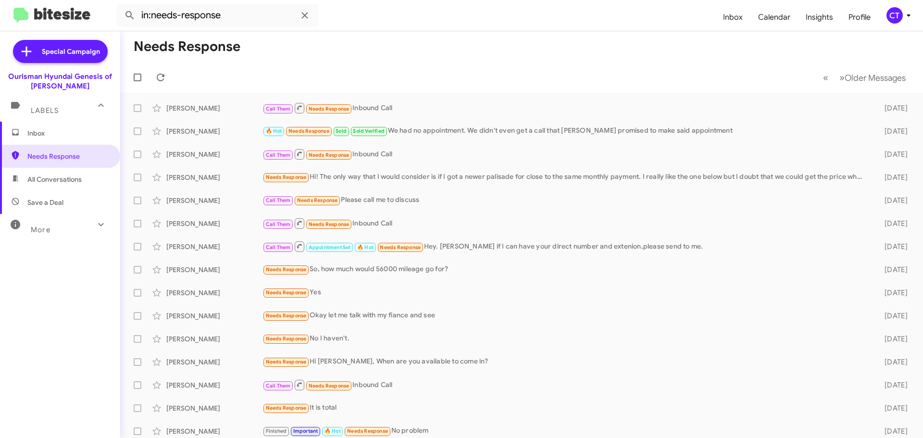
click at [905, 16] on icon at bounding box center [909, 16] width 12 height 12
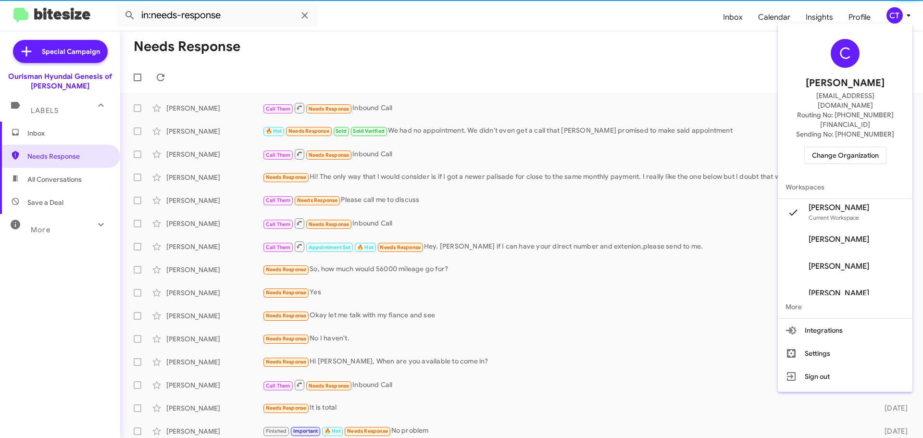
click at [869, 147] on span "Change Organization" at bounding box center [845, 155] width 67 height 16
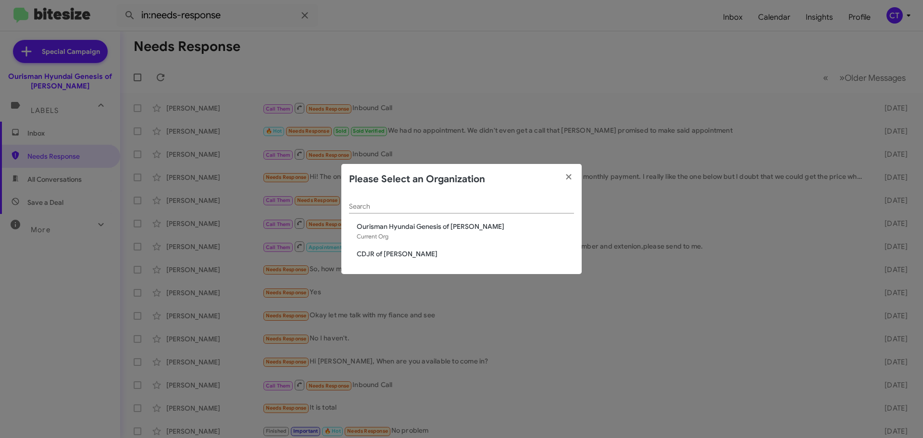
click at [375, 253] on span "CDJR of [PERSON_NAME]" at bounding box center [465, 254] width 217 height 10
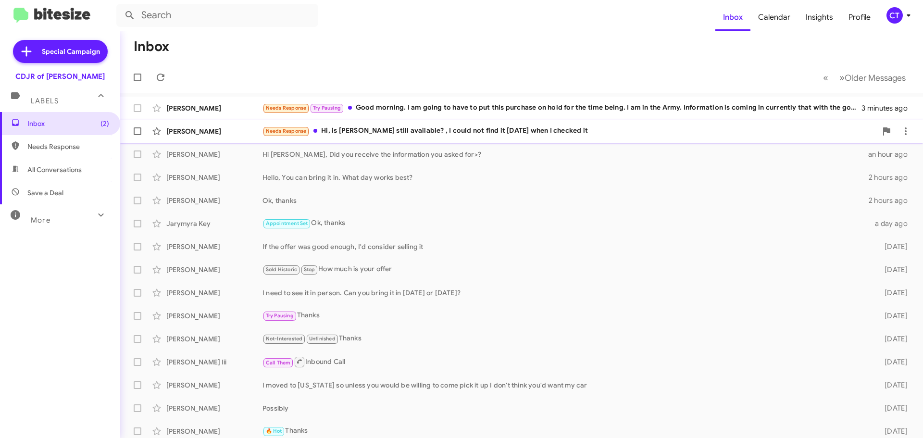
click at [412, 134] on div "Needs Response Hi, is [PERSON_NAME] still available? , I could not find it [DAT…" at bounding box center [570, 131] width 615 height 11
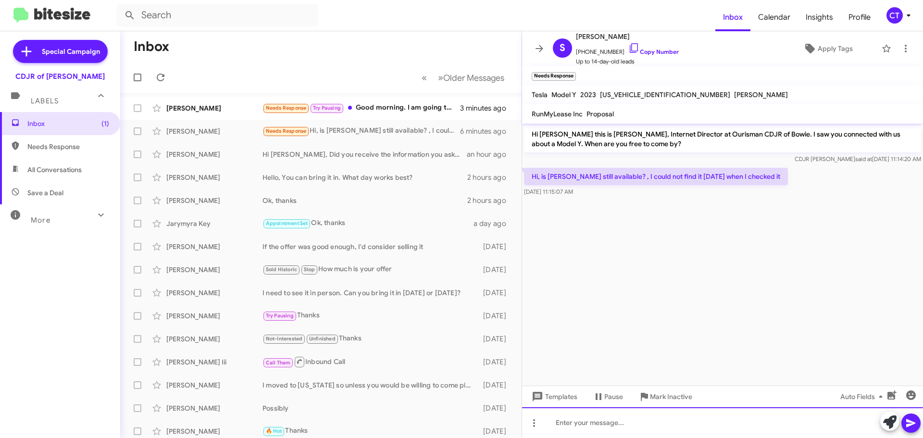
click at [619, 424] on div at bounding box center [722, 422] width 401 height 31
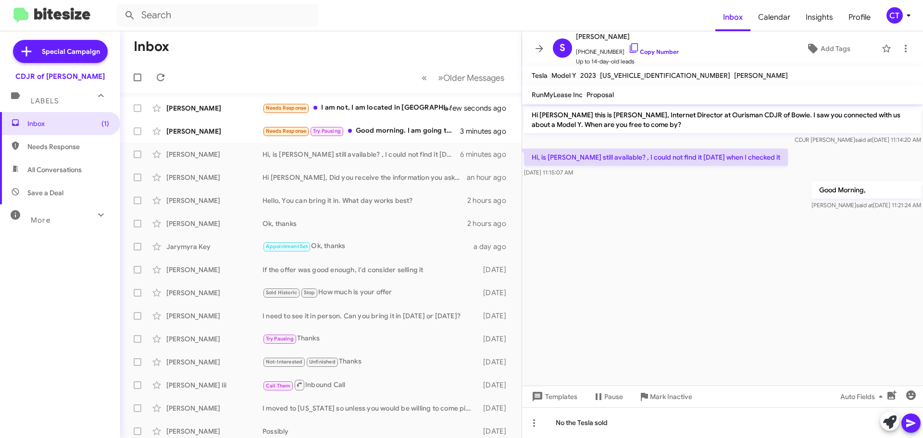
click at [908, 423] on icon at bounding box center [911, 423] width 12 height 12
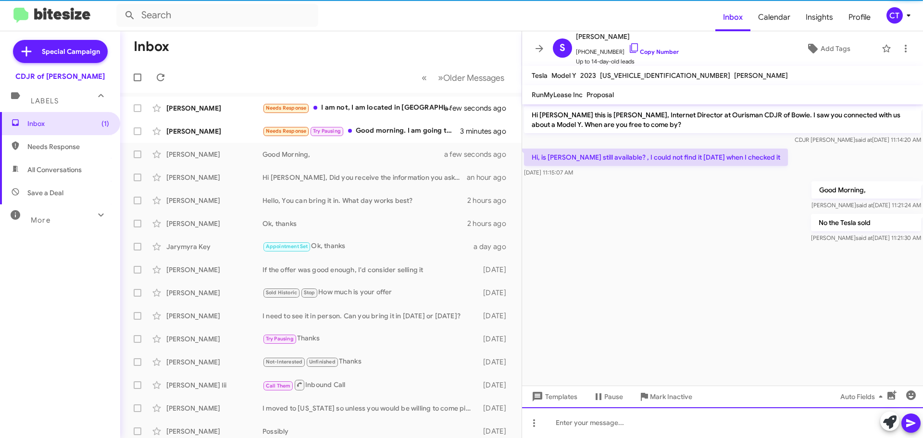
click at [594, 426] on div at bounding box center [722, 422] width 401 height 31
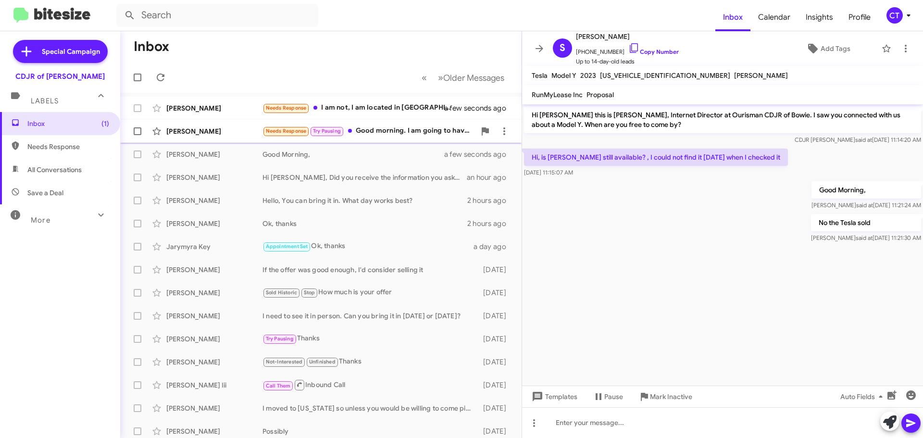
click at [387, 135] on div "Needs Response Try Pausing Good morning. I am going to have to put this purchas…" at bounding box center [369, 131] width 213 height 11
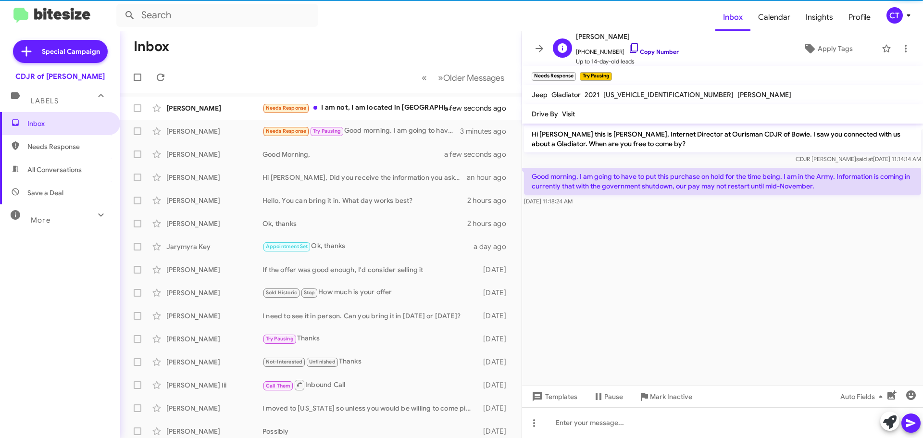
click at [629, 46] on icon at bounding box center [635, 48] width 12 height 12
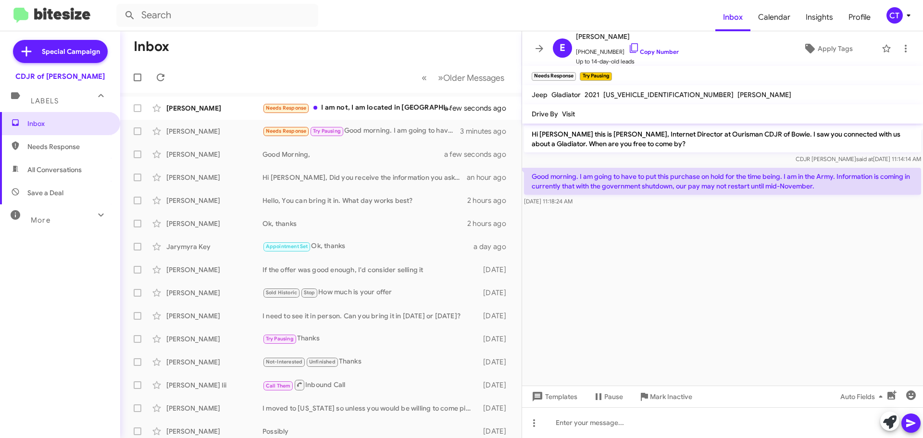
drag, startPoint x: 533, startPoint y: 172, endPoint x: 788, endPoint y: 202, distance: 256.2
click at [788, 202] on div "Good morning. I am going to have to put this purchase on hold for the time bein…" at bounding box center [722, 187] width 397 height 38
copy div "Good morning. I am going to have to put this purchase on hold for the time bein…"
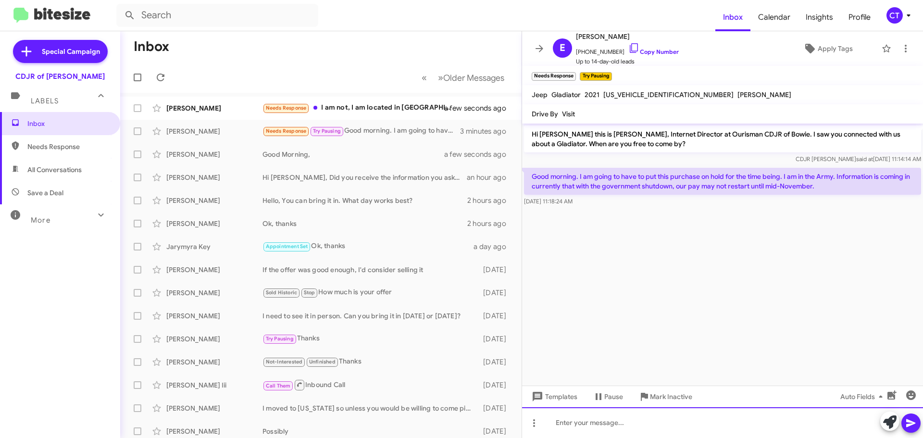
drag, startPoint x: 582, startPoint y: 416, endPoint x: 591, endPoint y: 407, distance: 12.2
click at [582, 415] on div at bounding box center [722, 422] width 401 height 31
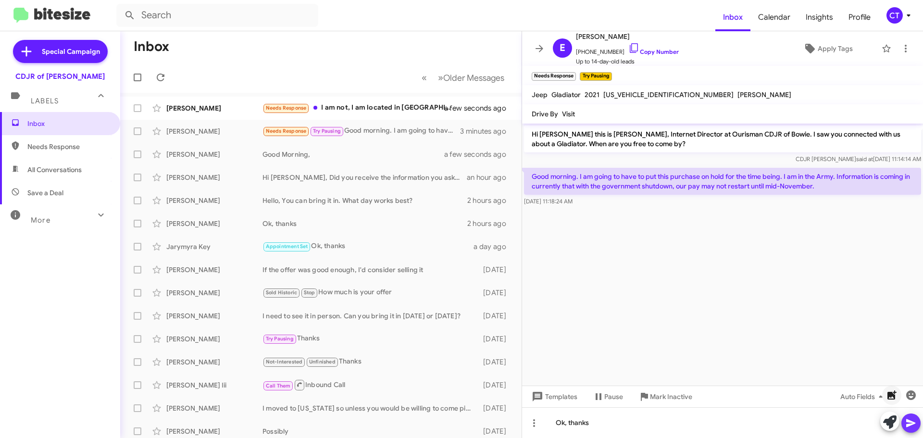
drag, startPoint x: 914, startPoint y: 422, endPoint x: 896, endPoint y: 390, distance: 36.8
click at [913, 422] on icon at bounding box center [910, 423] width 9 height 8
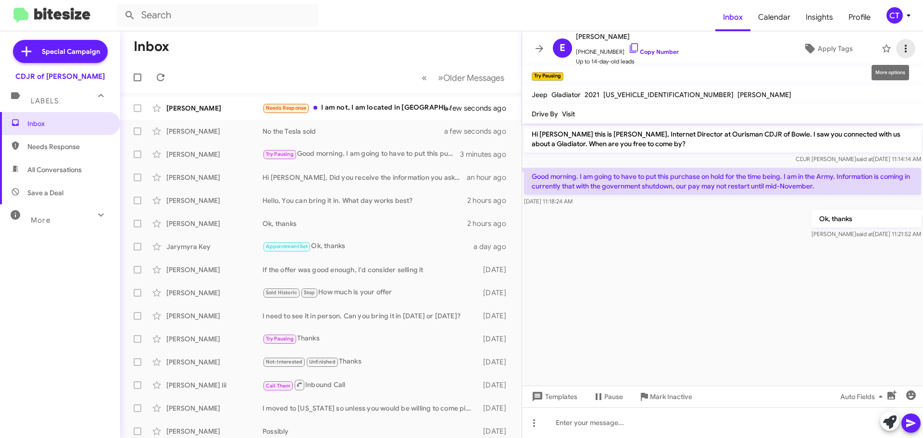
click at [900, 51] on icon at bounding box center [906, 49] width 12 height 12
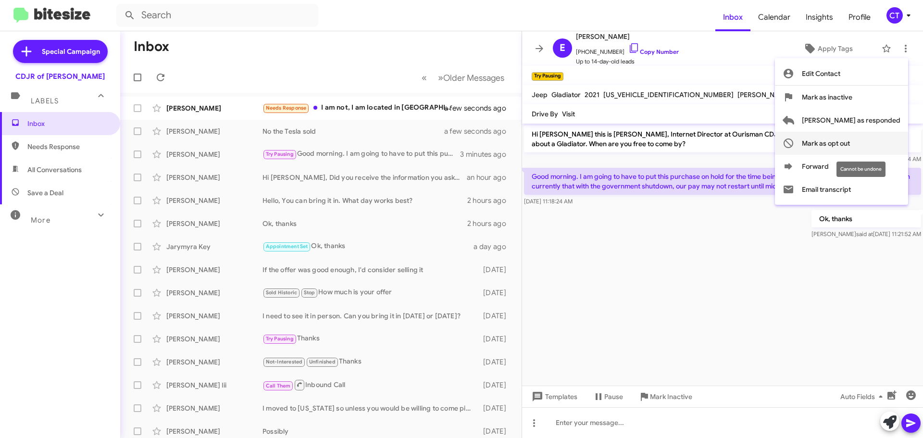
click at [850, 146] on span "Mark as opt out" at bounding box center [826, 143] width 48 height 23
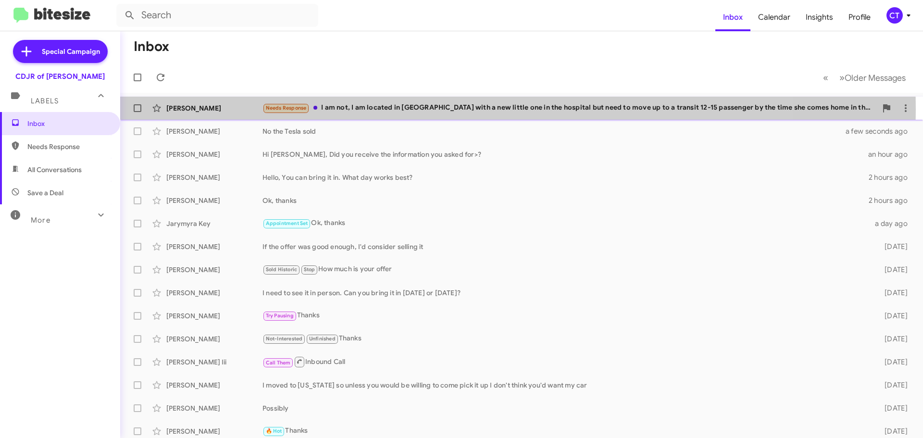
click at [366, 109] on div "Needs Response I am not, I am located in VA with a new little one in the hospit…" at bounding box center [570, 107] width 615 height 11
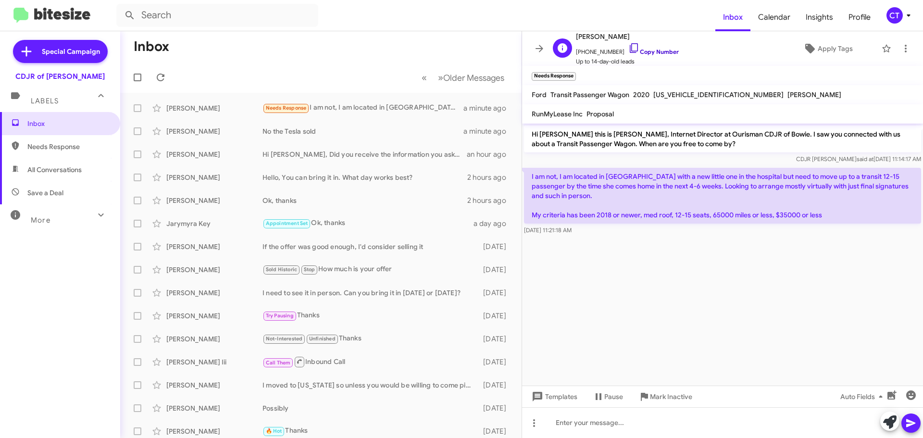
click at [629, 45] on icon at bounding box center [635, 48] width 12 height 12
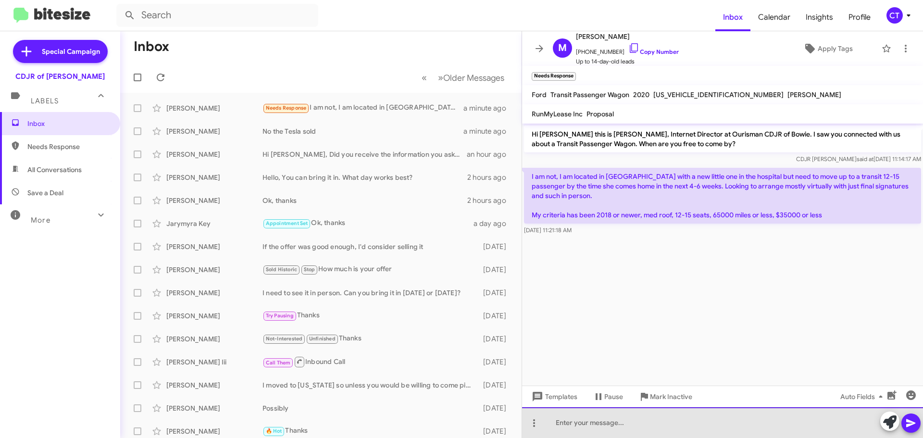
click at [602, 423] on div at bounding box center [722, 422] width 401 height 31
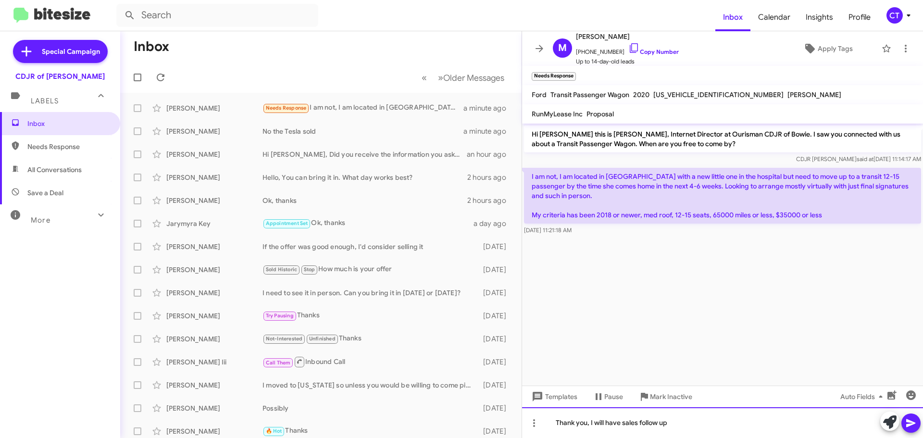
click at [921, 422] on div "Thank you, I will have sales follow up" at bounding box center [722, 422] width 401 height 31
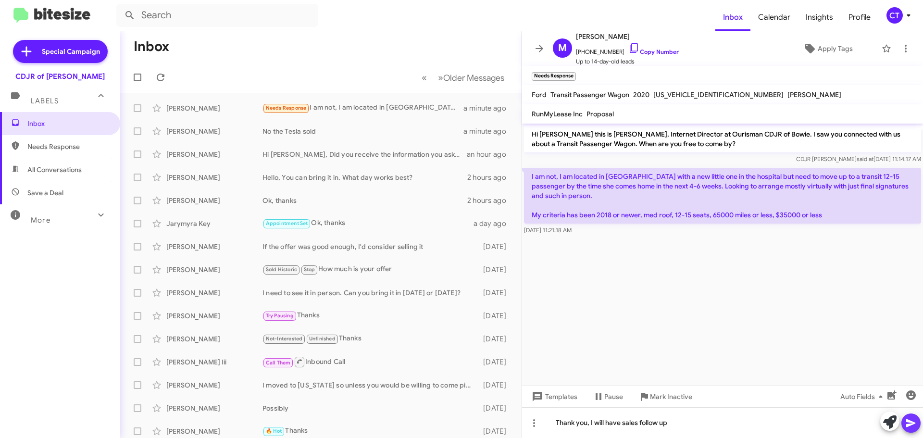
click at [917, 423] on icon at bounding box center [911, 423] width 12 height 12
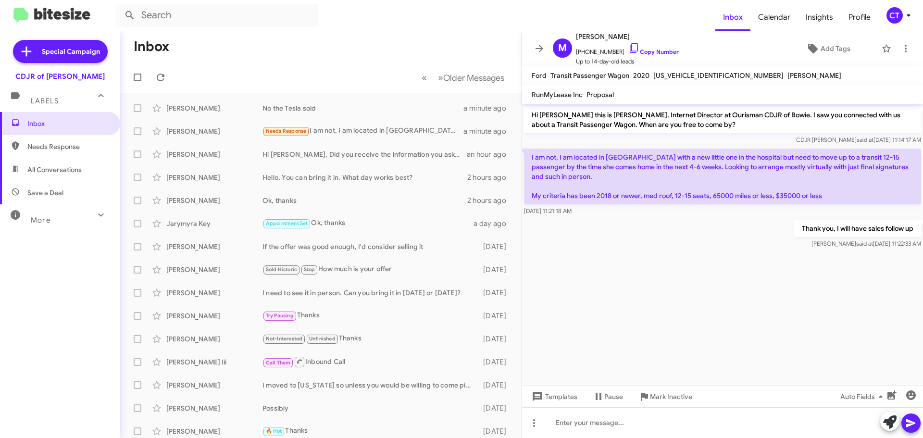
drag, startPoint x: 526, startPoint y: 155, endPoint x: 621, endPoint y: 204, distance: 106.7
click at [621, 204] on div "I am not, I am located in VA with a new little one in the hospital but need to …" at bounding box center [722, 182] width 397 height 67
copy div "I am not, I am located in VA with a new little one in the hospital but need to …"
click at [602, 238] on div "Thank you, I will have sales follow up Ciara said at Oct 9, 2025, 11:22:33 AM" at bounding box center [722, 234] width 401 height 33
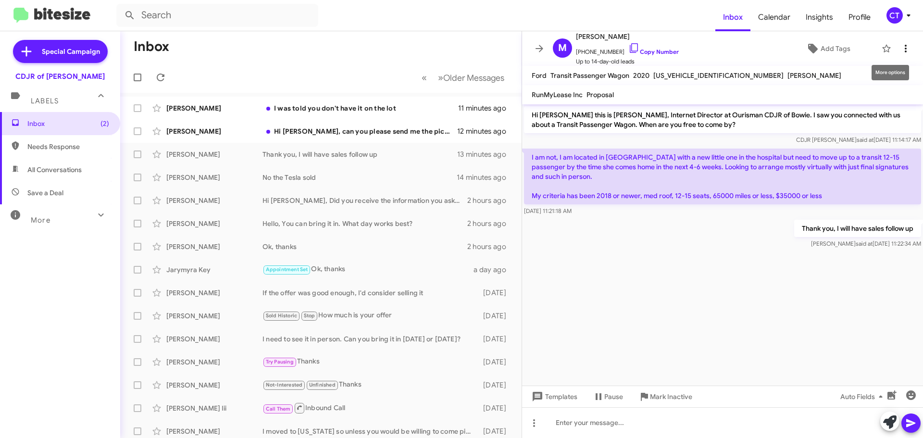
click at [900, 45] on icon at bounding box center [906, 49] width 12 height 12
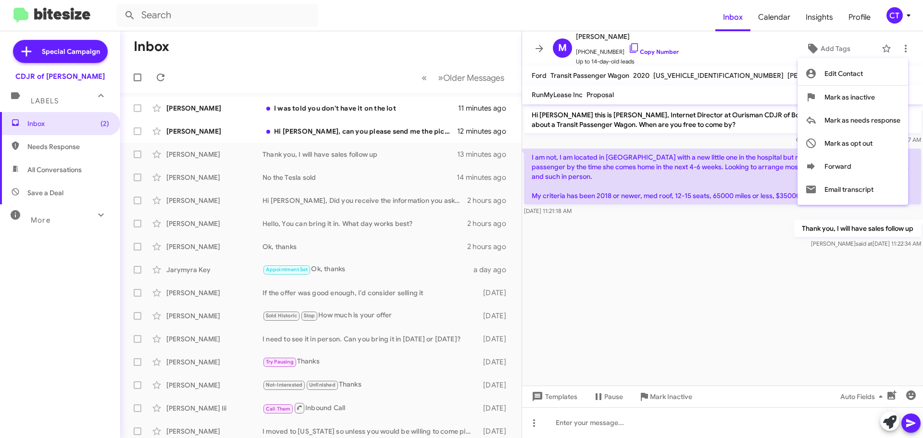
click at [348, 134] on div at bounding box center [461, 219] width 923 height 438
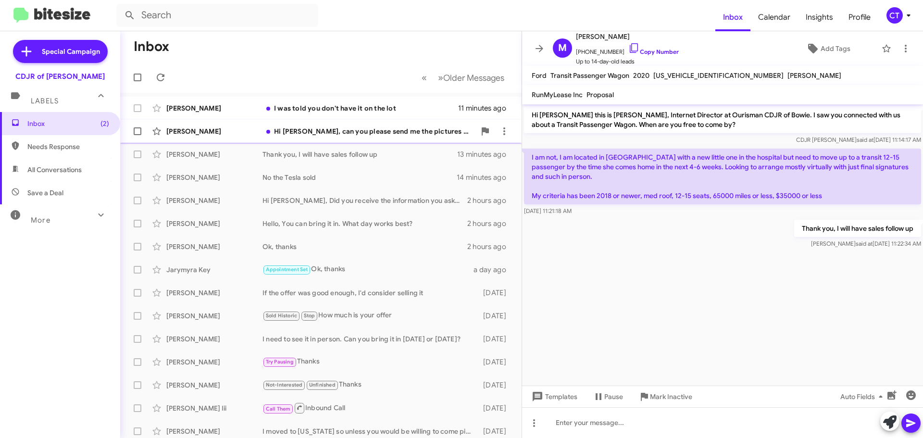
click at [382, 128] on div "Hi Clara, can you please send me the pictures of the car as I am interested in …" at bounding box center [369, 131] width 213 height 10
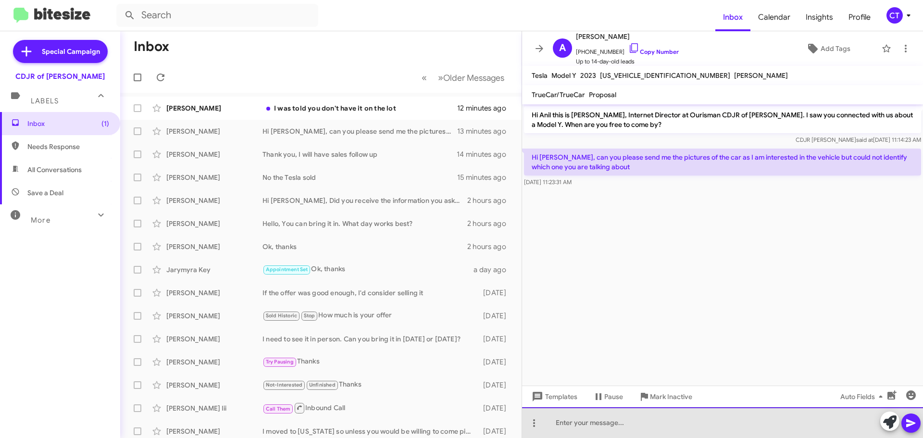
click at [644, 427] on div at bounding box center [722, 422] width 401 height 31
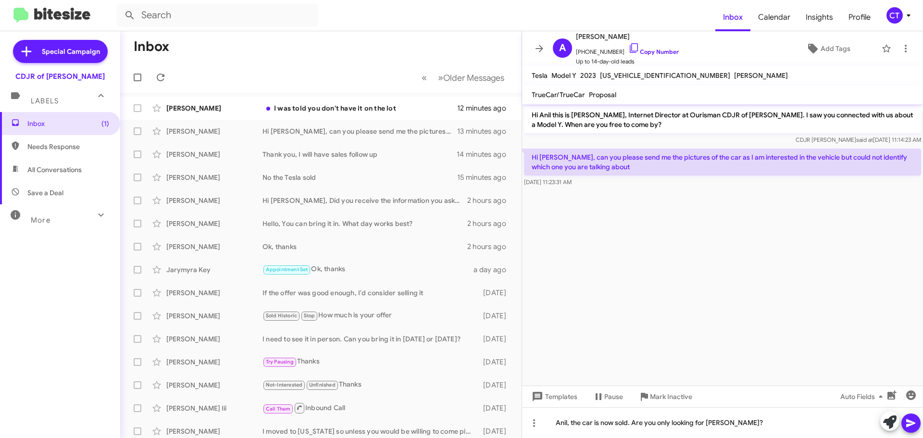
click at [904, 426] on button at bounding box center [911, 423] width 19 height 19
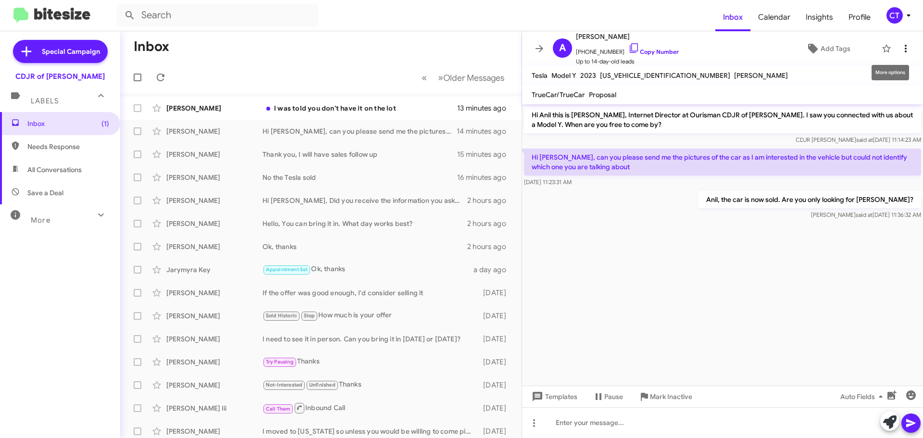
click at [905, 46] on icon at bounding box center [906, 49] width 2 height 8
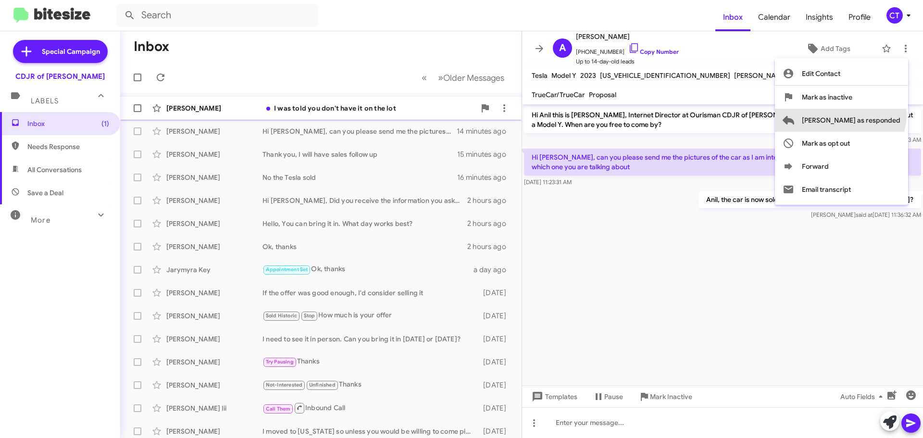
drag, startPoint x: 879, startPoint y: 114, endPoint x: 499, endPoint y: 109, distance: 379.4
click at [879, 113] on span "[PERSON_NAME] as responded" at bounding box center [851, 120] width 99 height 23
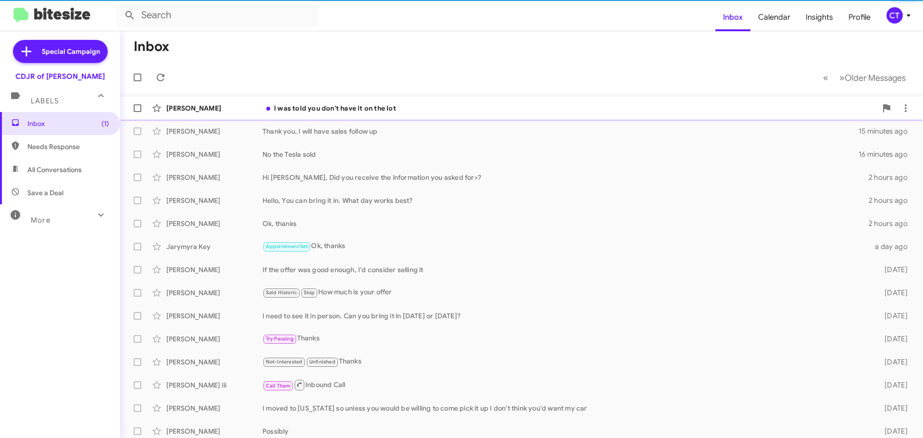
click at [413, 114] on div "Jacob Kraft I was told you don't have it on the lot 13 minutes ago" at bounding box center [522, 108] width 788 height 19
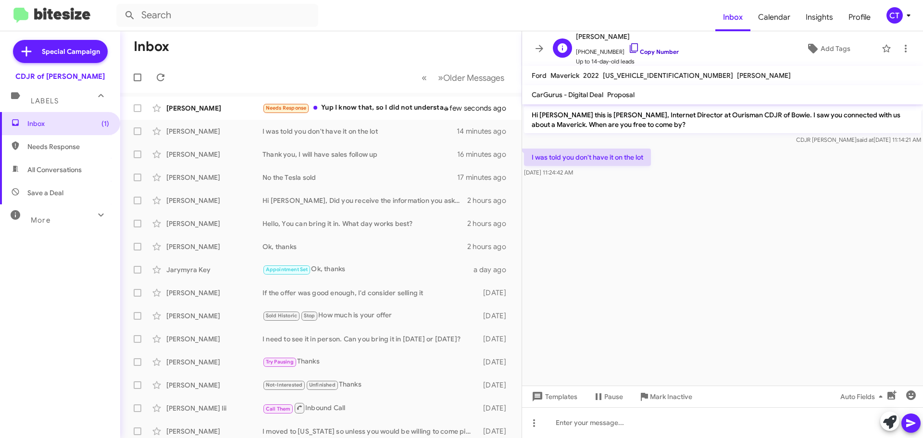
click at [629, 44] on icon at bounding box center [635, 48] width 12 height 12
drag, startPoint x: 673, startPoint y: 75, endPoint x: 602, endPoint y: 75, distance: 70.7
click at [602, 75] on div "Ford Maverick 2022 3FTTW8E38NRA33283 Jeremy Scott" at bounding box center [661, 76] width 263 height 12
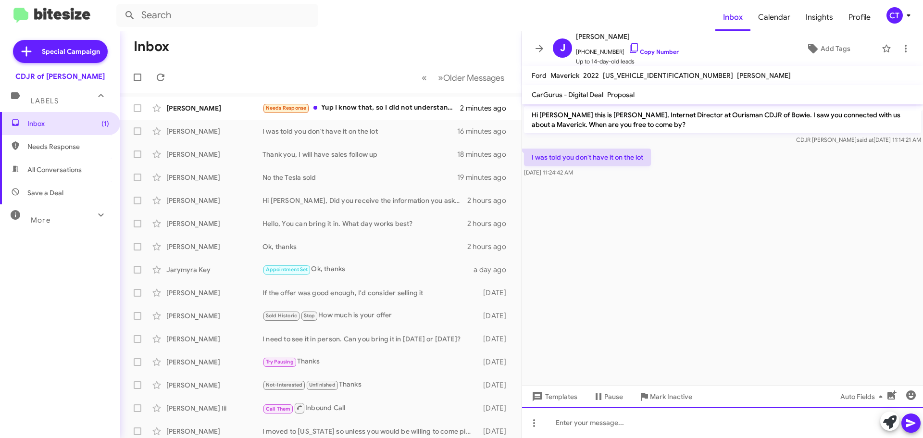
click at [587, 427] on div at bounding box center [722, 422] width 401 height 31
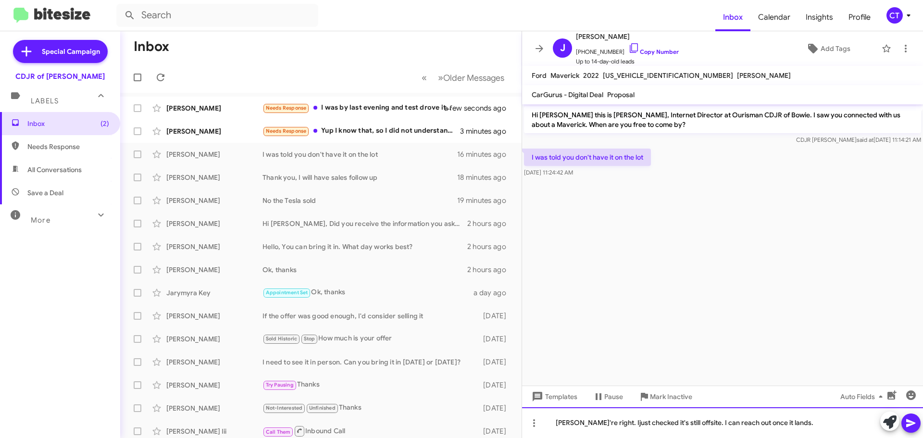
click at [564, 424] on div "YYou're right. Ijust checked it's still offsite. I can reach out once it lands." at bounding box center [722, 422] width 401 height 31
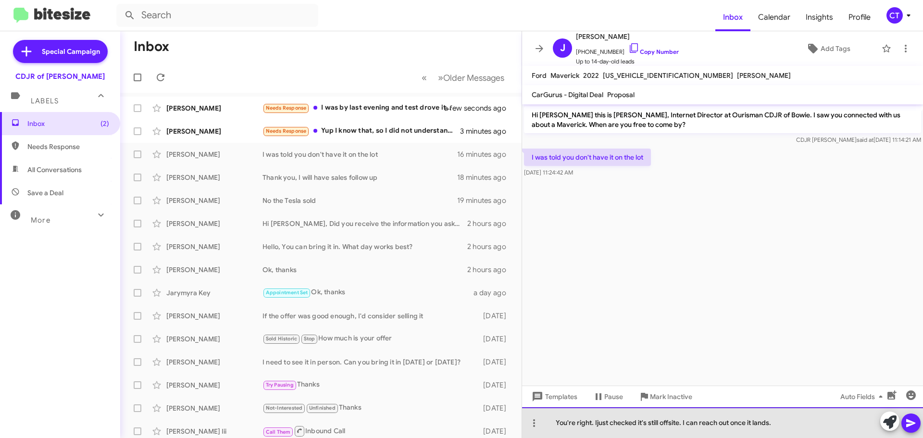
click at [596, 424] on div "You're right. Ijust checked it's still offsite. I can reach out once it lands." at bounding box center [722, 422] width 401 height 31
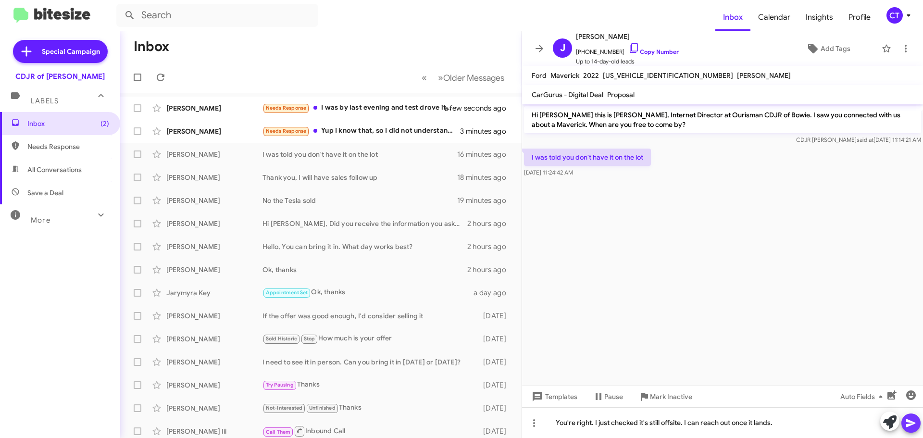
click at [905, 427] on icon at bounding box center [911, 423] width 12 height 12
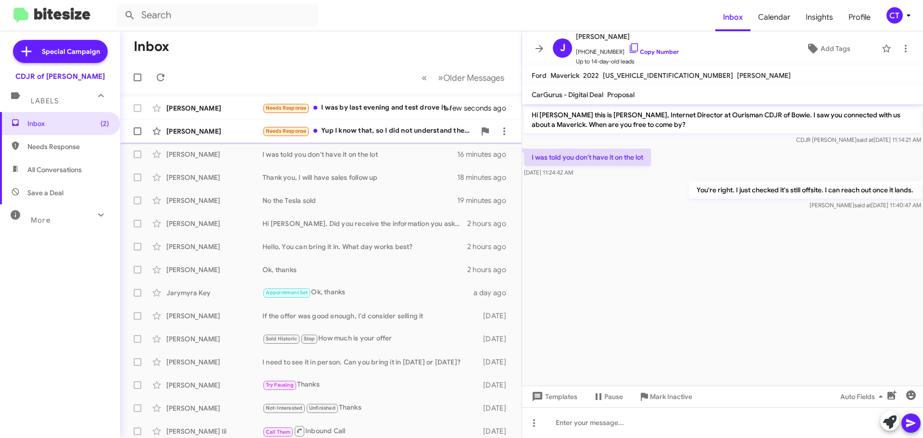
click at [413, 125] on div "Anil Kumar Needs Response Yup I know that, so I did not understand the reason o…" at bounding box center [321, 131] width 386 height 19
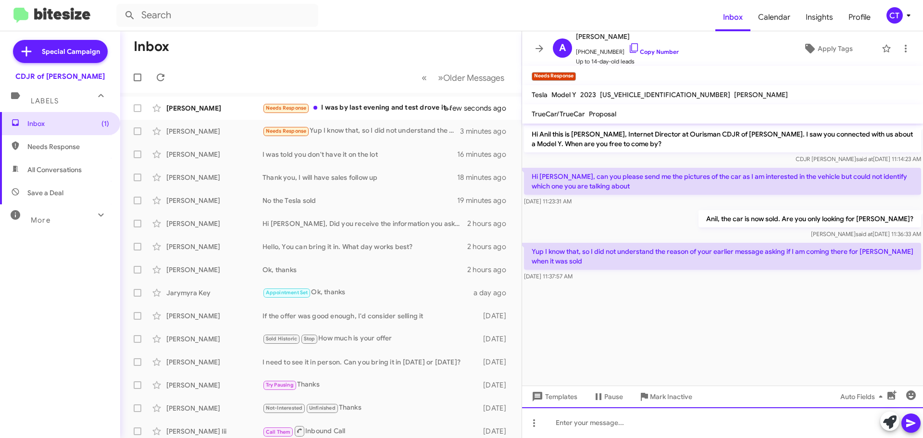
click at [582, 427] on div at bounding box center [722, 422] width 401 height 31
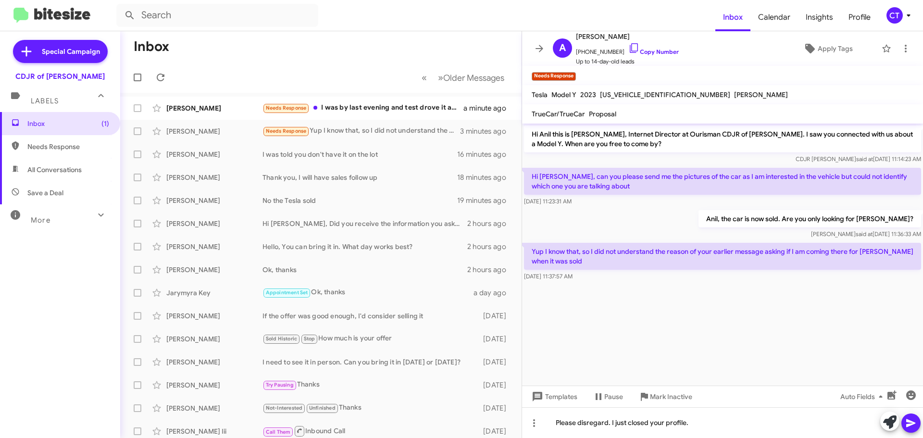
click at [915, 425] on icon at bounding box center [911, 423] width 12 height 12
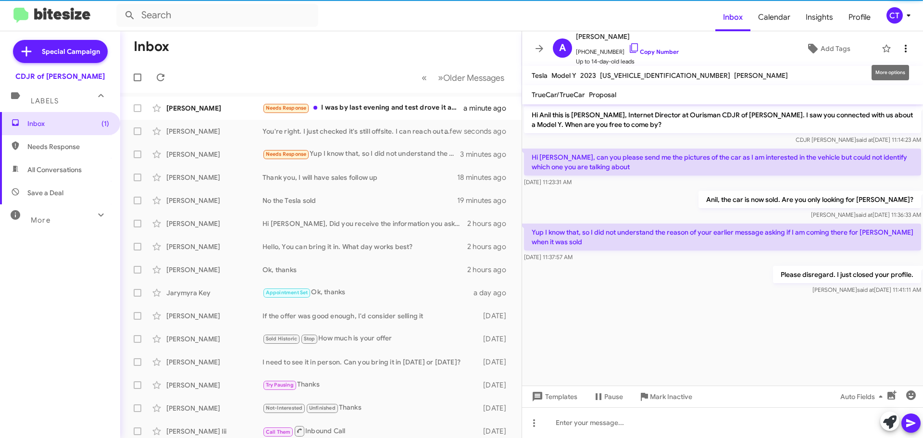
click at [903, 51] on icon at bounding box center [906, 49] width 12 height 12
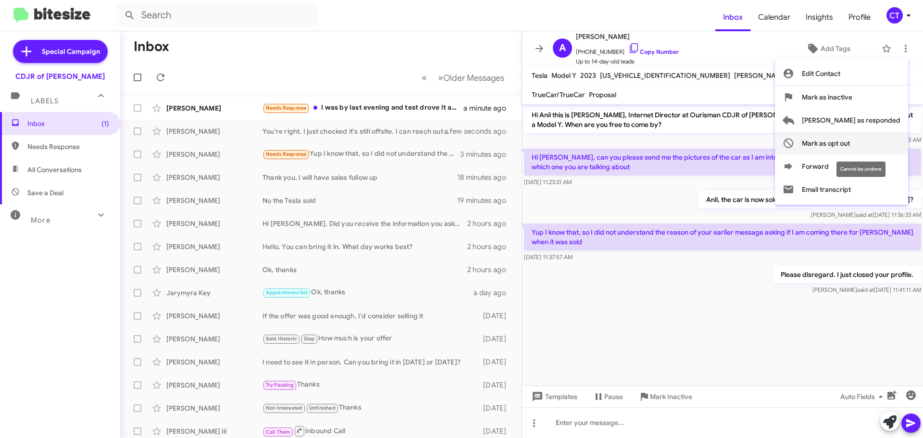
click at [850, 145] on span "Mark as opt out" at bounding box center [826, 143] width 48 height 23
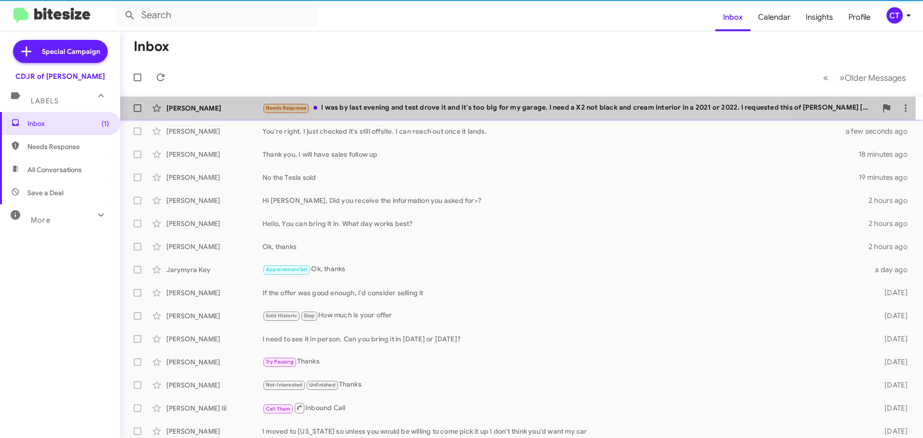
click at [426, 107] on div "Needs Response I was by last evening and test drove it and it's too big for my …" at bounding box center [570, 107] width 615 height 11
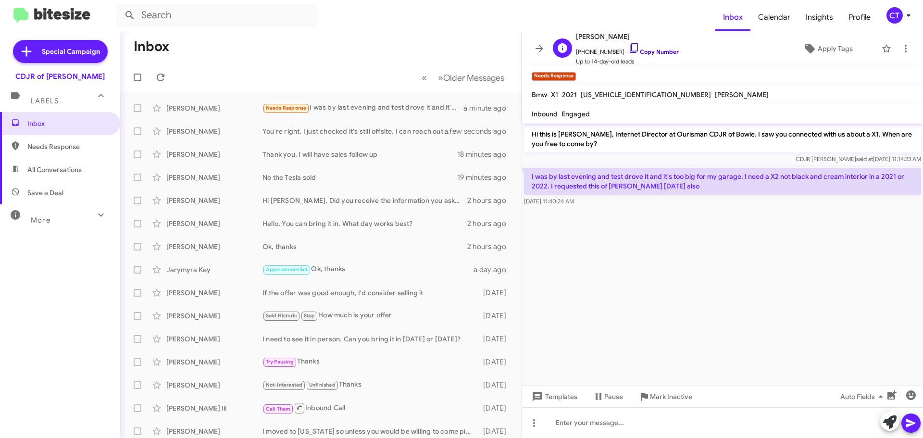
click at [629, 48] on icon at bounding box center [635, 48] width 12 height 12
click at [629, 46] on icon at bounding box center [635, 48] width 12 height 12
drag, startPoint x: 528, startPoint y: 174, endPoint x: 585, endPoint y: 176, distance: 57.8
click at [544, 174] on p "I was by last evening and test drove it and it's too big for my garage. I need …" at bounding box center [722, 181] width 397 height 27
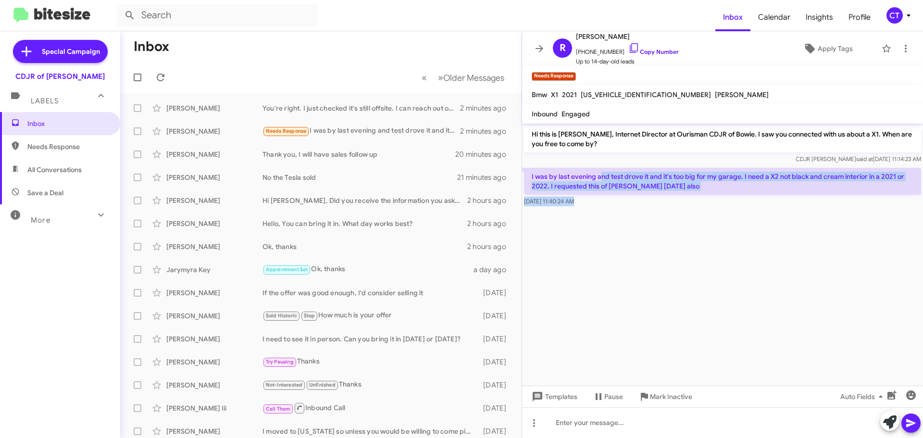
drag, startPoint x: 606, startPoint y: 191, endPoint x: 611, endPoint y: 210, distance: 18.9
click at [611, 210] on cdk-virtual-scroll-viewport "Hi this is Ciara Taylor, Internet Director at Ourisman CDJR of Bowie. I saw you…" at bounding box center [722, 255] width 401 height 262
drag, startPoint x: 626, startPoint y: 229, endPoint x: 567, endPoint y: 214, distance: 61.0
click at [627, 228] on cdk-virtual-scroll-viewport "Hi this is Ciara Taylor, Internet Director at Ourisman CDJR of Bowie. I saw you…" at bounding box center [722, 255] width 401 height 262
click at [544, 154] on div "CDJR Bowie said at Oct 9, 2025, 11:14:23 AM" at bounding box center [722, 159] width 397 height 10
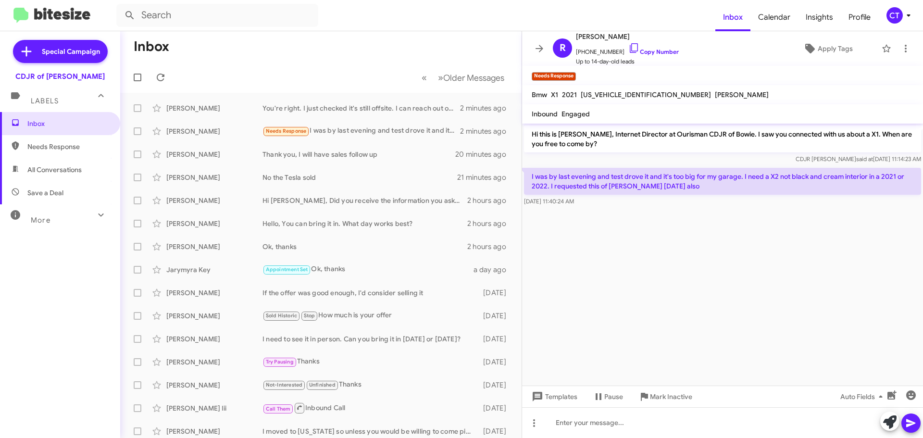
drag, startPoint x: 530, startPoint y: 174, endPoint x: 590, endPoint y: 205, distance: 68.0
click at [590, 205] on div "I was by last evening and test drove it and it's too big for my garage. I need …" at bounding box center [722, 187] width 397 height 38
copy div "I was by last evening and test drove it and it's too big for my garage. I need …"
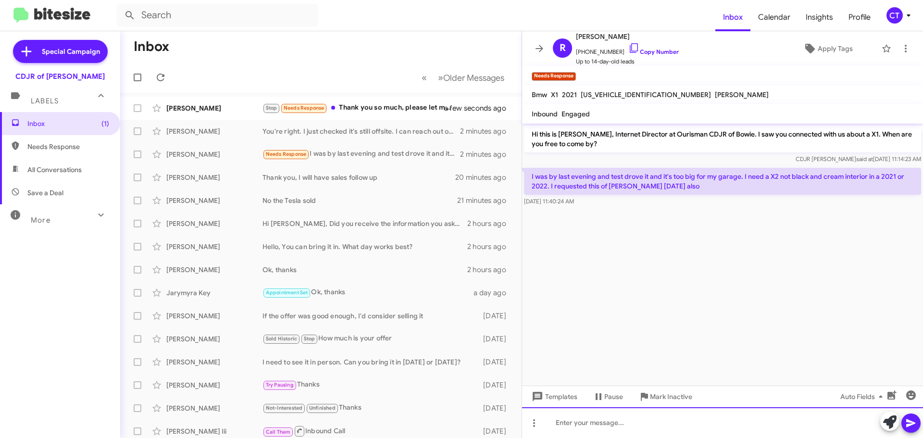
drag, startPoint x: 600, startPoint y: 425, endPoint x: 606, endPoint y: 425, distance: 6.3
click at [600, 425] on div at bounding box center [722, 422] width 401 height 31
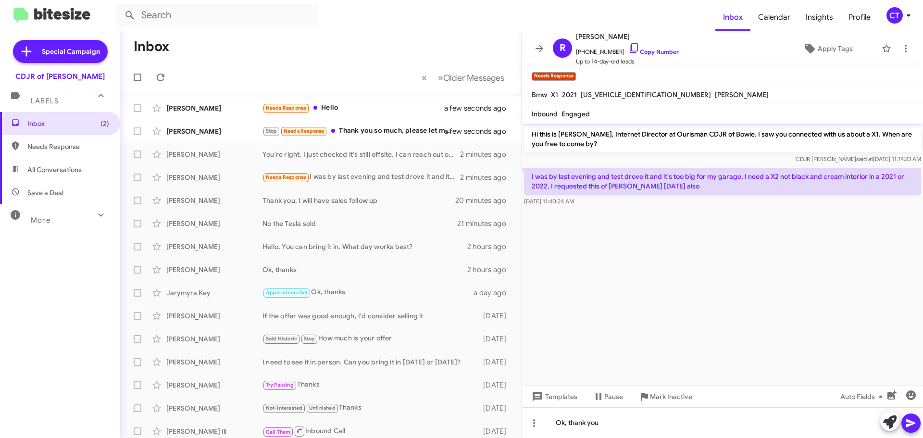
click at [913, 432] on span at bounding box center [911, 423] width 12 height 19
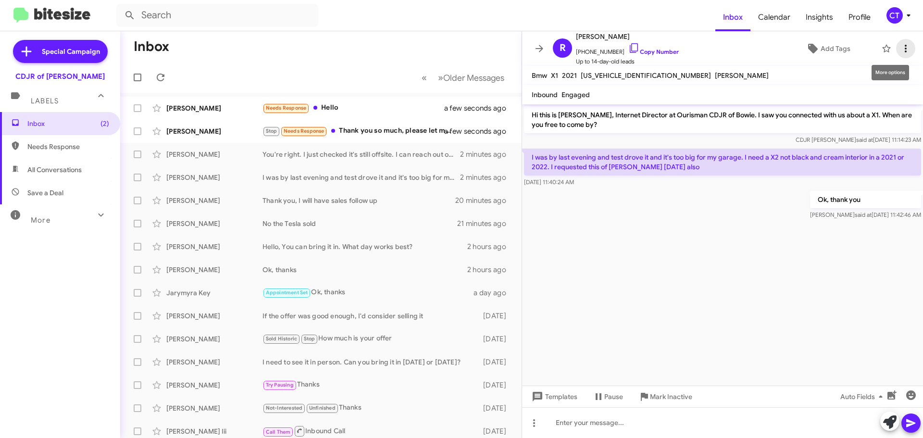
click at [901, 43] on icon at bounding box center [906, 49] width 12 height 12
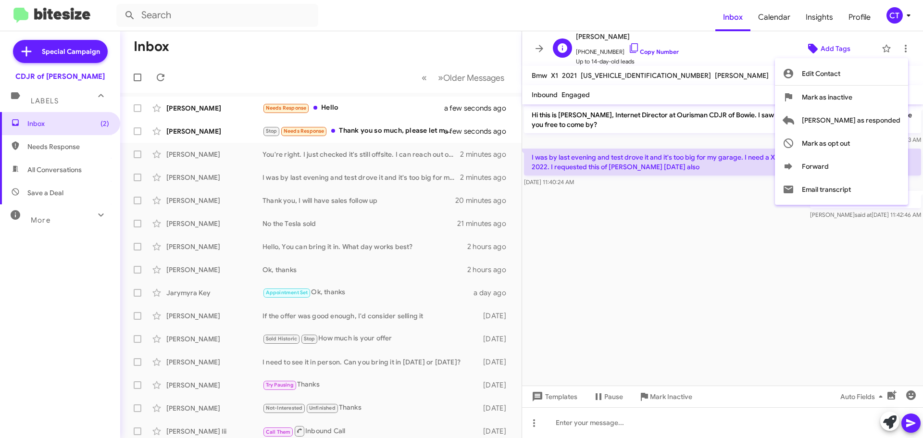
drag, startPoint x: 776, startPoint y: 57, endPoint x: 830, endPoint y: 45, distance: 54.7
click at [777, 56] on div at bounding box center [461, 219] width 923 height 438
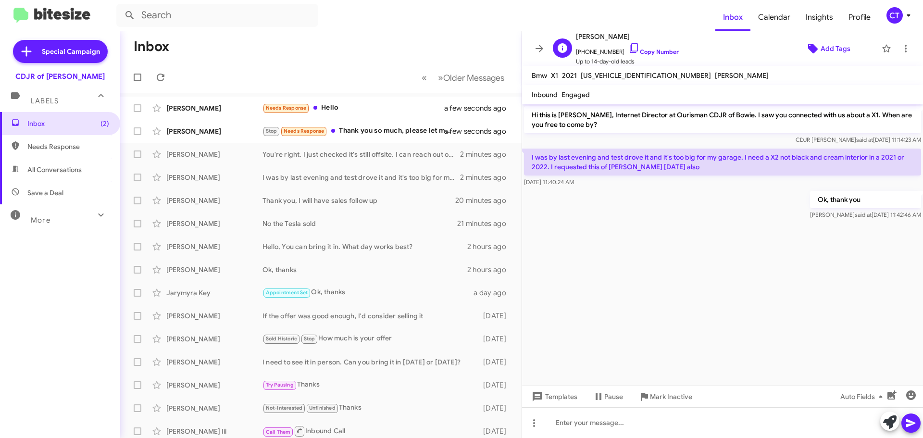
click at [823, 47] on span "Add Tags" at bounding box center [836, 48] width 30 height 17
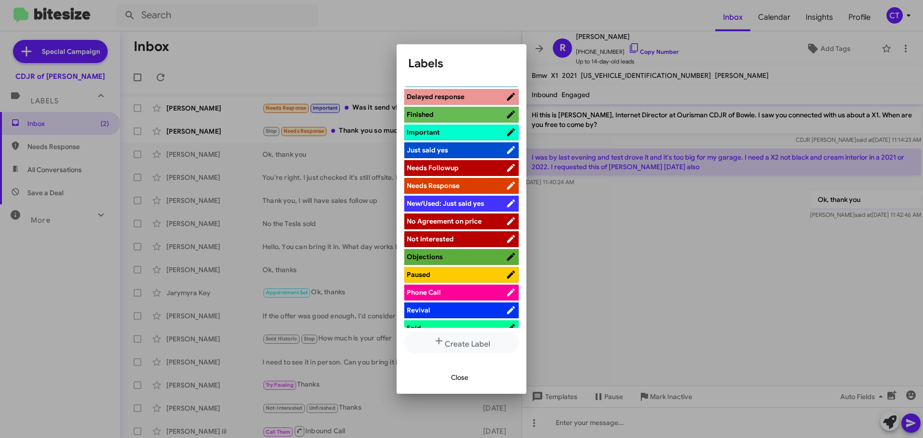
scroll to position [240, 0]
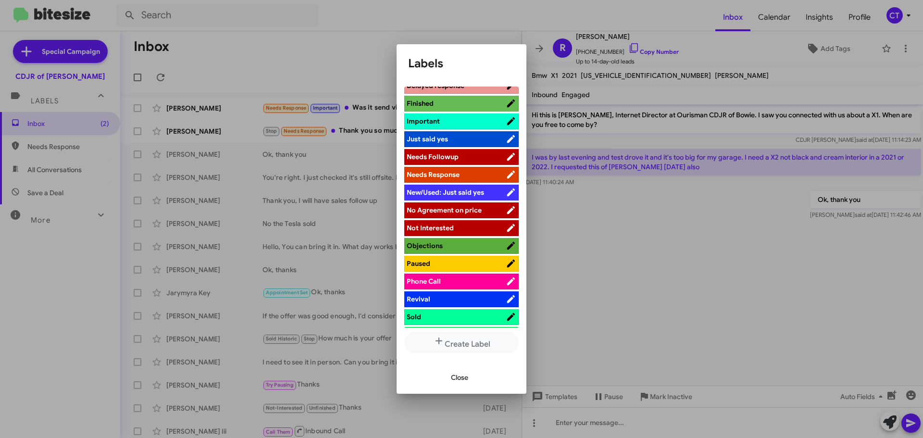
click at [436, 246] on span "Objections" at bounding box center [425, 245] width 36 height 9
click at [900, 45] on div at bounding box center [461, 219] width 923 height 438
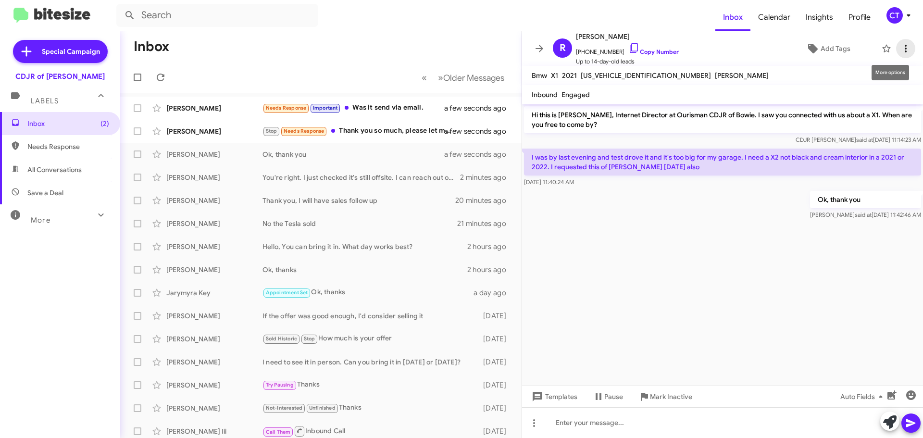
click at [900, 47] on icon at bounding box center [906, 49] width 12 height 12
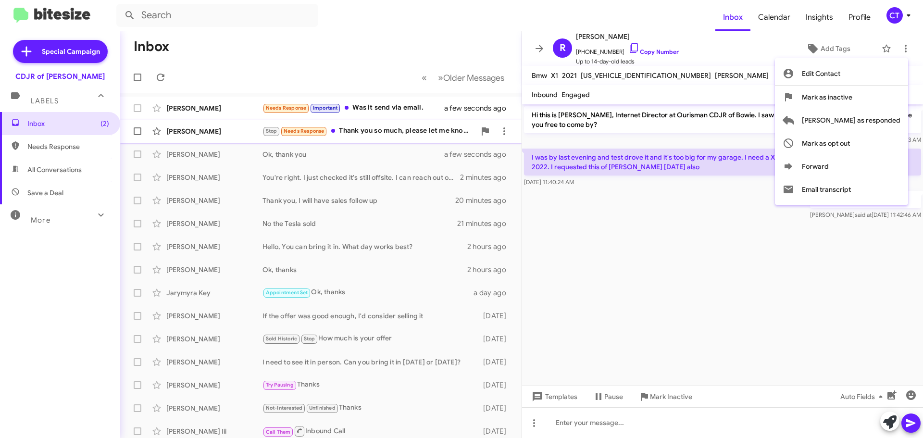
click at [866, 121] on span "[PERSON_NAME] as responded" at bounding box center [851, 120] width 99 height 23
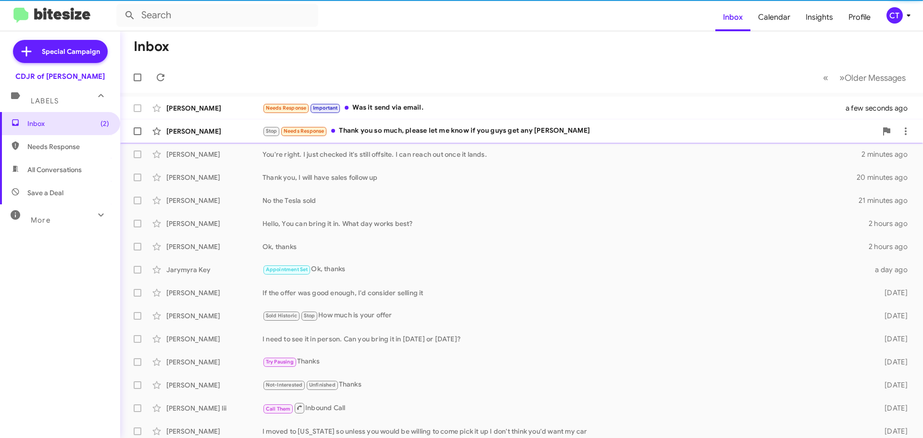
click at [410, 128] on div "Stop Needs Response Thank you so much, please let me know if you guys get any T…" at bounding box center [570, 131] width 615 height 11
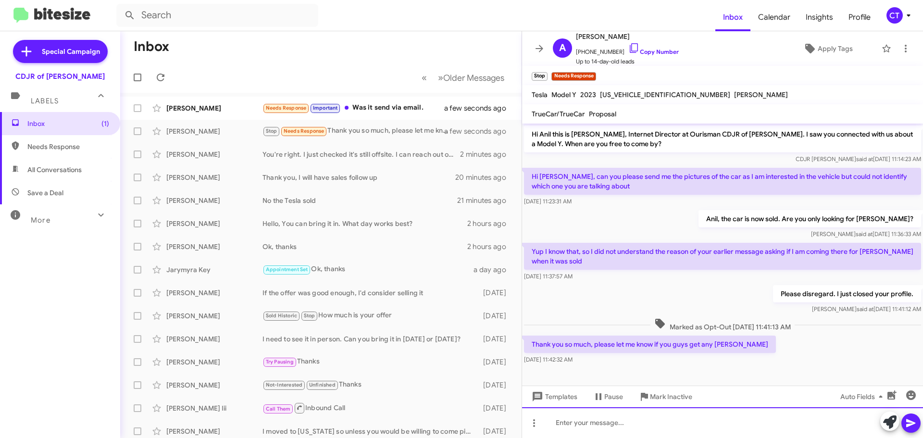
click at [629, 418] on div at bounding box center [722, 422] width 401 height 31
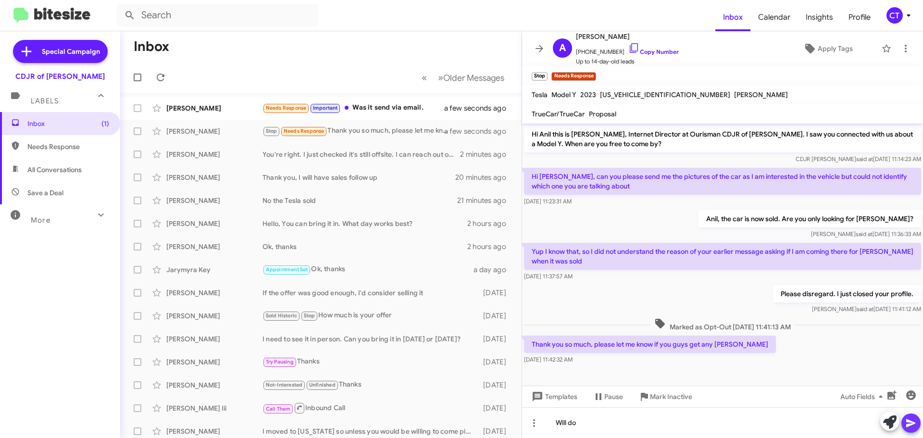
click at [909, 427] on icon at bounding box center [911, 423] width 12 height 12
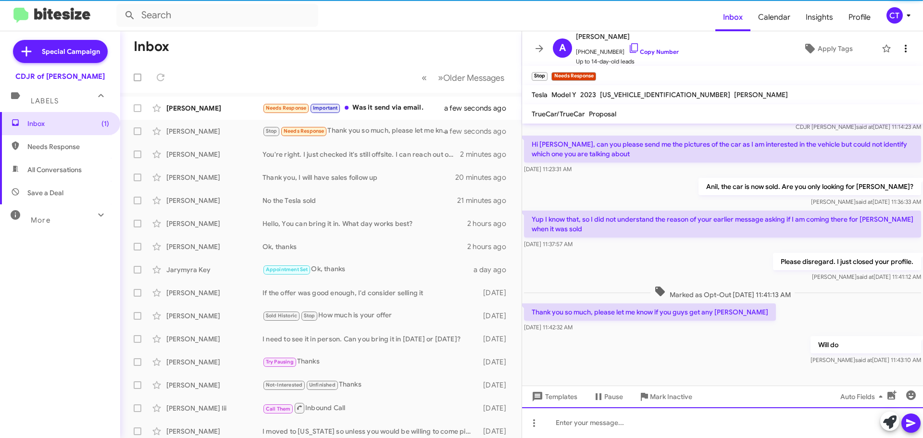
scroll to position [33, 0]
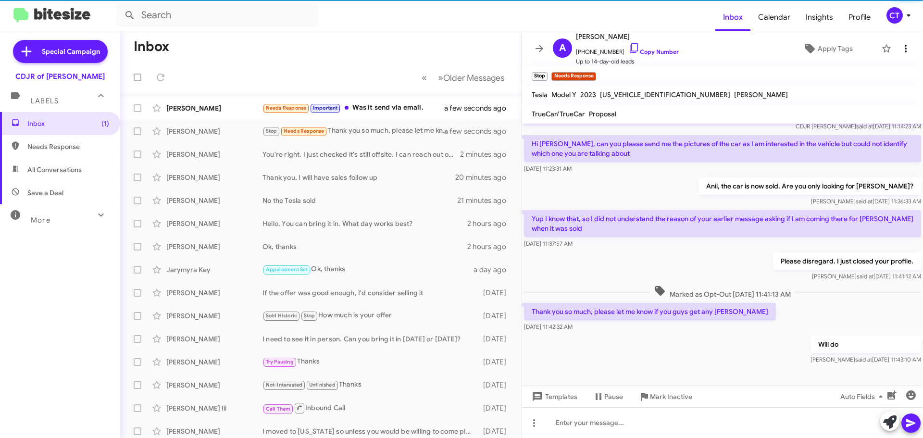
click at [905, 41] on button at bounding box center [905, 48] width 19 height 19
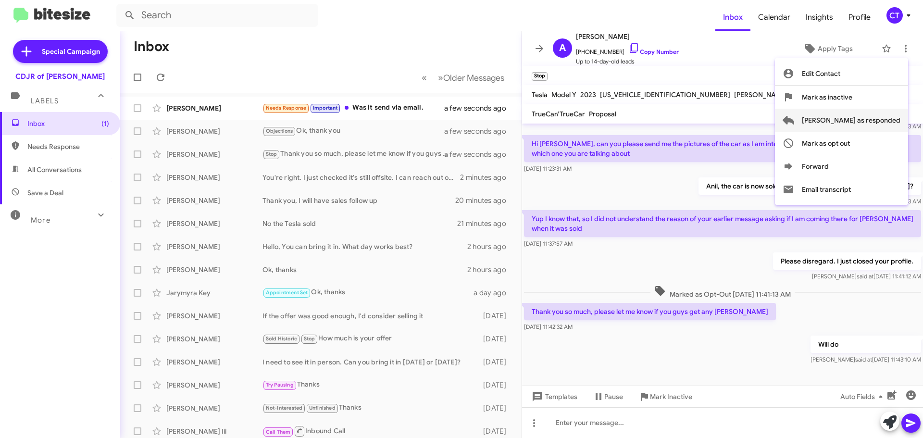
click at [872, 120] on span "[PERSON_NAME] as responded" at bounding box center [851, 120] width 99 height 23
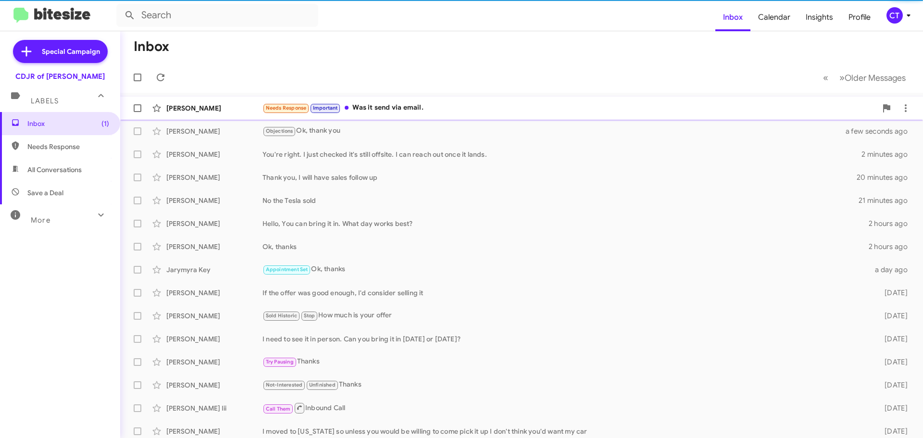
click at [409, 102] on div "Needs Response Important Was it send via email." at bounding box center [570, 107] width 615 height 11
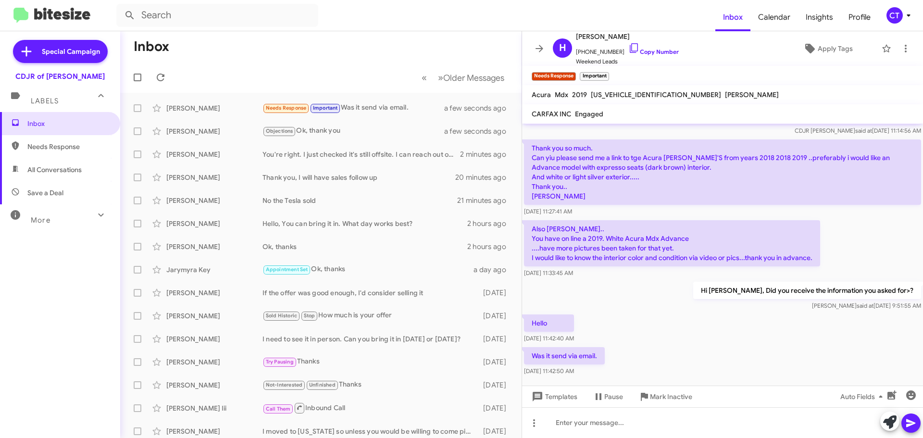
scroll to position [83, 0]
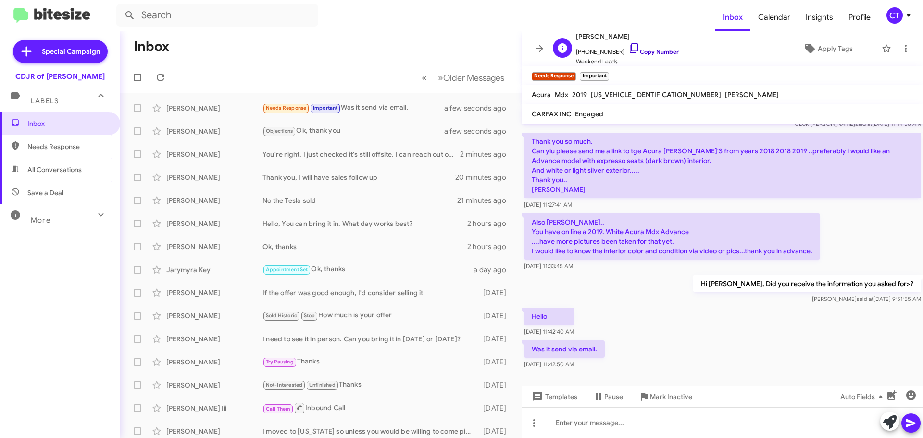
click at [629, 46] on icon at bounding box center [635, 48] width 12 height 12
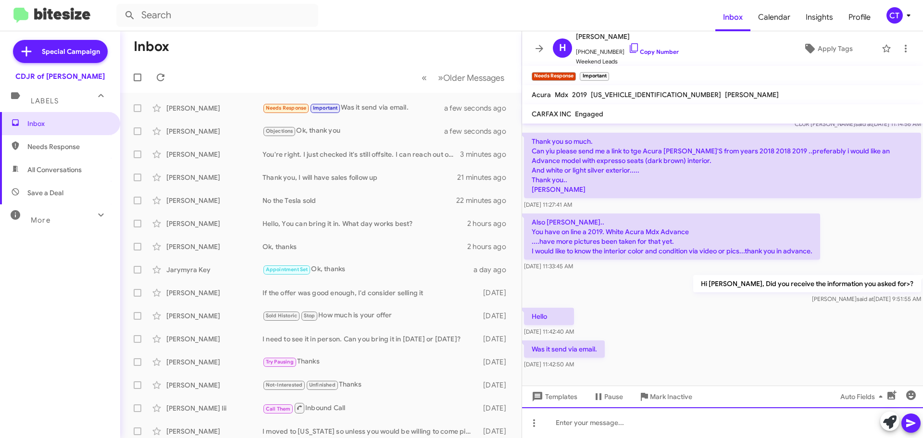
drag, startPoint x: 690, startPoint y: 427, endPoint x: 690, endPoint y: 415, distance: 11.6
click at [690, 427] on div at bounding box center [722, 422] width 401 height 31
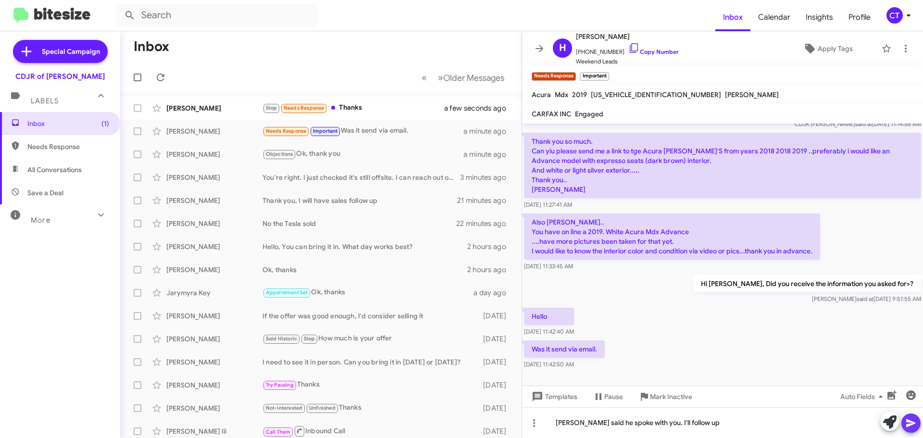
click at [905, 421] on button at bounding box center [911, 423] width 19 height 19
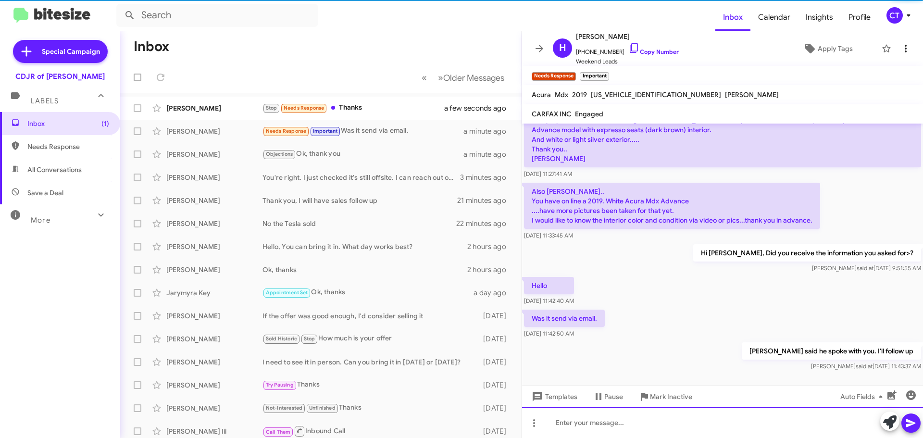
scroll to position [118, 0]
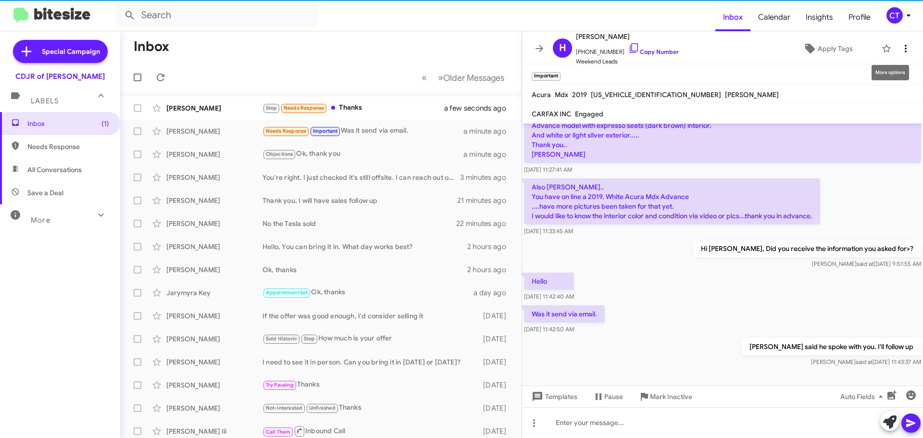
click at [900, 48] on icon at bounding box center [906, 49] width 12 height 12
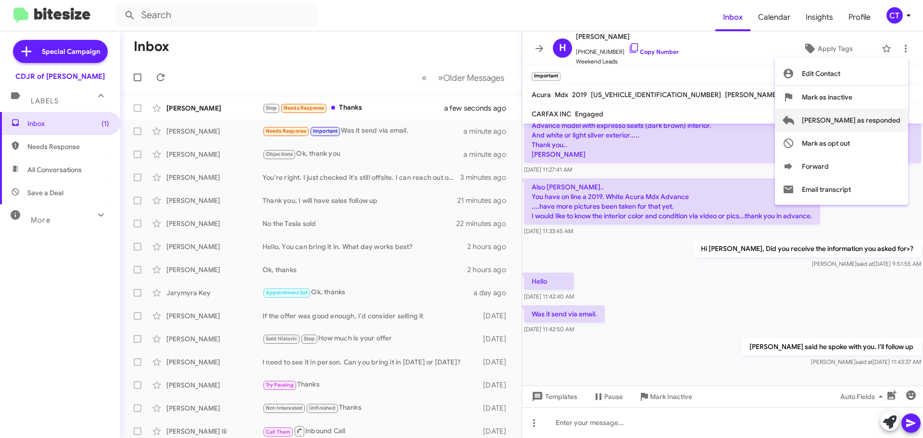
click at [856, 116] on span "[PERSON_NAME] as responded" at bounding box center [851, 120] width 99 height 23
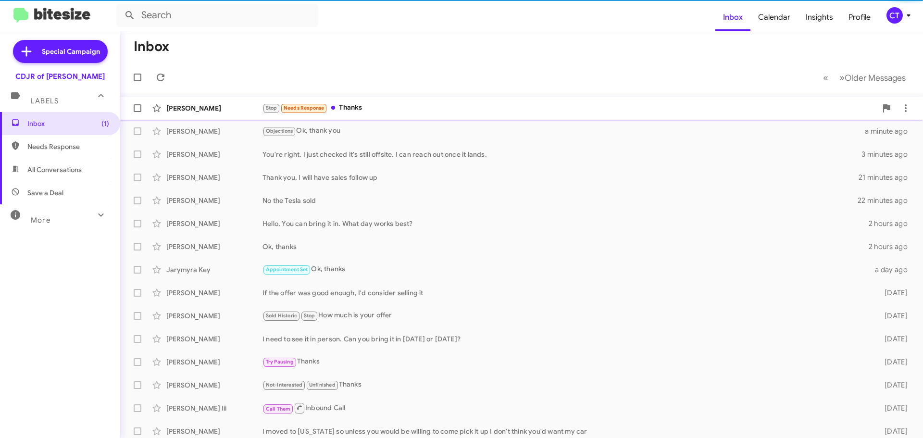
click at [446, 103] on div "Stop Needs Response Thanks" at bounding box center [570, 107] width 615 height 11
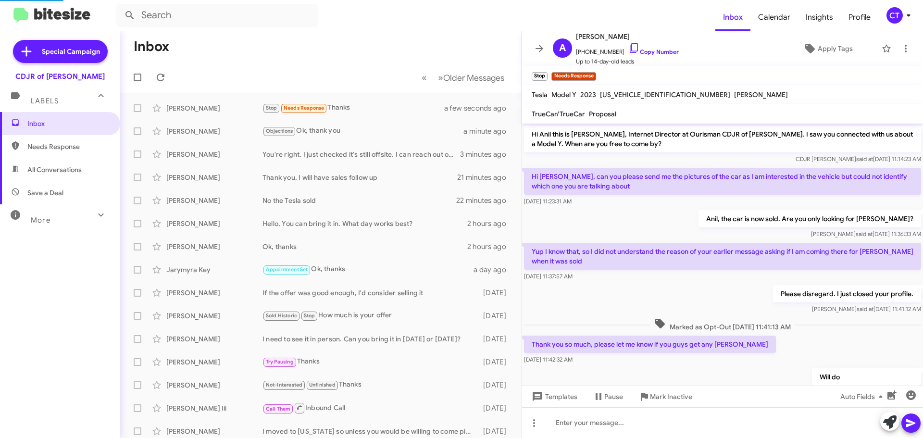
scroll to position [49, 0]
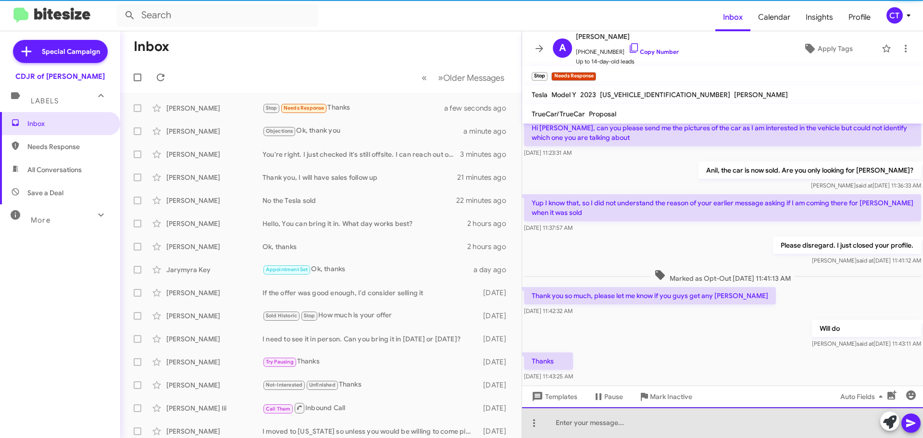
click at [611, 430] on div at bounding box center [722, 422] width 401 height 31
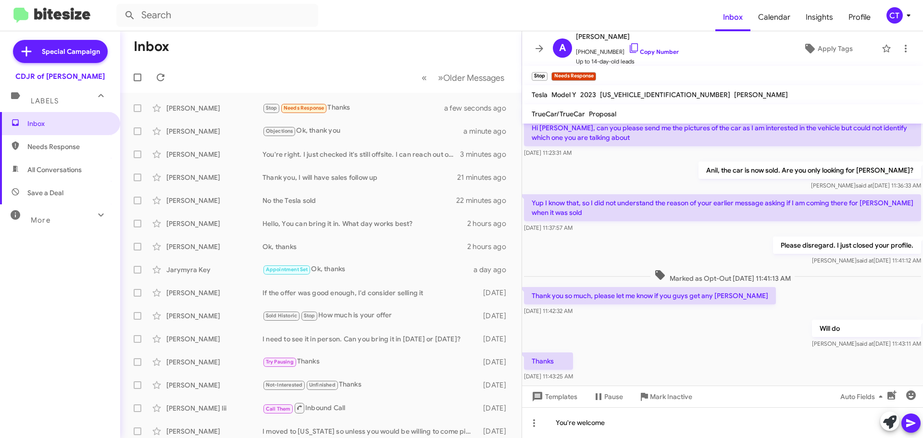
click at [910, 421] on icon at bounding box center [910, 423] width 9 height 8
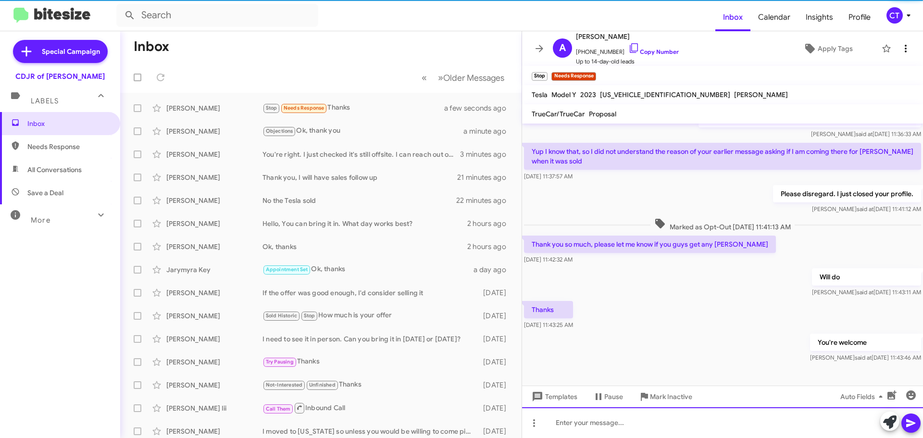
scroll to position [103, 0]
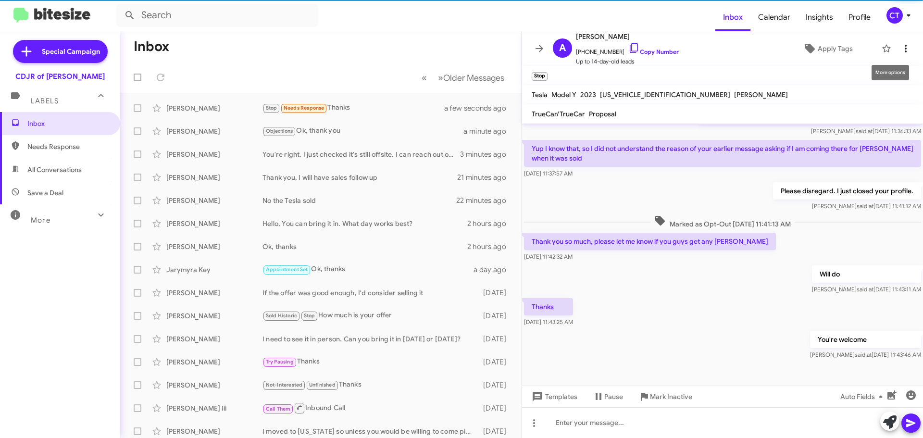
click at [900, 53] on icon at bounding box center [906, 49] width 12 height 12
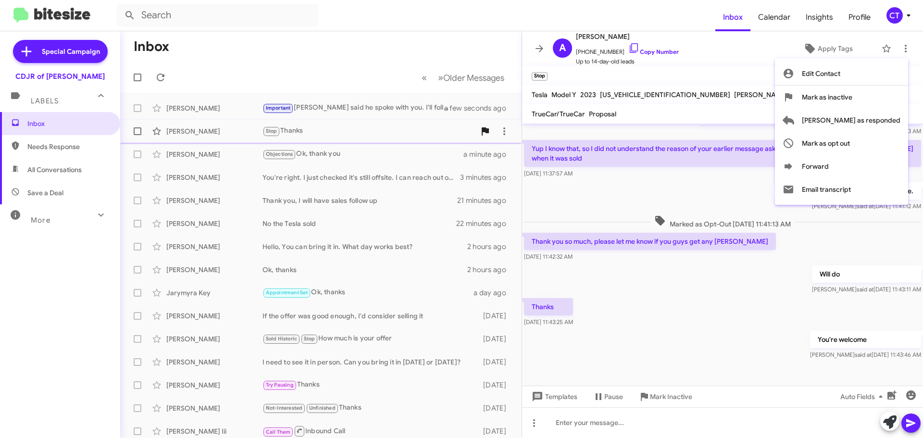
click at [878, 123] on span "[PERSON_NAME] as responded" at bounding box center [851, 120] width 99 height 23
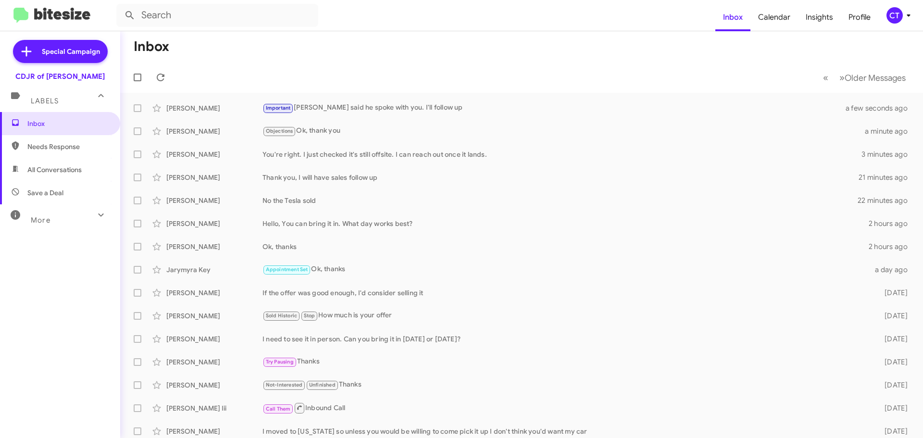
click at [890, 18] on div "CT" at bounding box center [895, 15] width 16 height 16
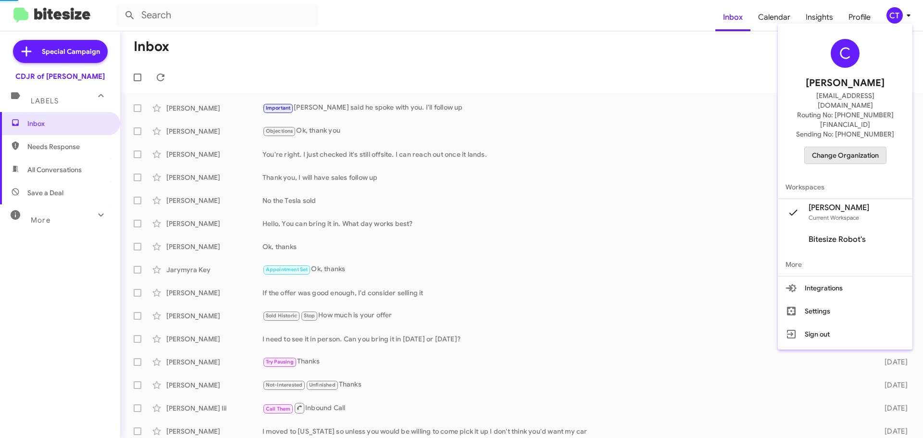
click at [843, 147] on span "Change Organization" at bounding box center [845, 155] width 67 height 16
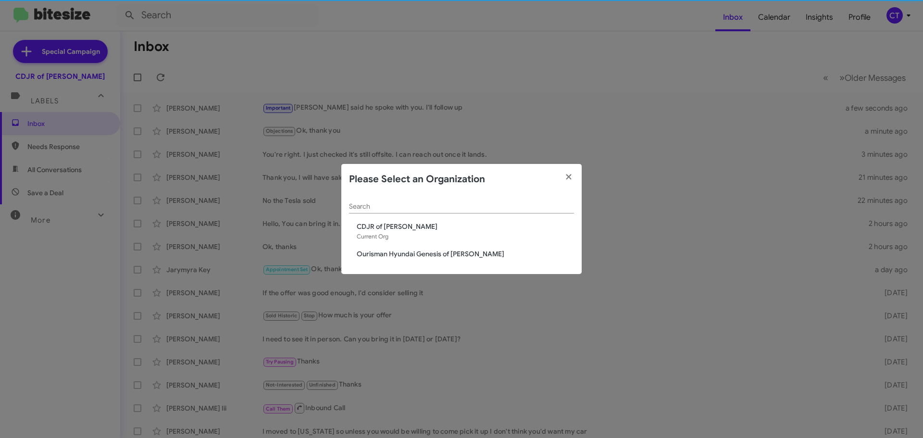
click at [376, 254] on span "Ourisman Hyundai Genesis of [PERSON_NAME]" at bounding box center [465, 254] width 217 height 10
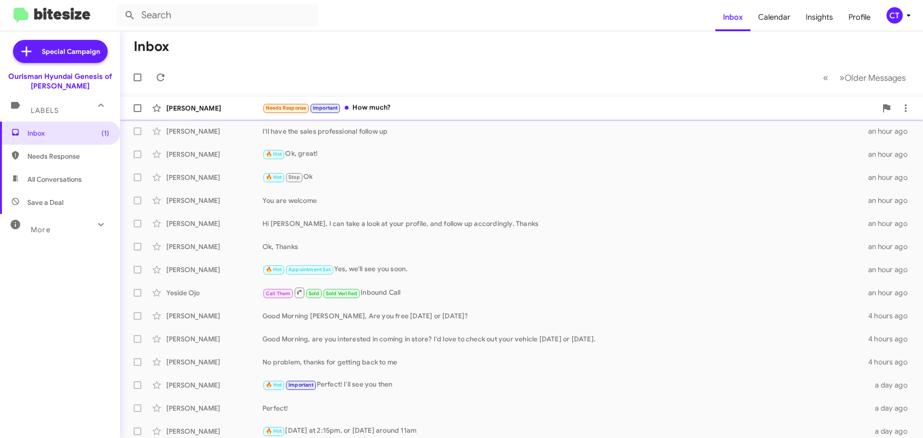
click at [383, 108] on div "Needs Response Important How much?" at bounding box center [570, 107] width 615 height 11
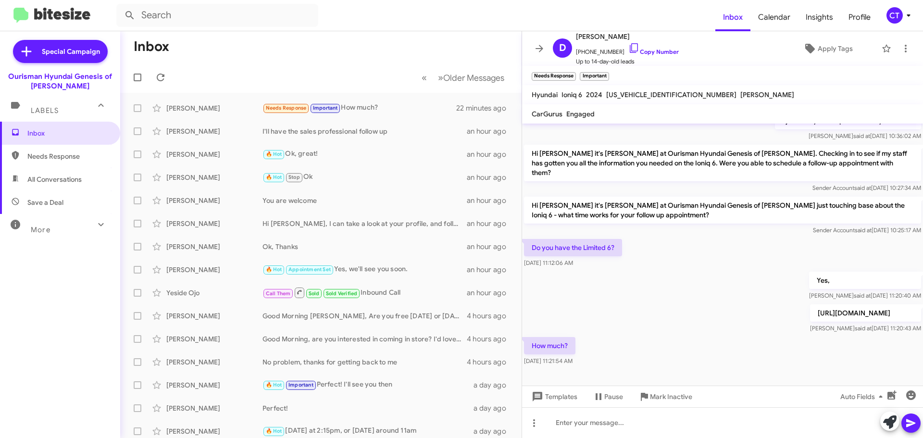
scroll to position [92, 0]
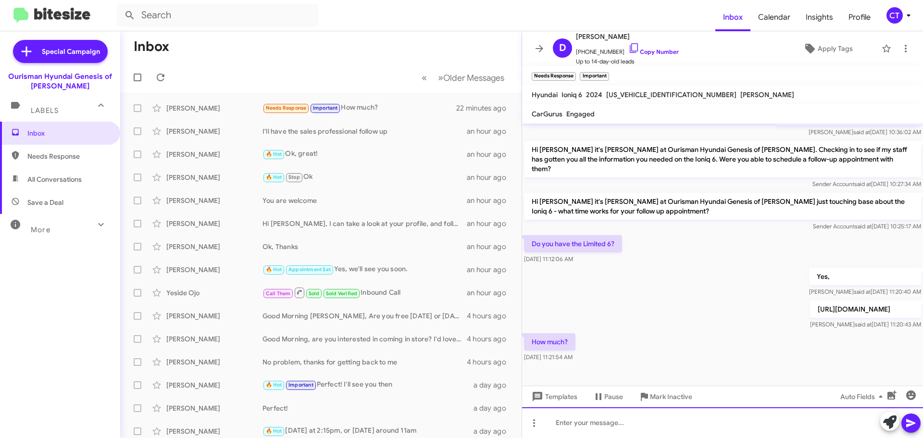
click at [583, 422] on div at bounding box center [722, 422] width 401 height 31
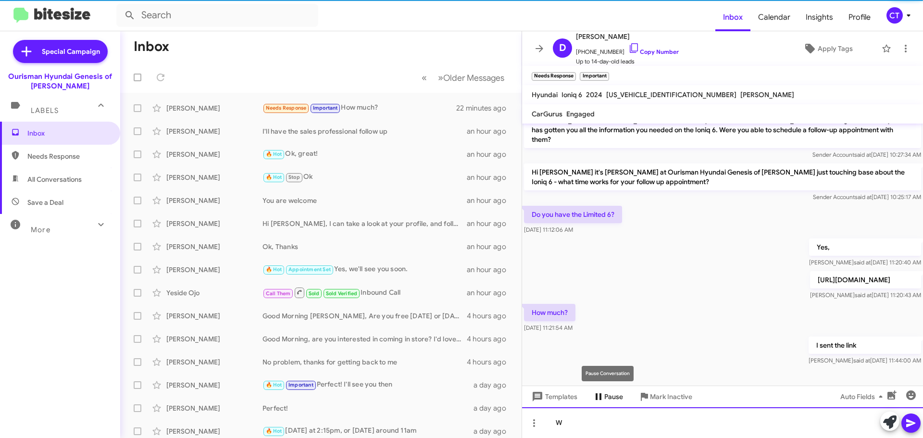
scroll to position [127, 0]
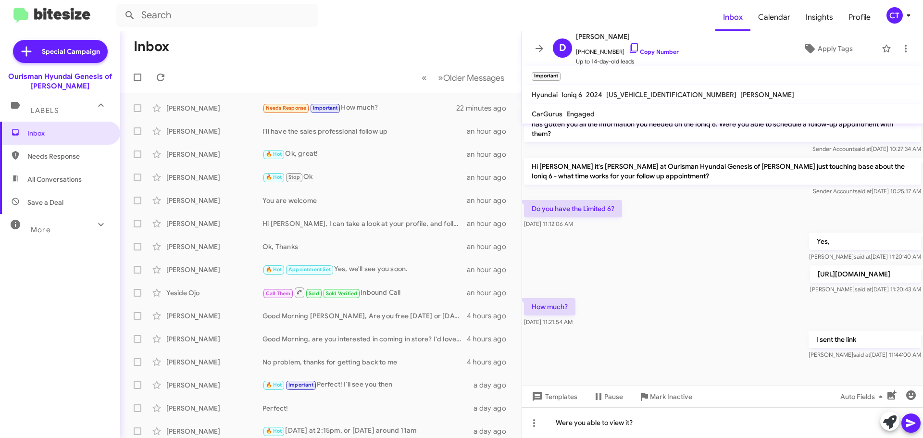
click at [910, 417] on span at bounding box center [911, 423] width 12 height 19
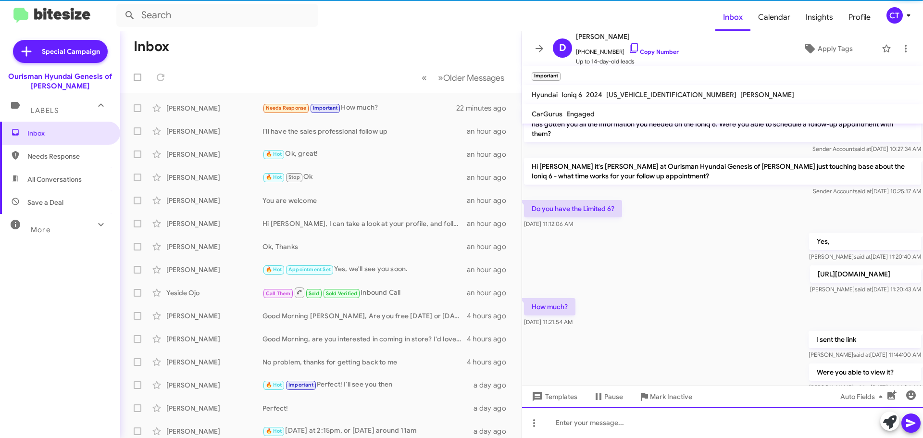
scroll to position [0, 0]
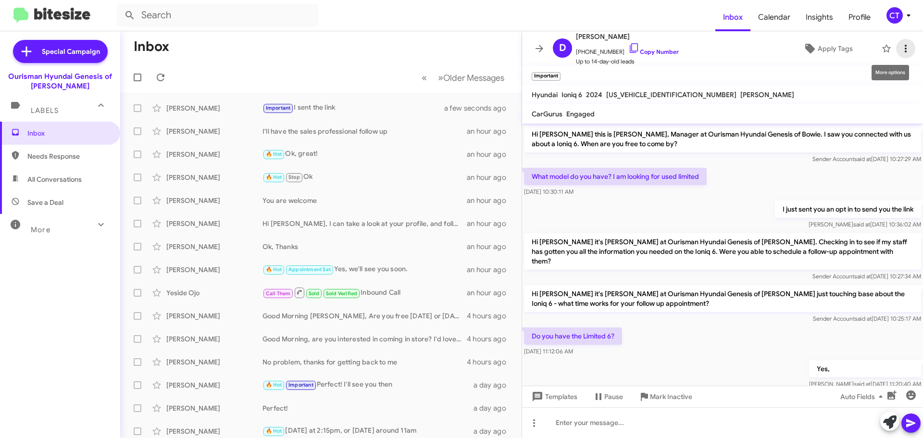
click at [900, 53] on icon at bounding box center [906, 49] width 12 height 12
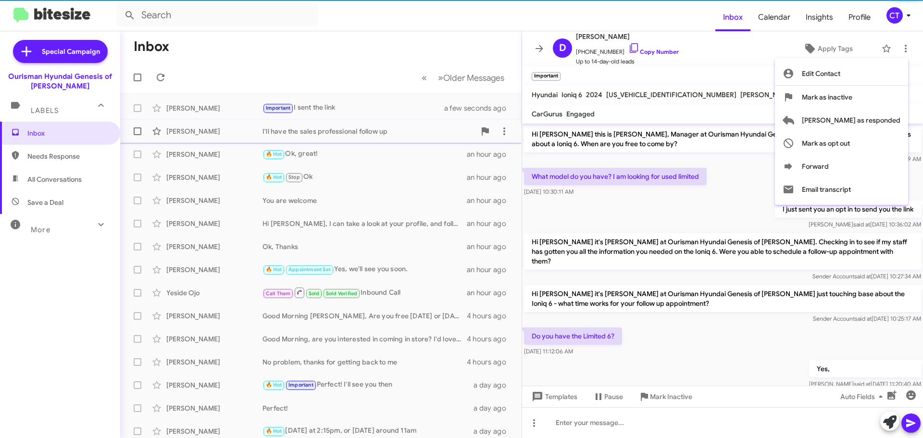
click at [867, 125] on span "[PERSON_NAME] as responded" at bounding box center [851, 120] width 99 height 23
